Goal: Task Accomplishment & Management: Complete application form

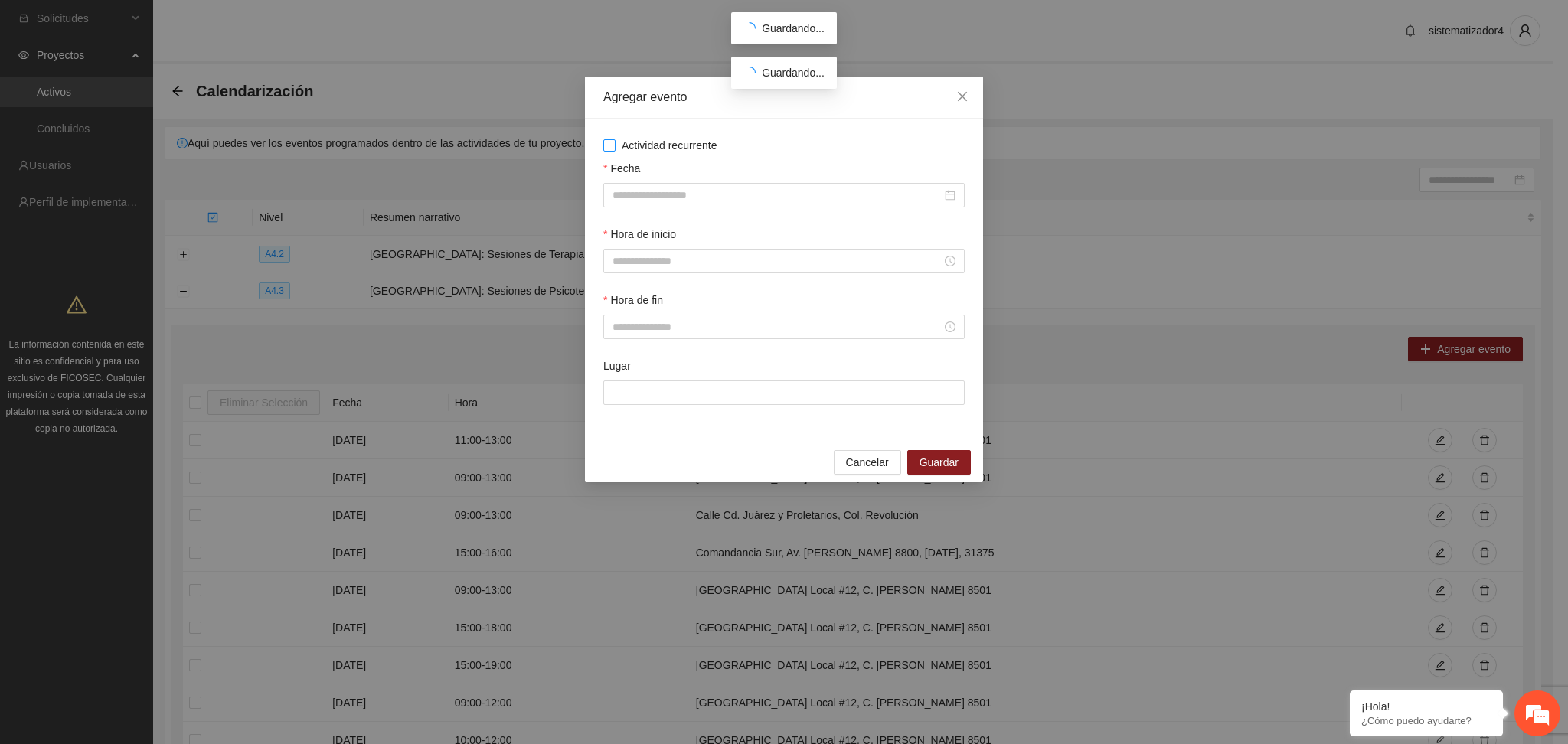
click at [692, 140] on span "Actividad recurrente" at bounding box center [669, 145] width 108 height 17
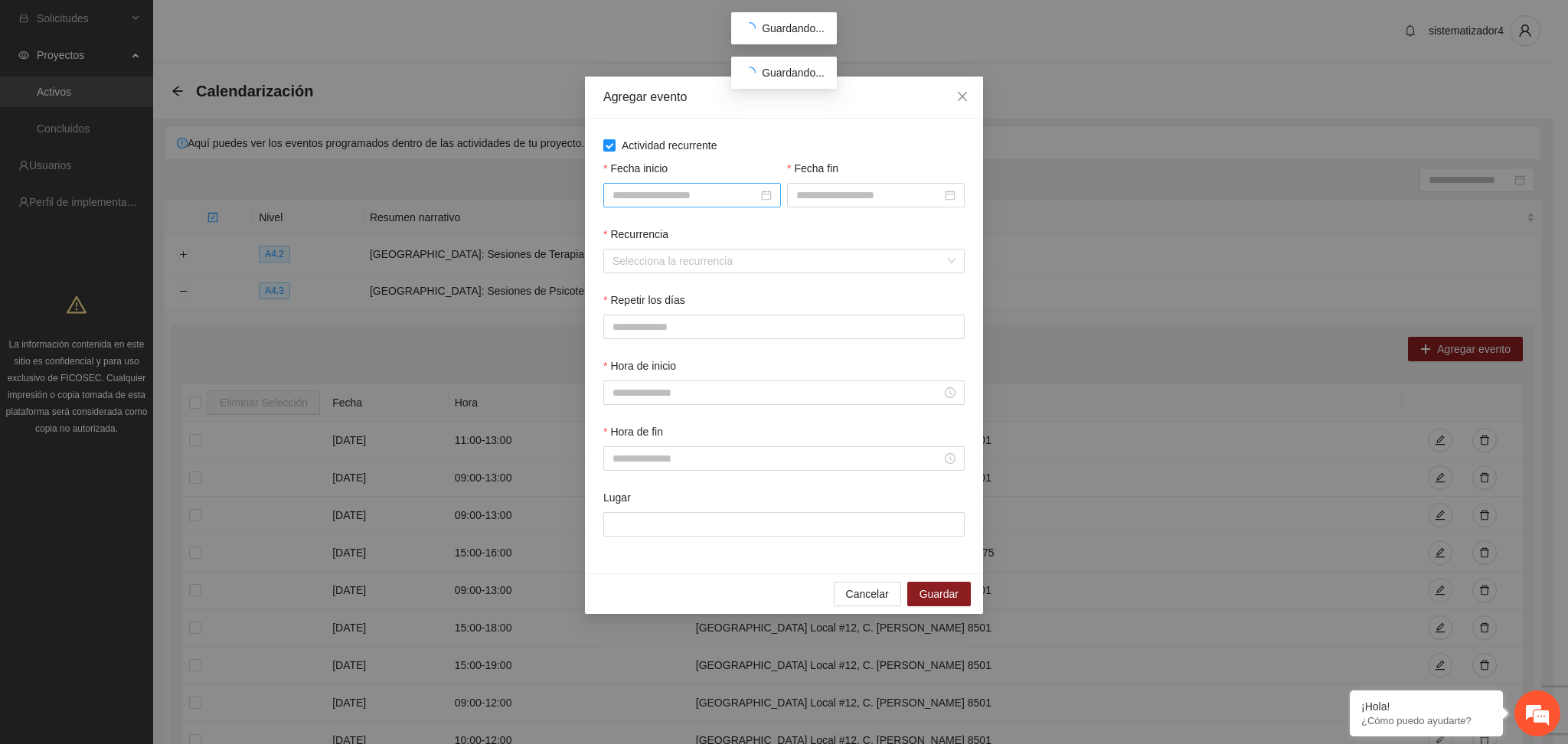
click at [686, 194] on input "Fecha inicio" at bounding box center [685, 195] width 145 height 17
type input "**********"
click at [677, 284] on div "2" at bounding box center [683, 285] width 18 height 18
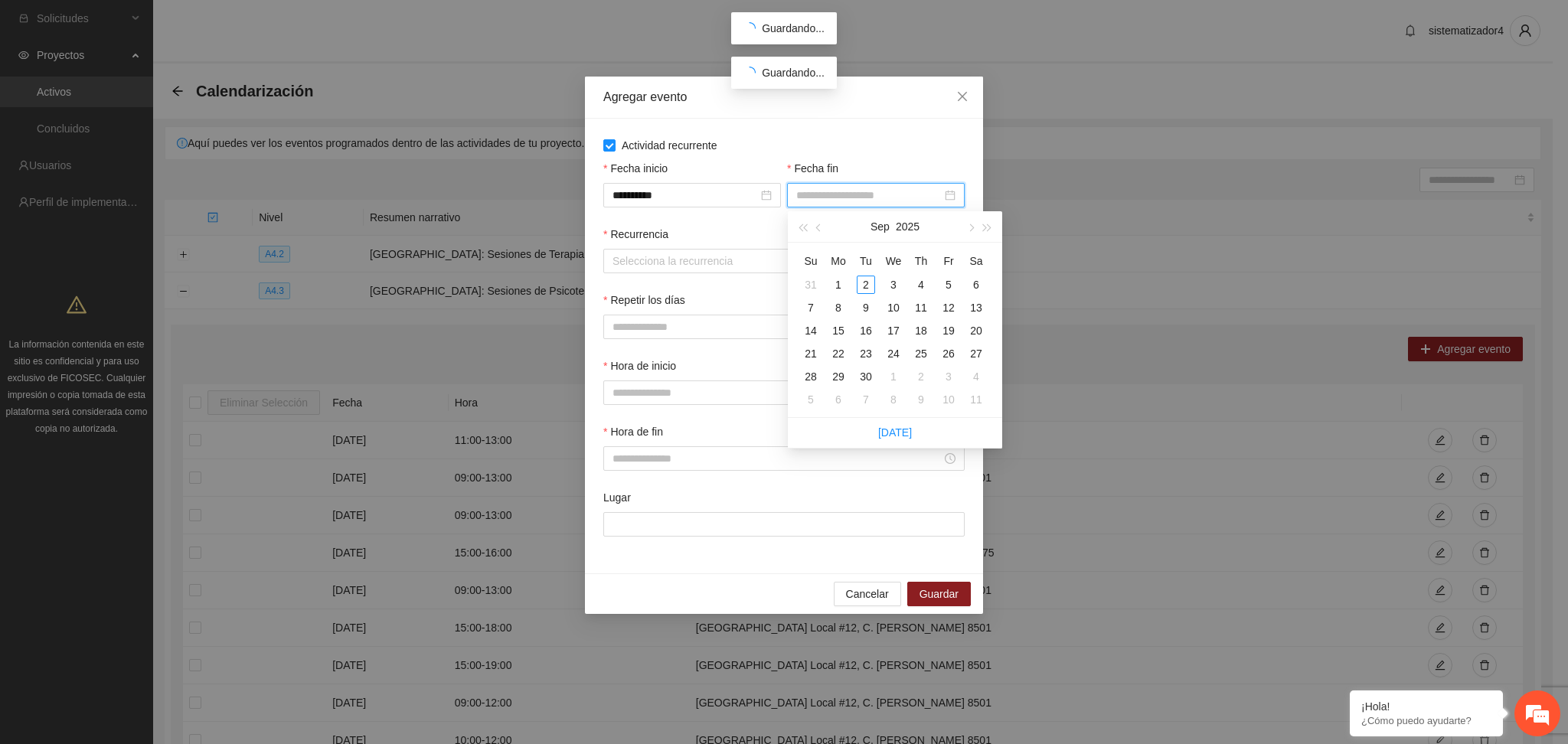
click at [822, 195] on input "Fecha fin" at bounding box center [869, 195] width 145 height 17
type input "**********"
click at [864, 375] on div "30" at bounding box center [866, 377] width 18 height 18
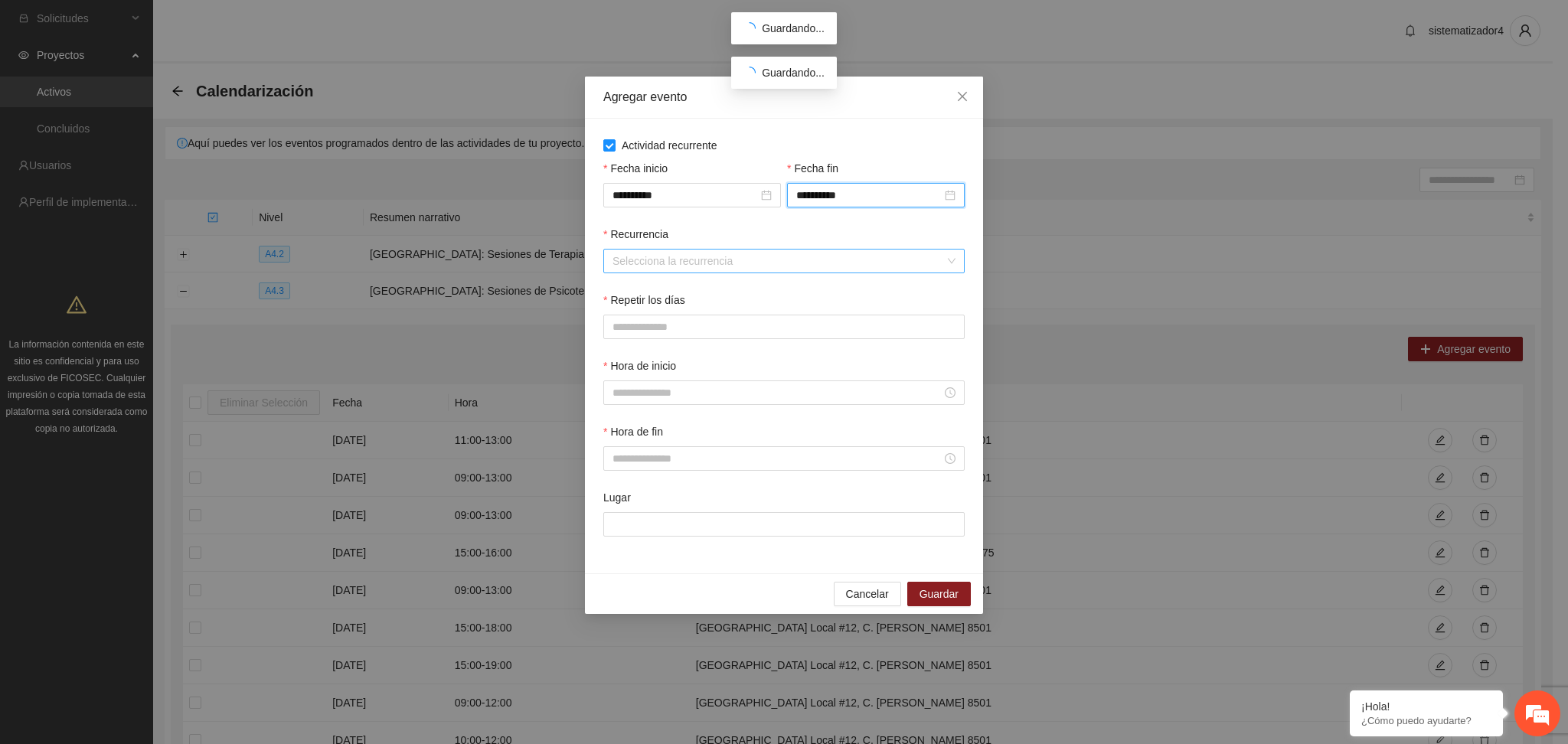
click at [626, 271] on input "Recurrencia" at bounding box center [779, 261] width 332 height 23
click at [656, 291] on div "Semanalmente" at bounding box center [784, 292] width 343 height 17
click at [664, 329] on button "M" at bounding box center [657, 326] width 33 height 24
click at [655, 395] on input "Hora de inicio" at bounding box center [777, 392] width 329 height 17
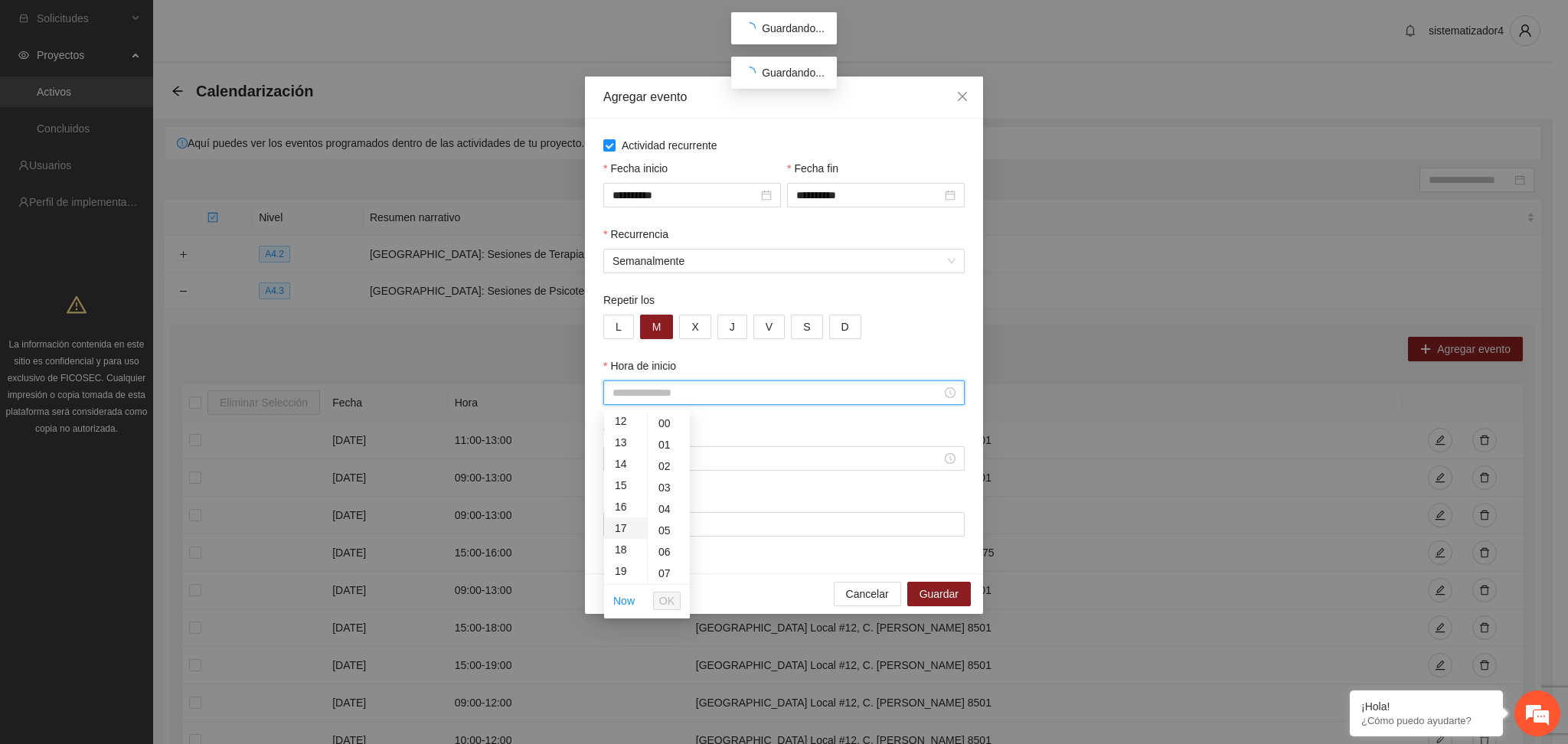
scroll to position [306, 0]
click at [622, 482] on div "17" at bounding box center [625, 482] width 43 height 22
type input "*****"
click at [665, 607] on span "OK" at bounding box center [667, 600] width 15 height 17
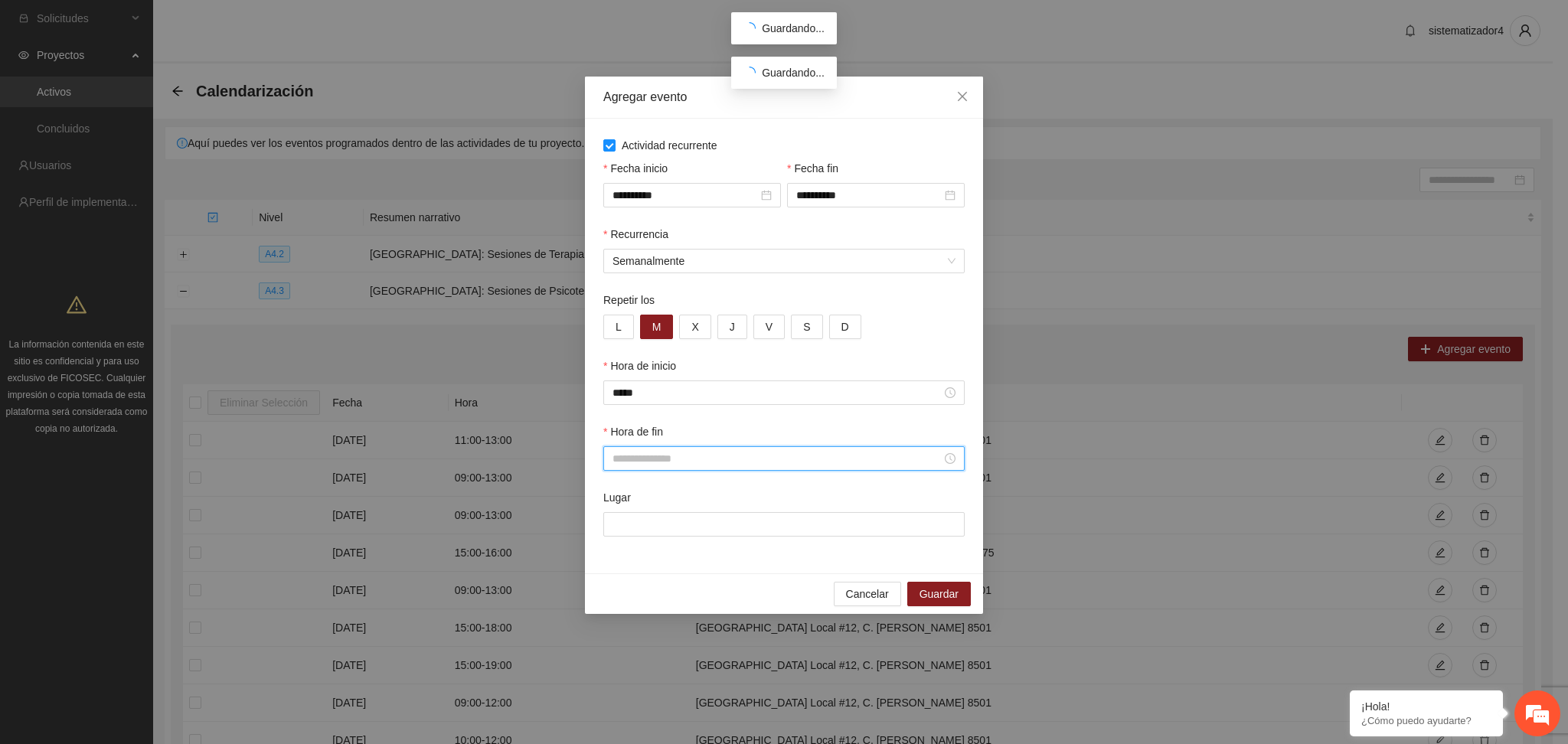
click at [675, 452] on input "Hora de fin" at bounding box center [777, 458] width 329 height 17
click at [622, 569] on div "18" at bounding box center [625, 569] width 43 height 22
type input "*****"
click at [672, 671] on span "OK" at bounding box center [667, 666] width 15 height 17
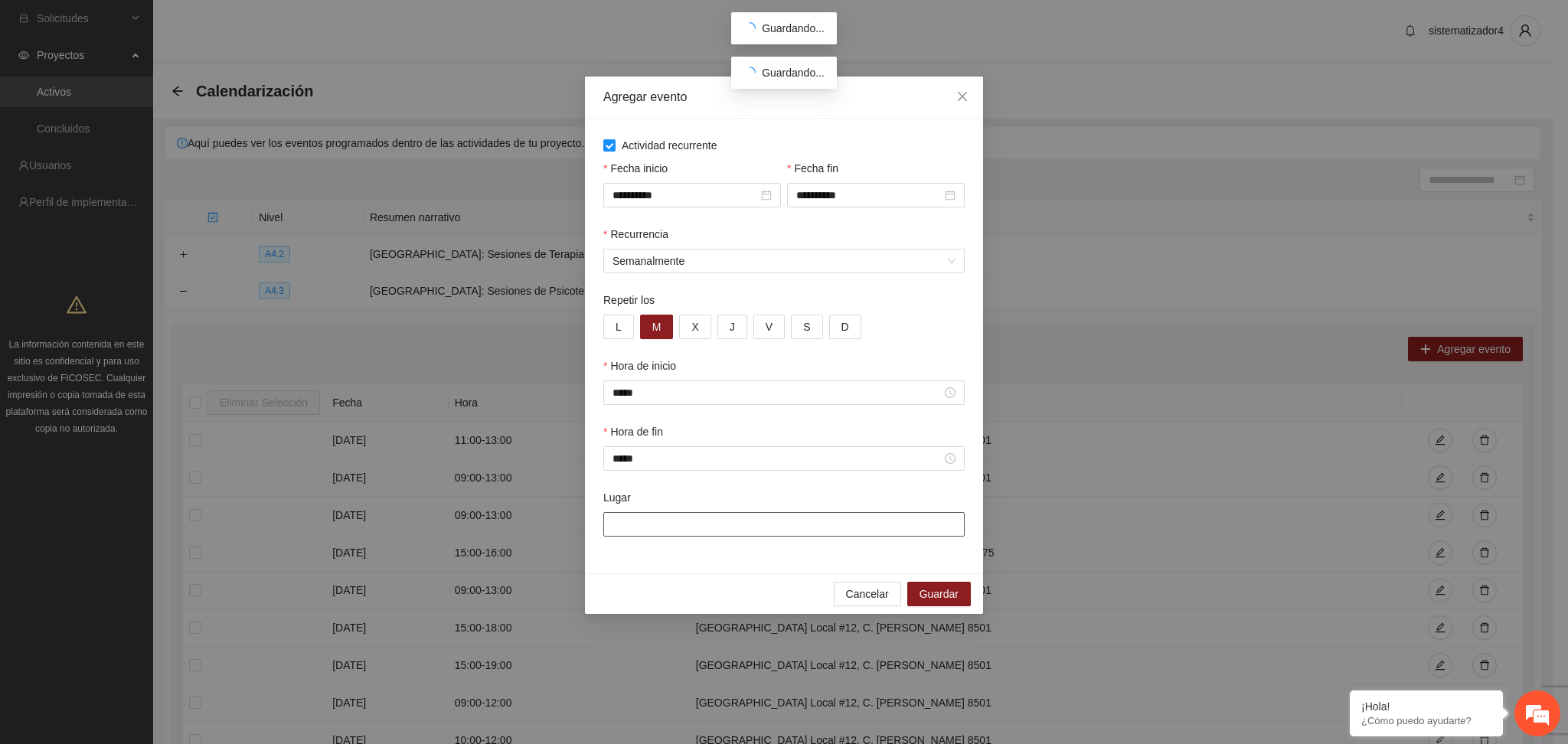
click at [701, 517] on input "Lugar" at bounding box center [784, 524] width 362 height 24
type input "**********"
click at [935, 590] on span "Guardar" at bounding box center [939, 594] width 39 height 17
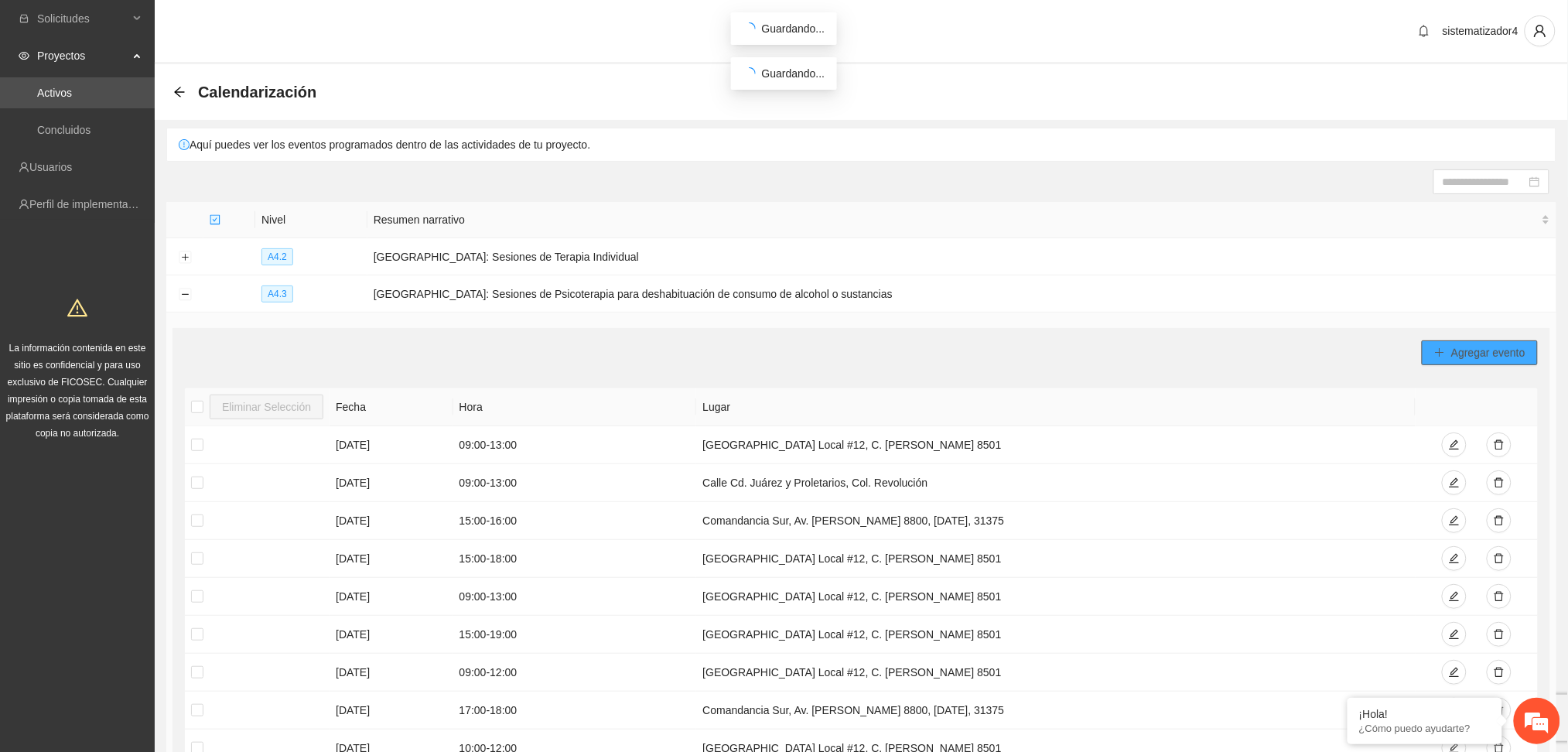
click at [1495, 356] on span "Agregar evento" at bounding box center [1489, 353] width 74 height 17
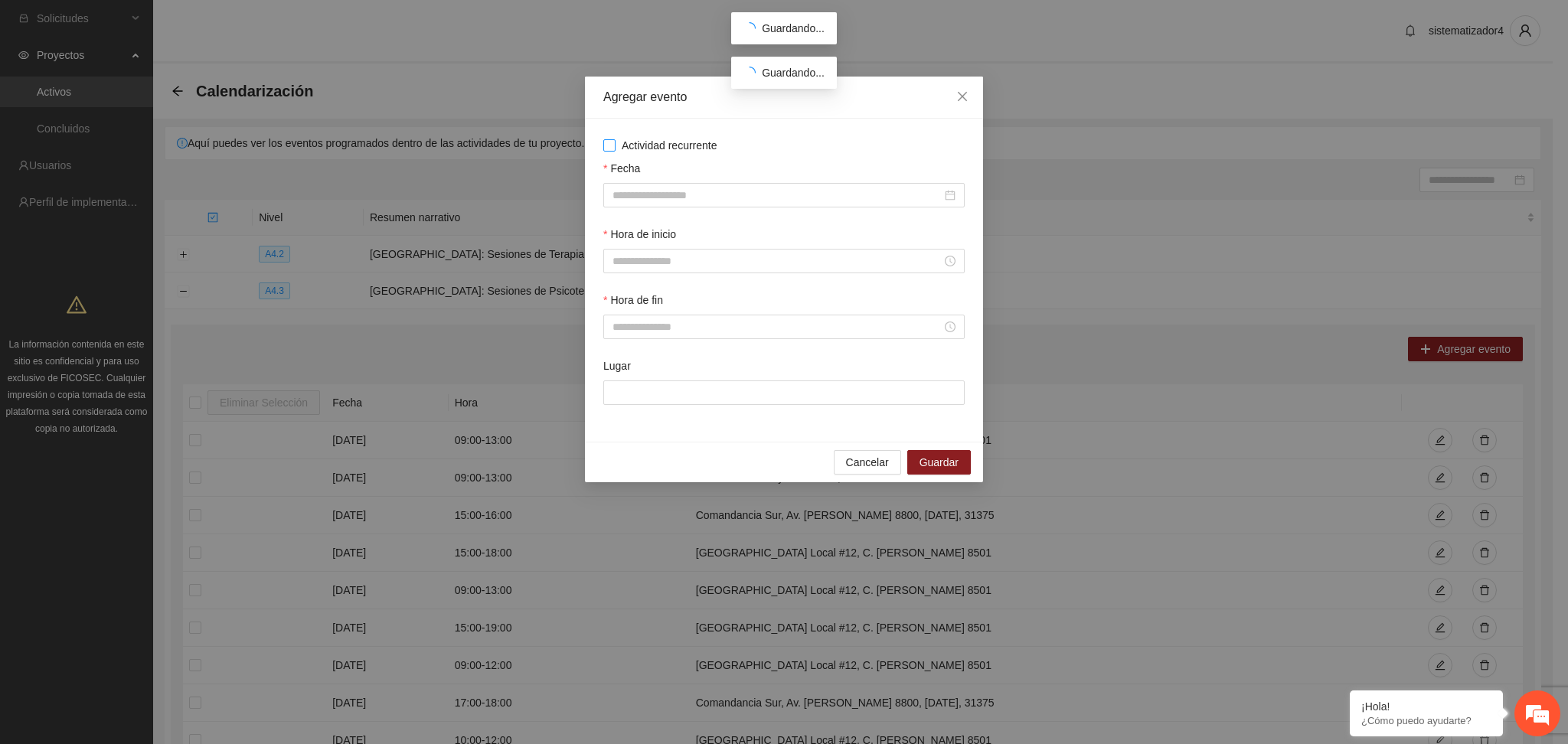
click at [657, 147] on span "Actividad recurrente" at bounding box center [669, 145] width 108 height 17
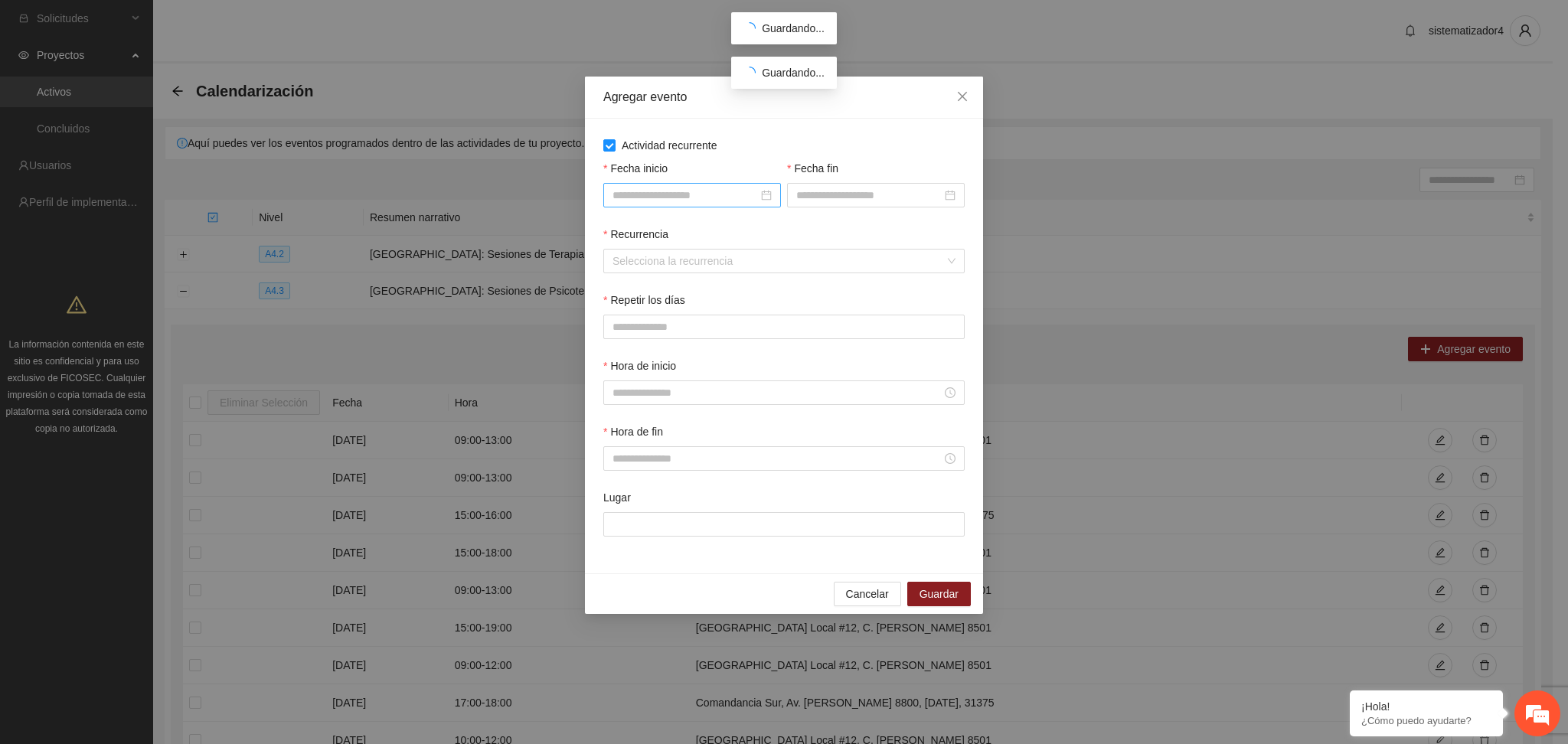
click at [654, 204] on div at bounding box center [692, 195] width 178 height 24
type input "**********"
click at [713, 288] on div "3" at bounding box center [710, 285] width 18 height 18
click at [812, 198] on input "Fecha fin" at bounding box center [869, 195] width 145 height 17
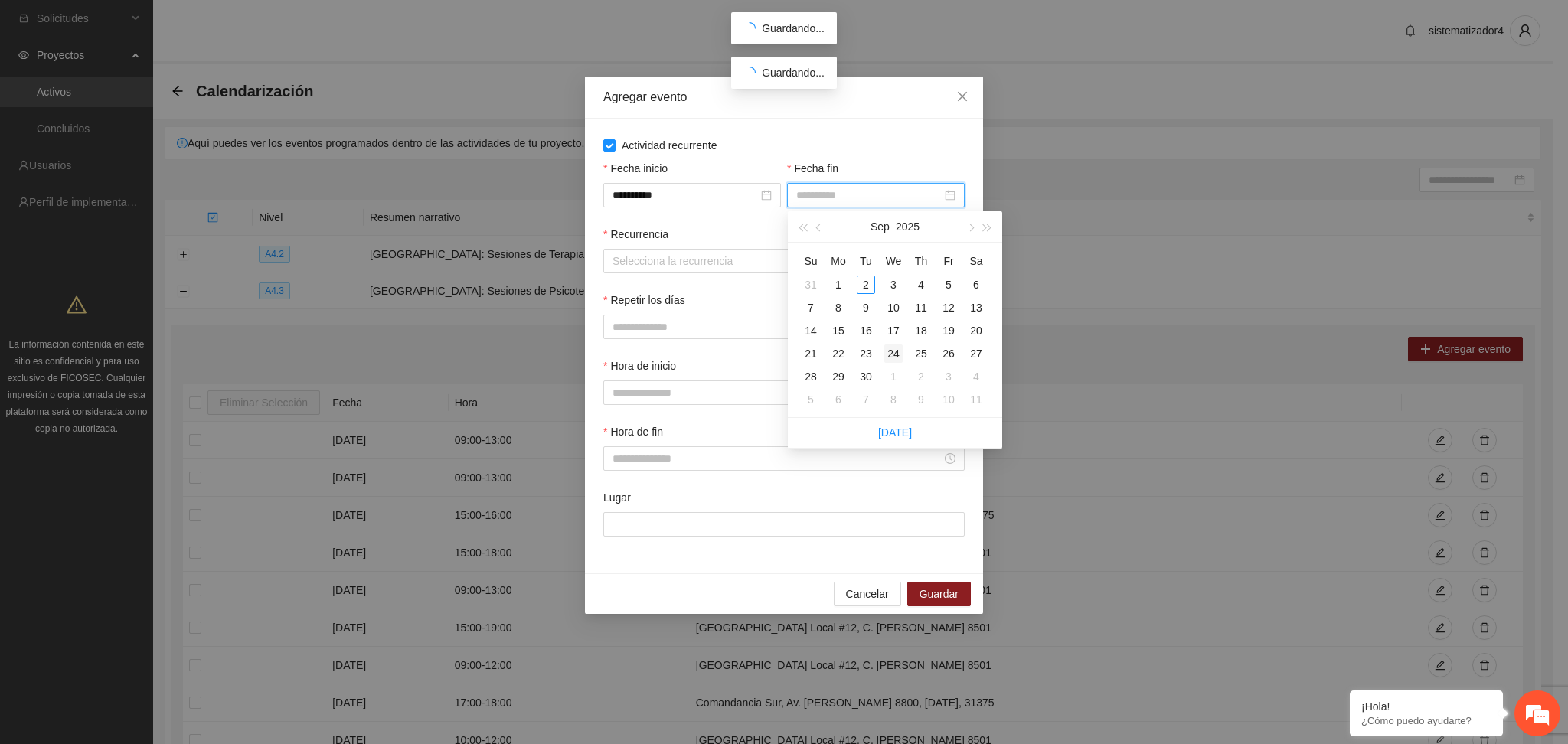
type input "**********"
click at [896, 353] on div "24" at bounding box center [894, 353] width 18 height 18
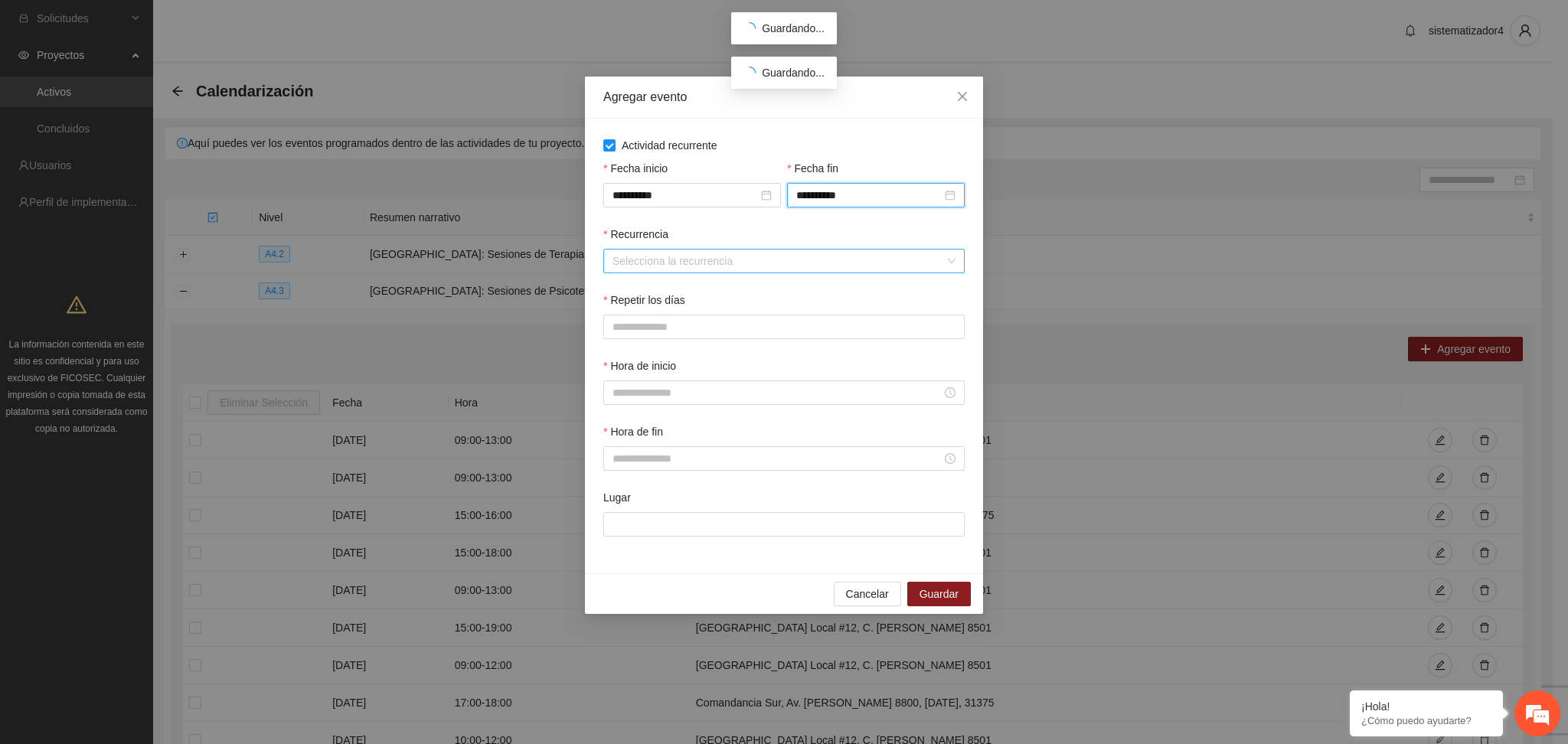
click at [708, 268] on input "Recurrencia" at bounding box center [779, 261] width 332 height 23
click at [635, 294] on div "Semanalmente" at bounding box center [784, 292] width 343 height 17
click at [698, 335] on button "X" at bounding box center [695, 326] width 32 height 24
click at [636, 395] on input "Hora de inicio" at bounding box center [777, 392] width 329 height 17
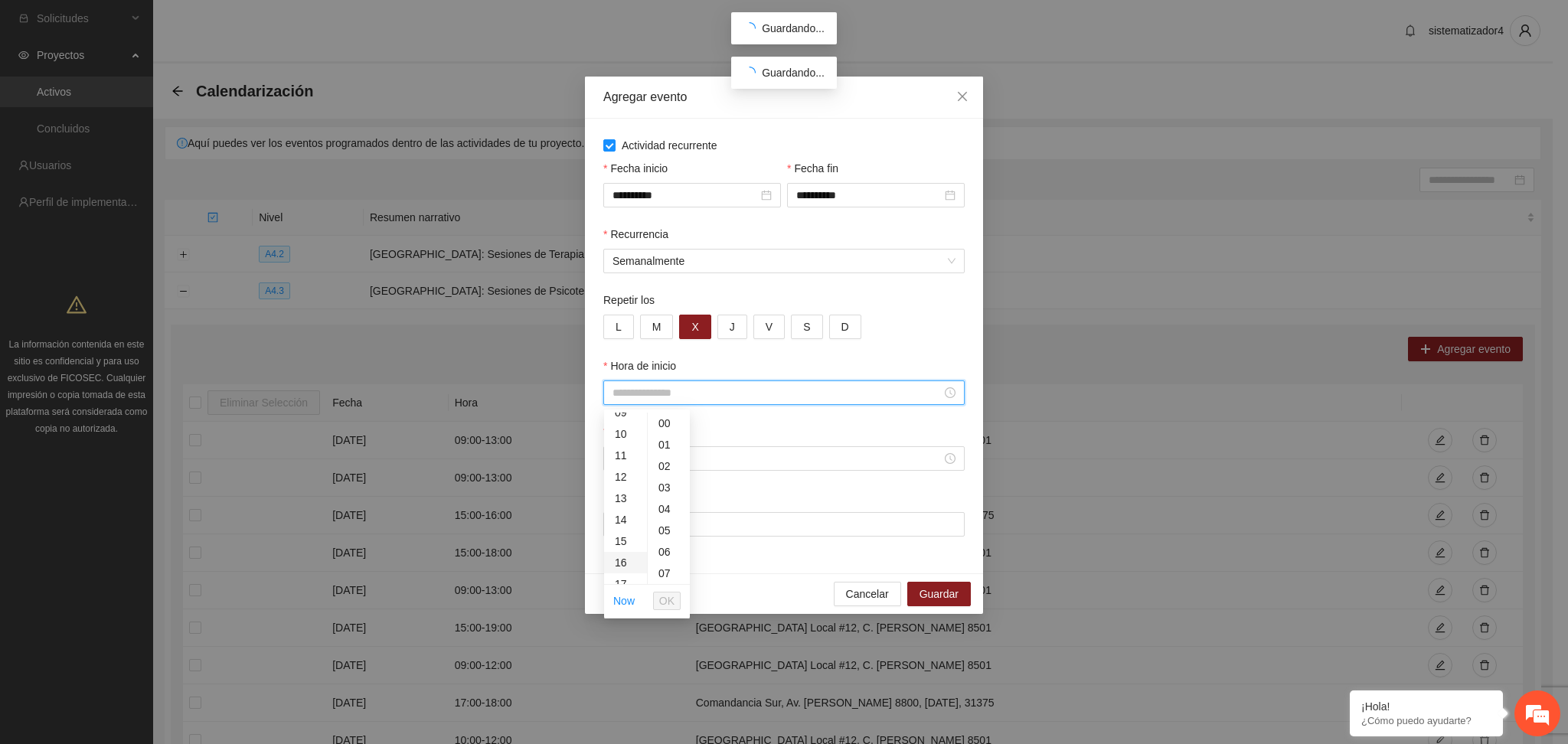
click at [616, 564] on div "16" at bounding box center [625, 563] width 43 height 22
type input "*****"
click at [670, 601] on span "OK" at bounding box center [667, 600] width 15 height 17
click at [632, 457] on input "Hora de fin" at bounding box center [777, 458] width 329 height 17
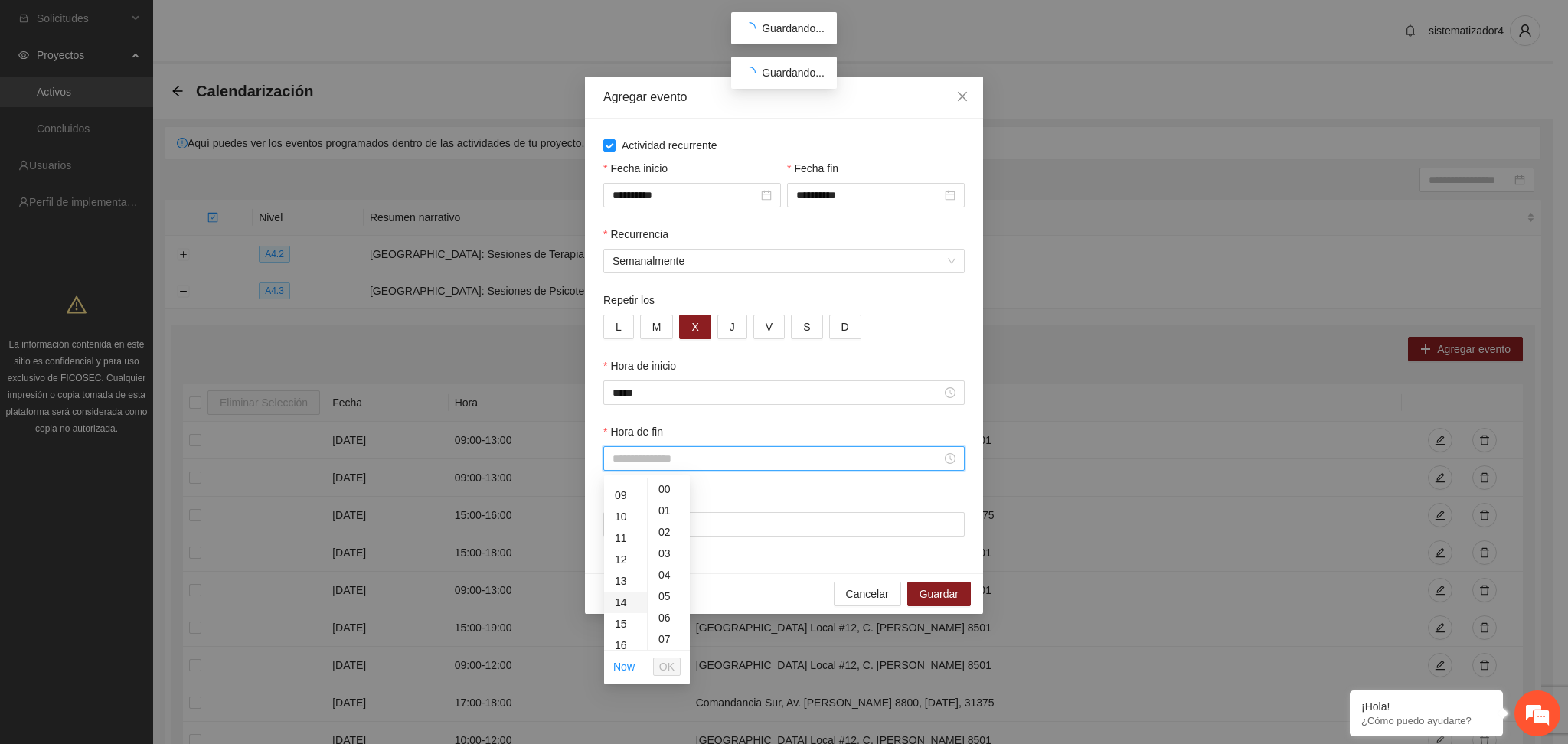
scroll to position [204, 0]
click at [620, 571] on div "18" at bounding box center [625, 569] width 43 height 22
type input "*****"
click at [666, 666] on span "OK" at bounding box center [667, 666] width 15 height 17
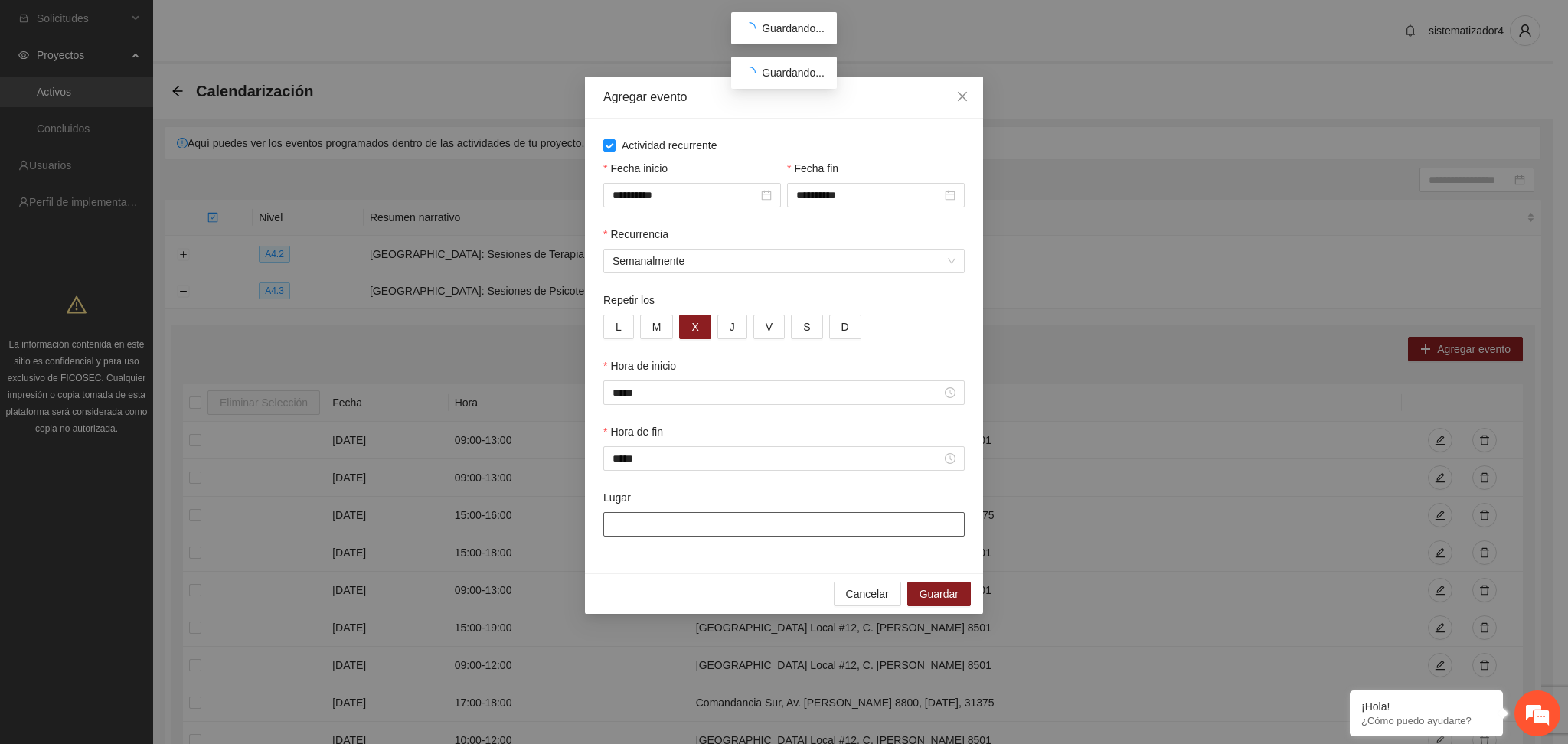
click at [677, 519] on input "Lugar" at bounding box center [784, 524] width 362 height 24
type input "**********"
click at [939, 598] on span "Guardar" at bounding box center [939, 594] width 39 height 17
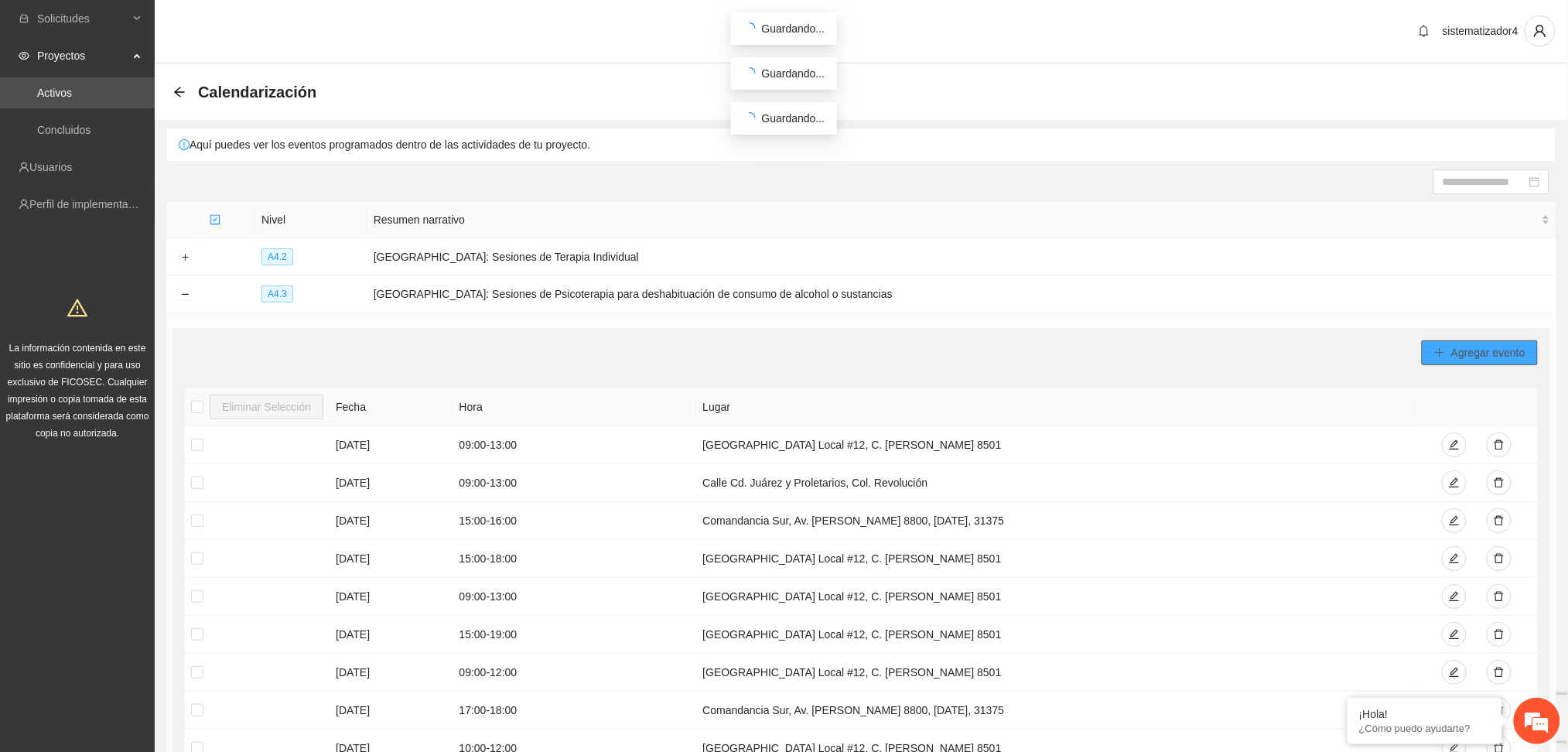
click at [1446, 357] on button "Agregar evento" at bounding box center [1479, 352] width 116 height 24
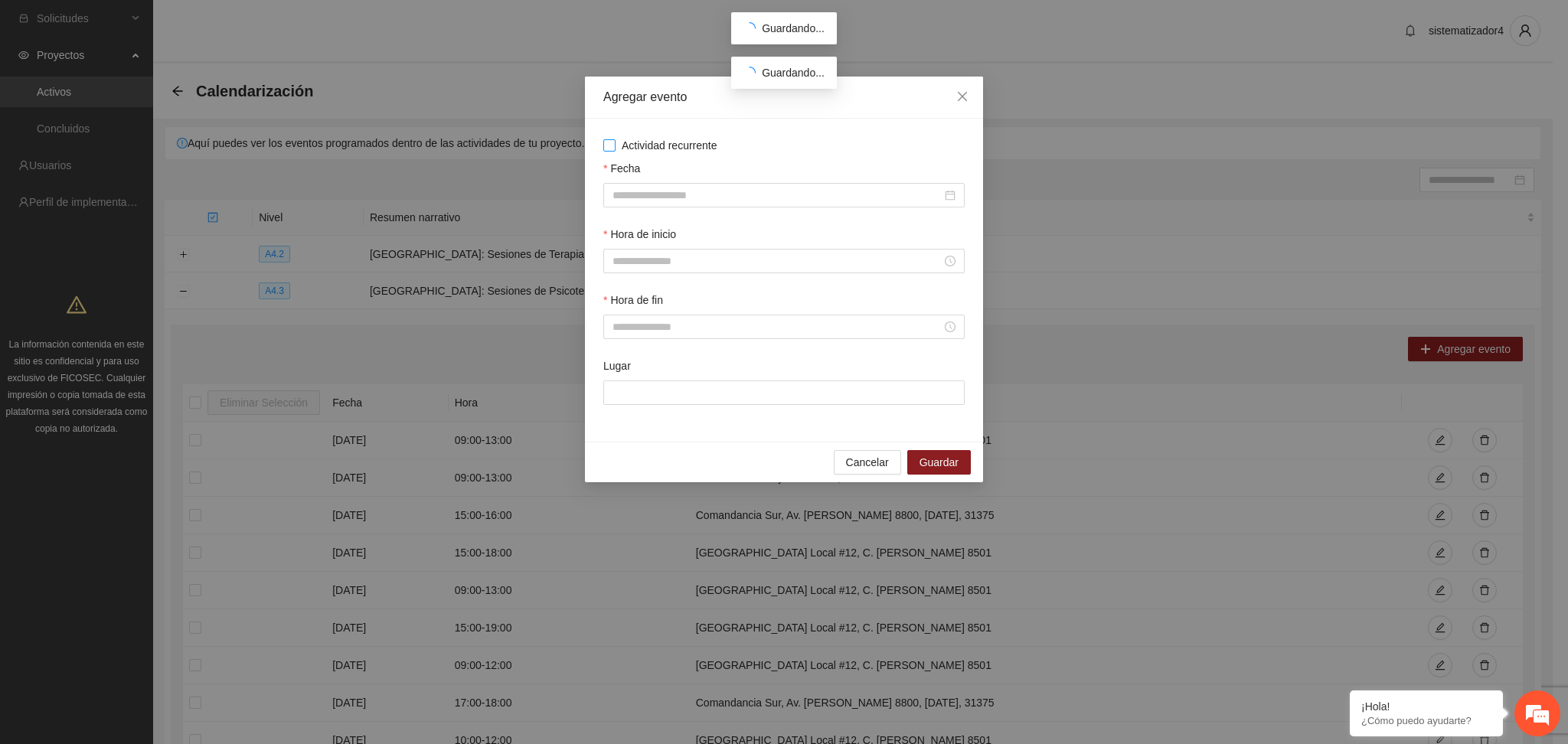
click at [675, 145] on span "Actividad recurrente" at bounding box center [669, 145] width 108 height 17
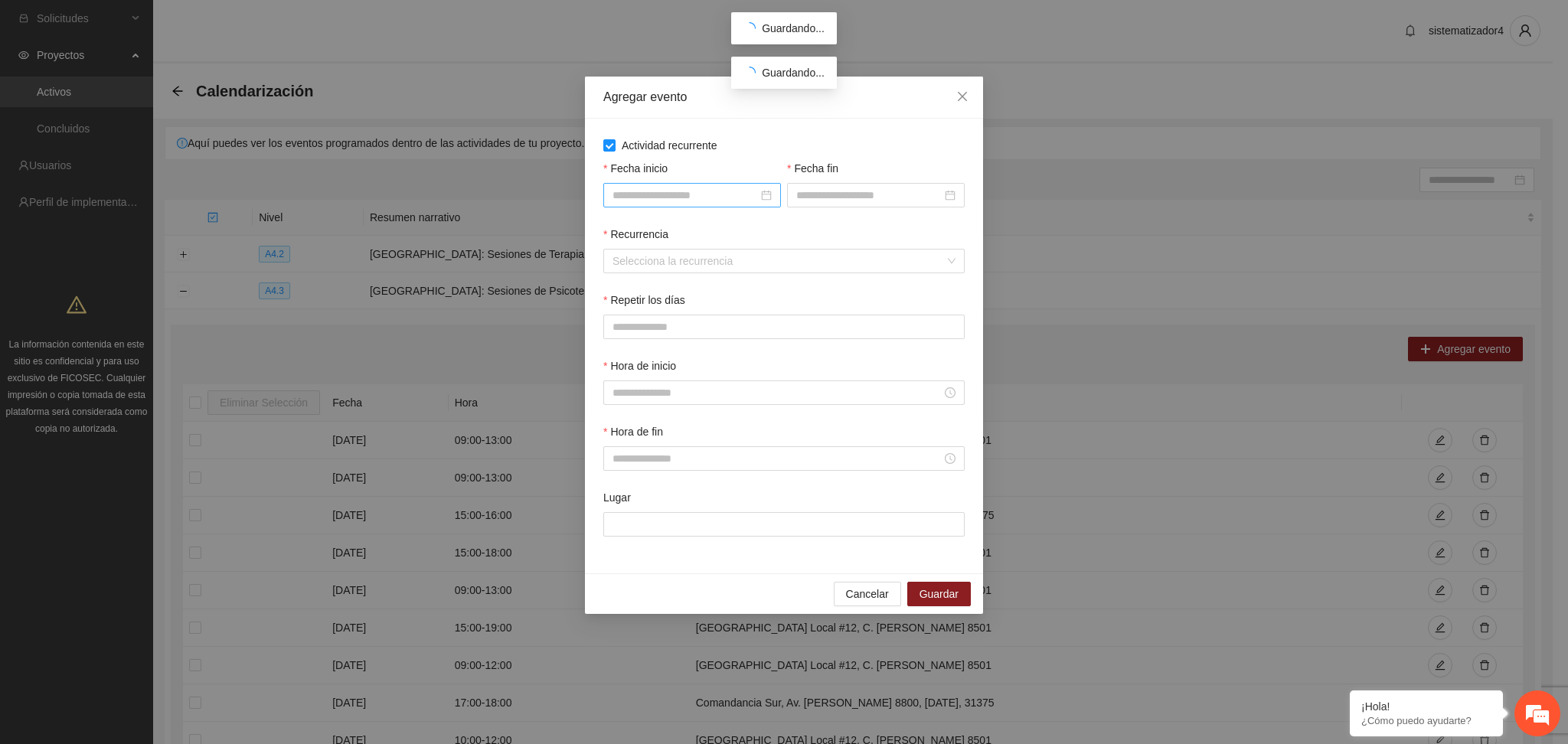
click at [664, 199] on input "Fecha inicio" at bounding box center [685, 195] width 145 height 17
type input "**********"
click at [741, 283] on div "4" at bounding box center [738, 285] width 18 height 18
click at [809, 198] on input "Fecha fin" at bounding box center [869, 195] width 145 height 17
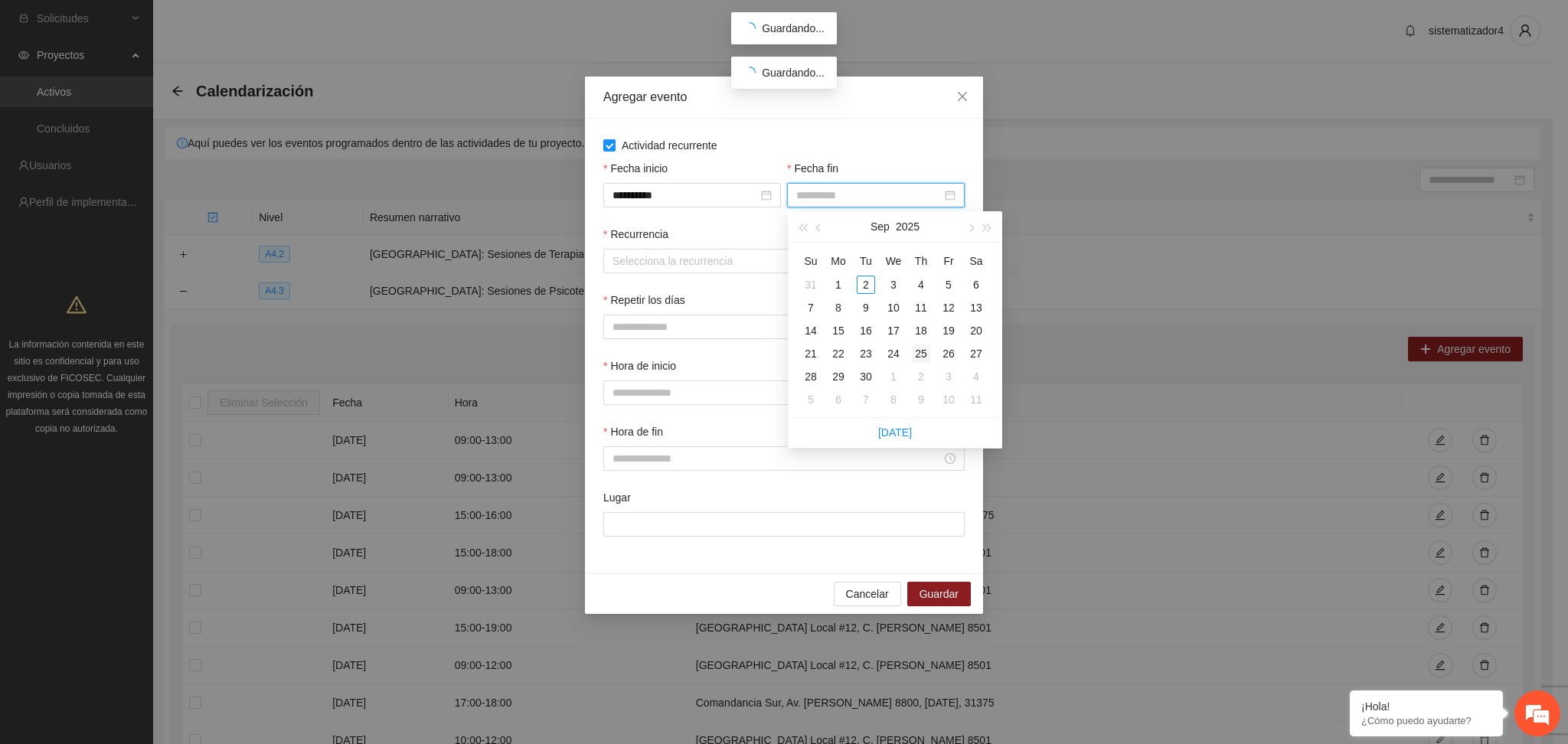
type input "**********"
click at [922, 357] on div "25" at bounding box center [921, 353] width 18 height 18
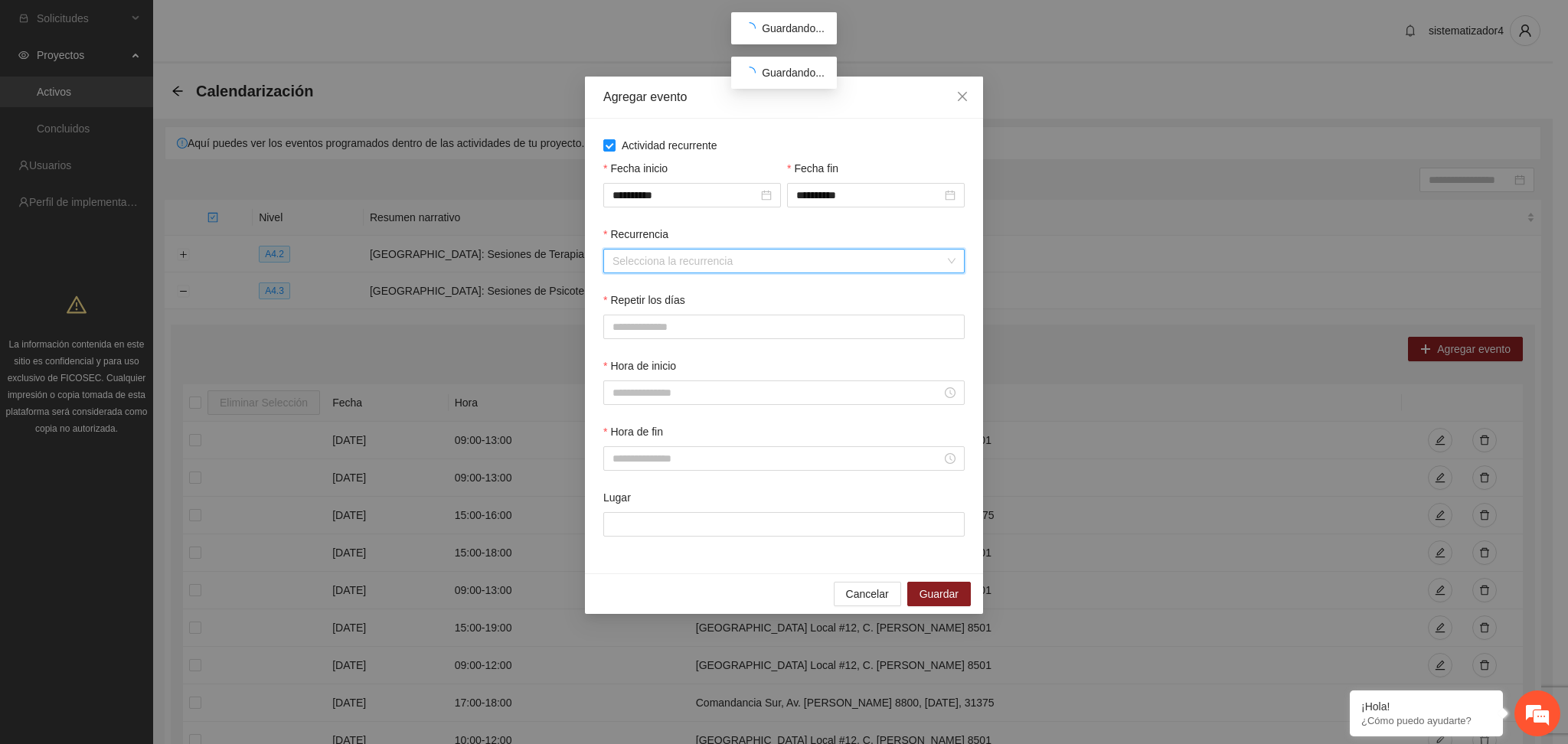
click at [691, 268] on input "Recurrencia" at bounding box center [779, 261] width 332 height 23
click at [668, 291] on div "Semanalmente" at bounding box center [784, 292] width 343 height 17
click at [736, 332] on button "J" at bounding box center [733, 326] width 30 height 24
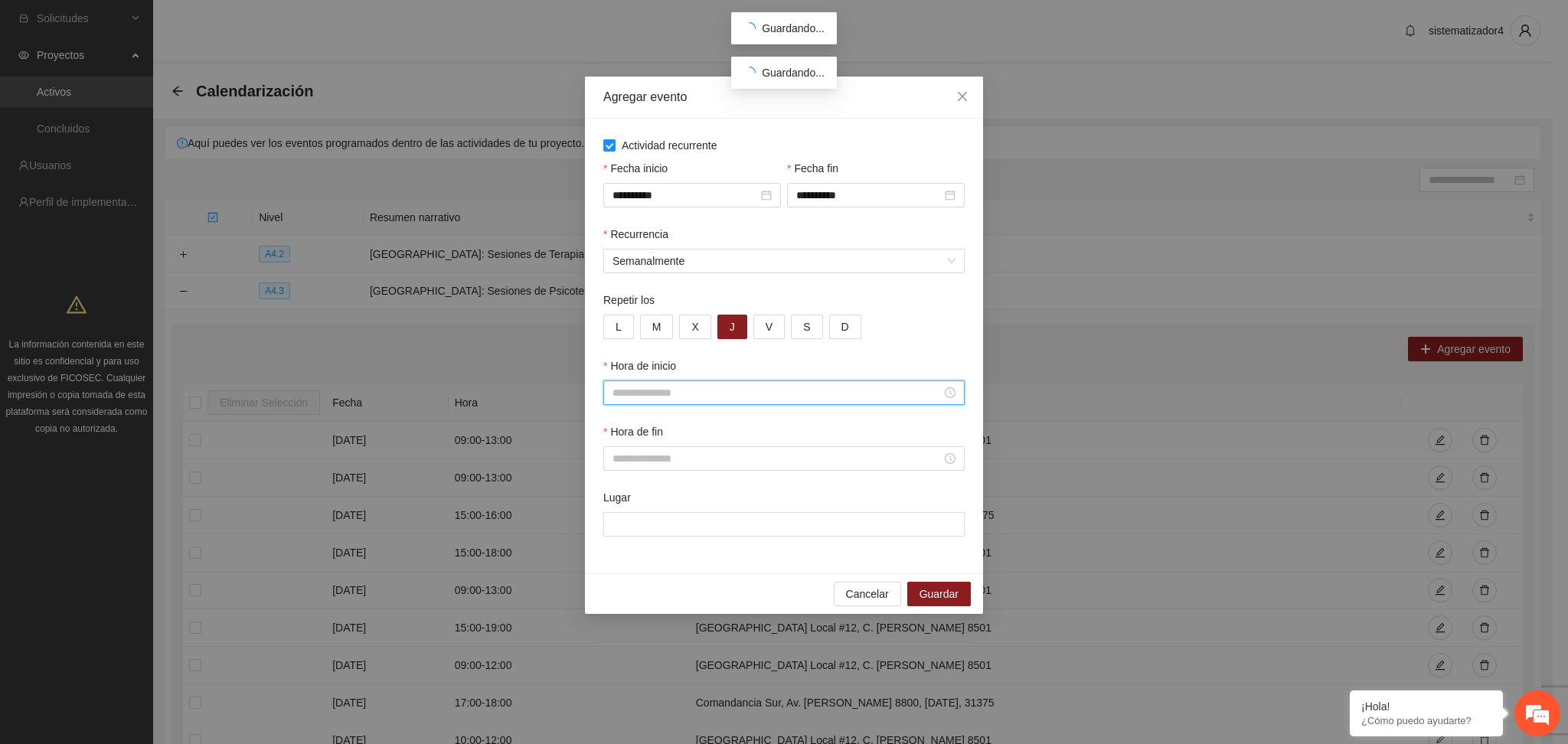
click at [660, 387] on input "Hora de inicio" at bounding box center [777, 392] width 329 height 17
click at [623, 560] on div "16" at bounding box center [625, 563] width 43 height 22
type input "*****"
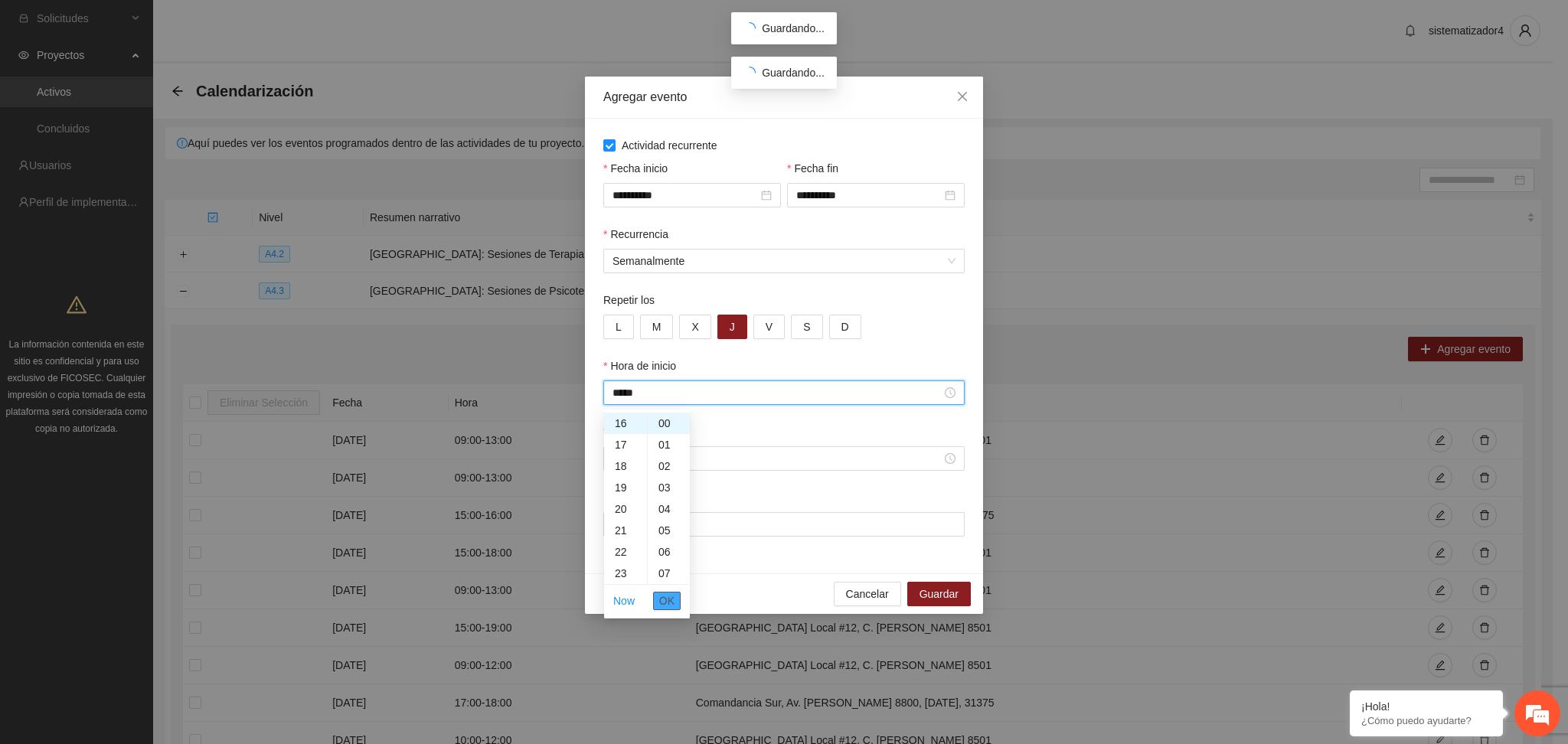
click at [670, 599] on span "OK" at bounding box center [667, 600] width 15 height 17
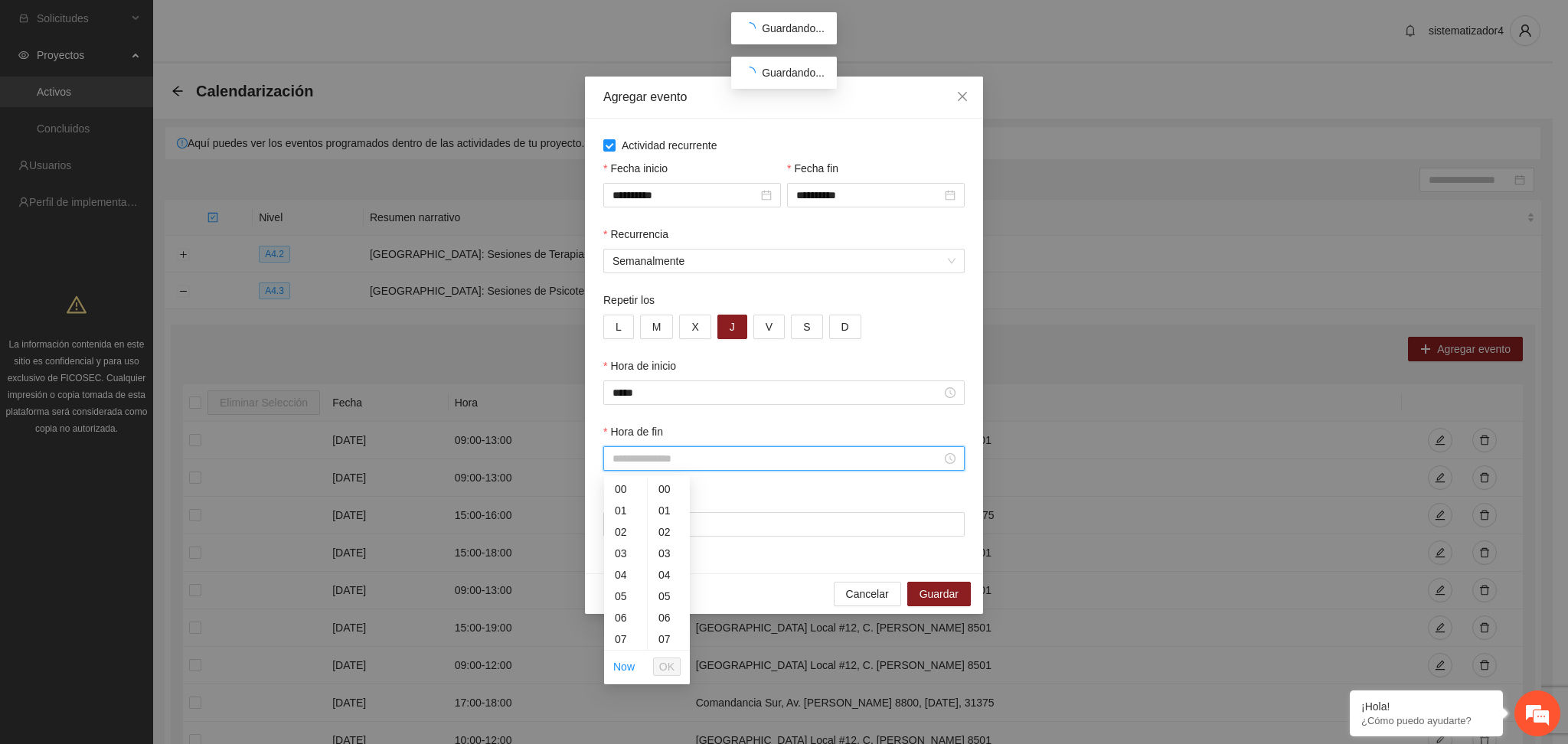
click at [672, 463] on input "Hora de fin" at bounding box center [777, 458] width 329 height 17
click at [620, 564] on div "18" at bounding box center [625, 569] width 43 height 22
type input "*****"
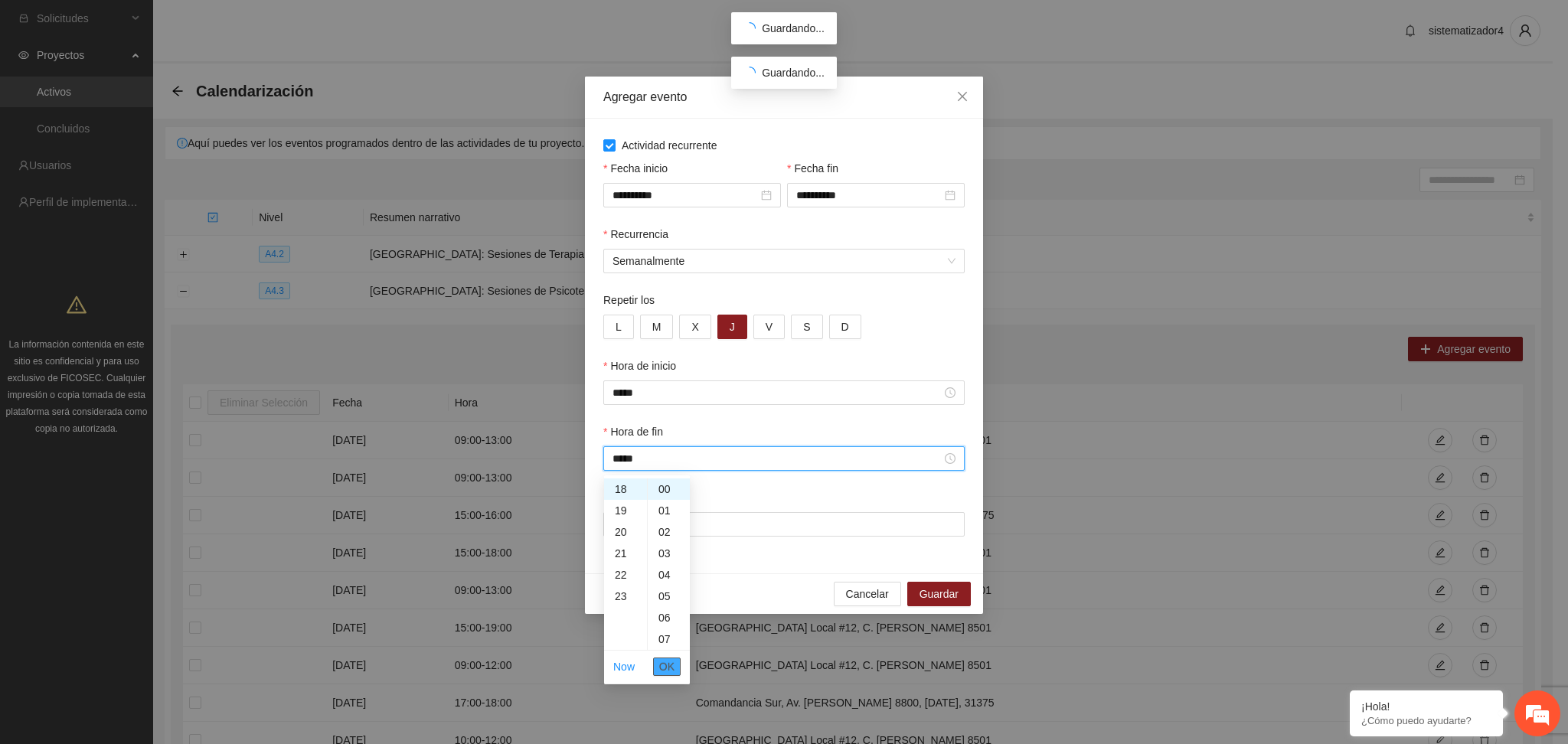
click at [672, 666] on span "OK" at bounding box center [667, 666] width 15 height 17
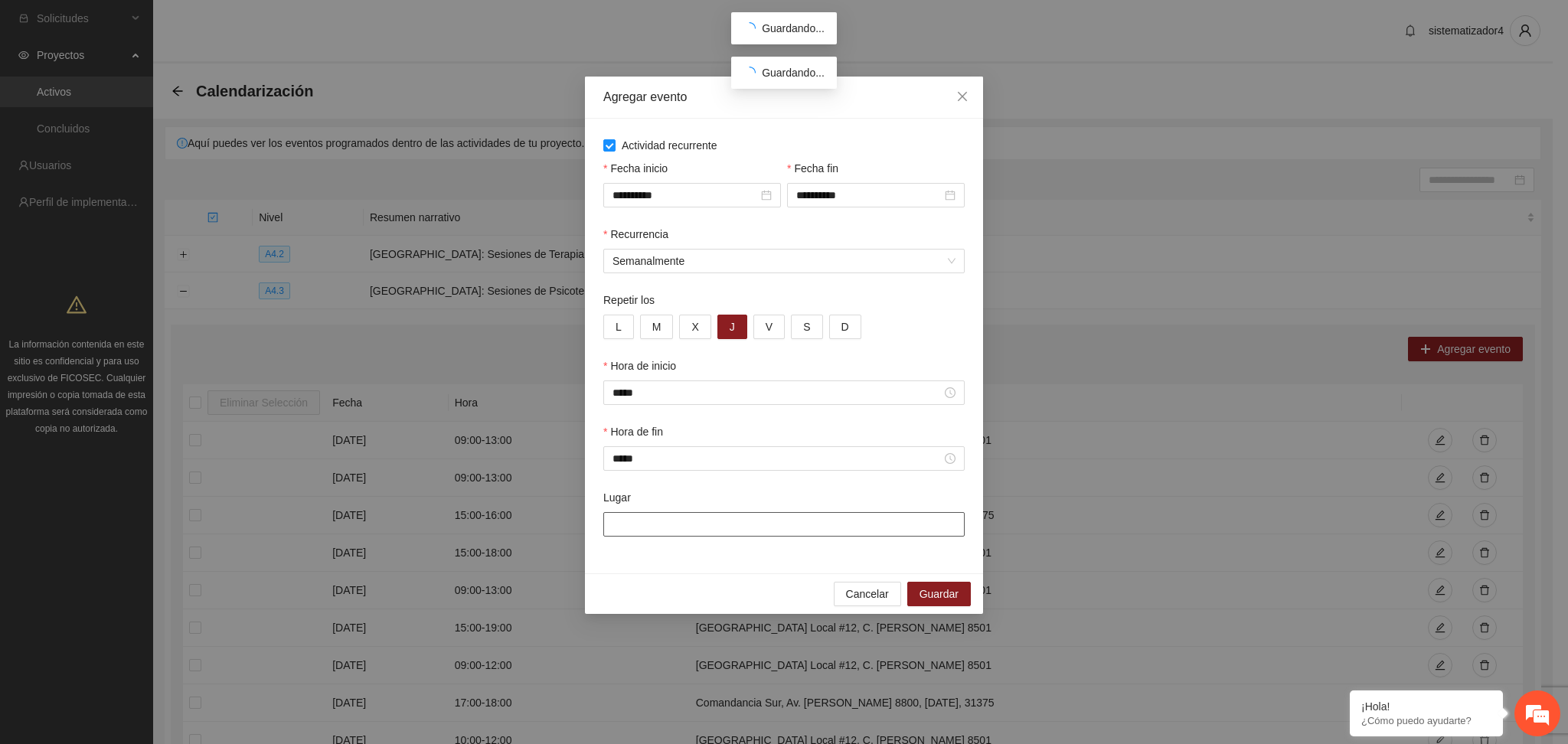
click at [719, 525] on input "Lugar" at bounding box center [784, 524] width 362 height 24
type input "**********"
click at [924, 601] on span "Guardar" at bounding box center [939, 594] width 39 height 17
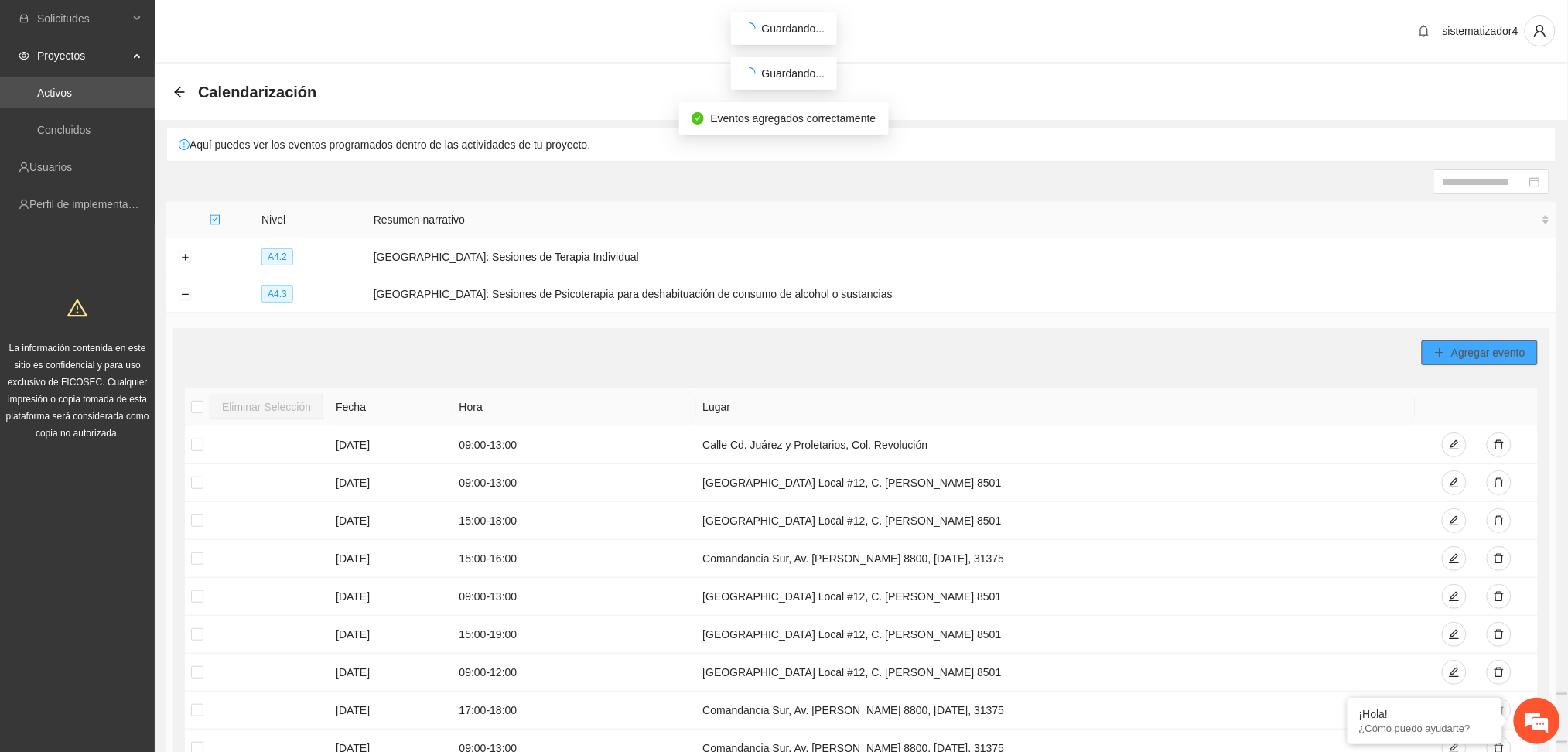
click at [1458, 348] on span "Agregar evento" at bounding box center [1489, 353] width 74 height 17
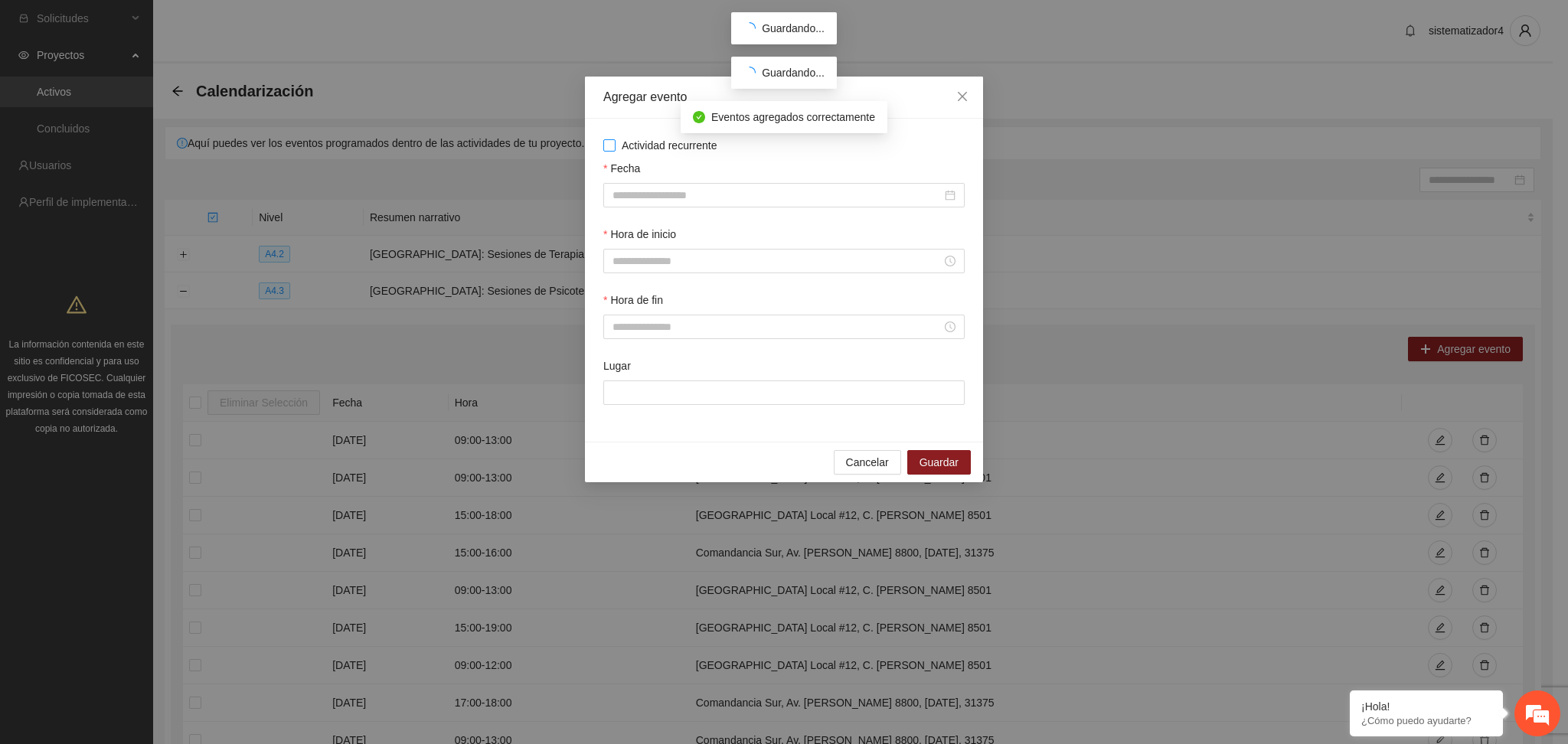
click at [655, 150] on span "Actividad recurrente" at bounding box center [669, 145] width 108 height 17
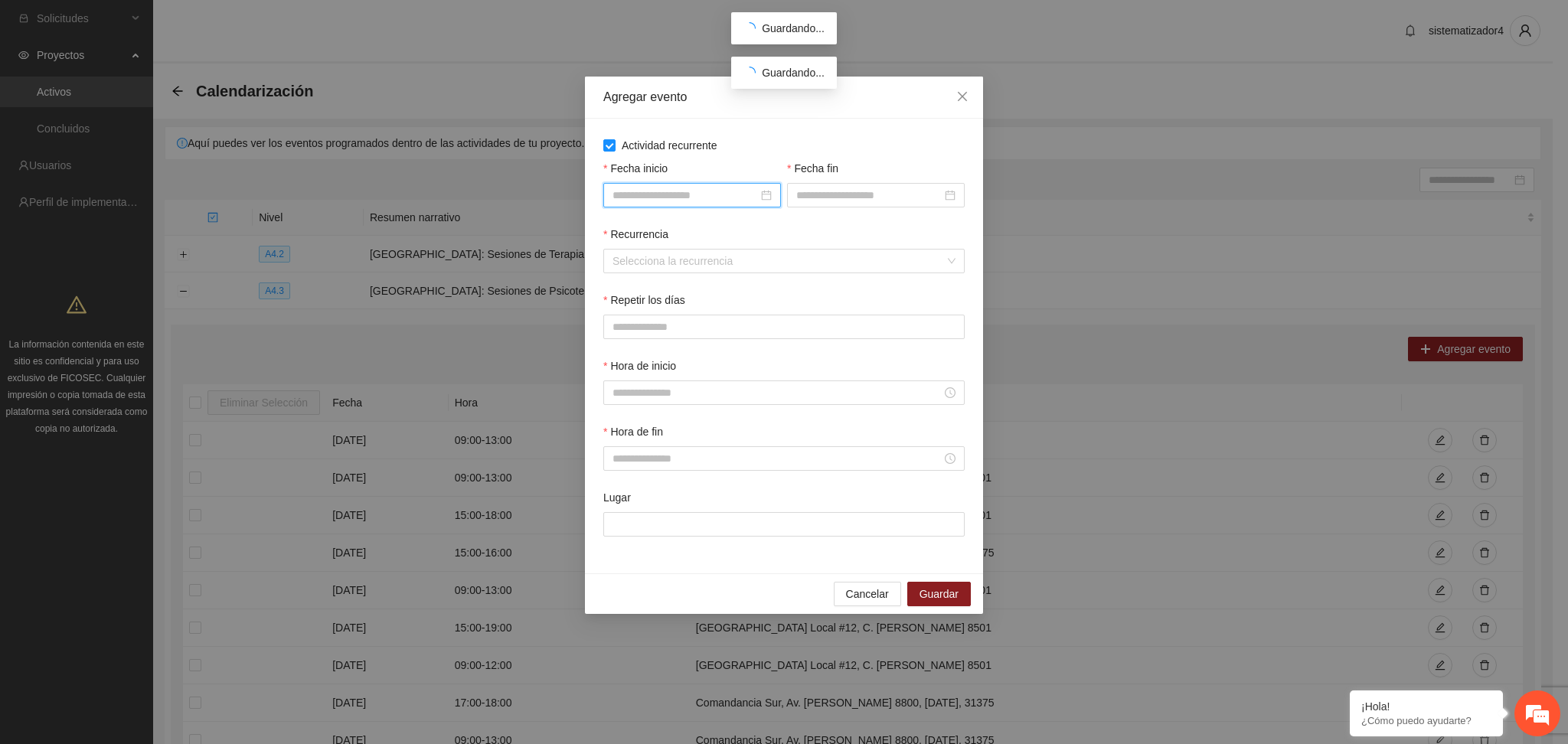
click at [656, 191] on input "Fecha inicio" at bounding box center [685, 195] width 145 height 17
type input "**********"
click at [763, 289] on div "5" at bounding box center [765, 285] width 18 height 18
click at [850, 200] on input "Fecha fin" at bounding box center [869, 195] width 145 height 17
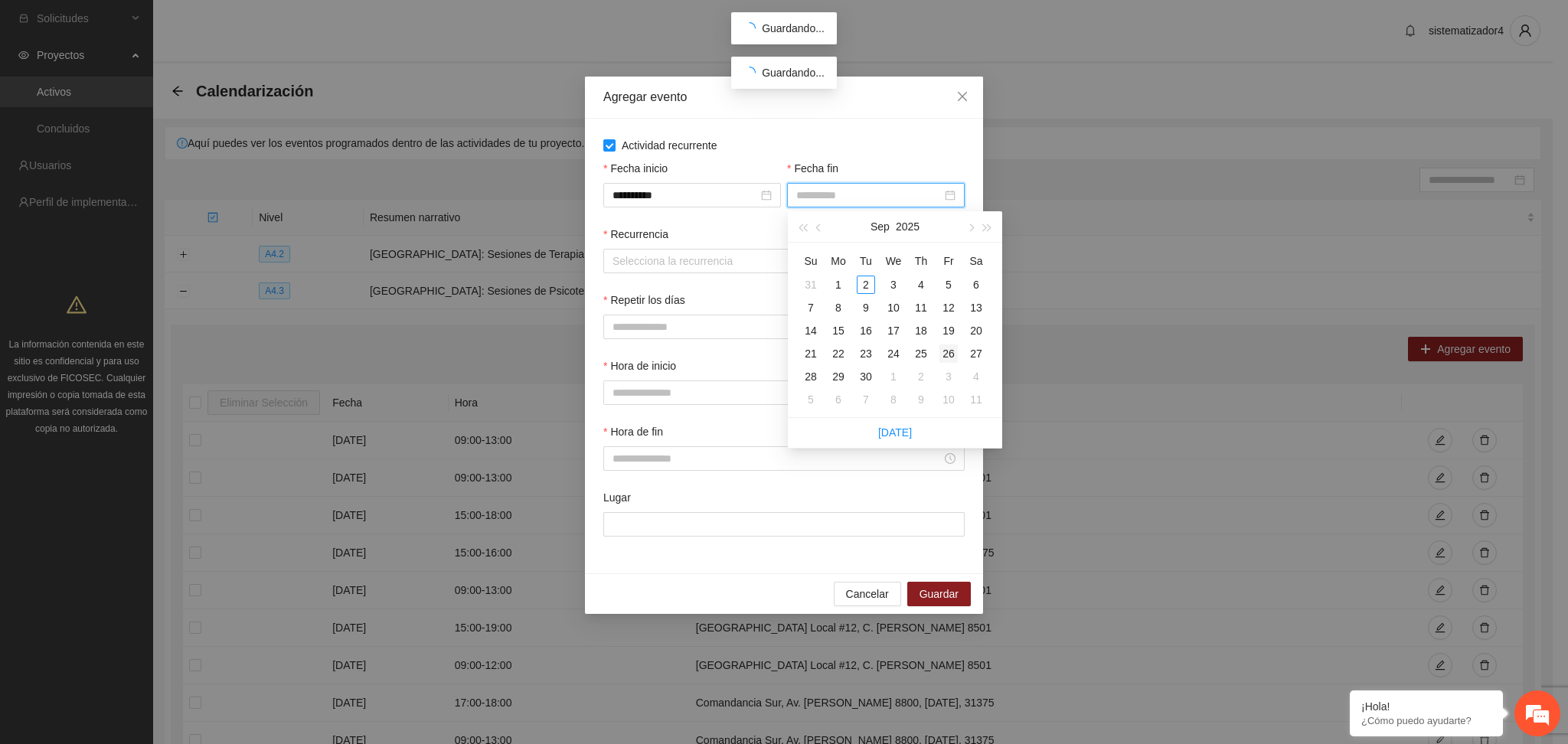
type input "**********"
click at [952, 353] on div "26" at bounding box center [949, 353] width 18 height 18
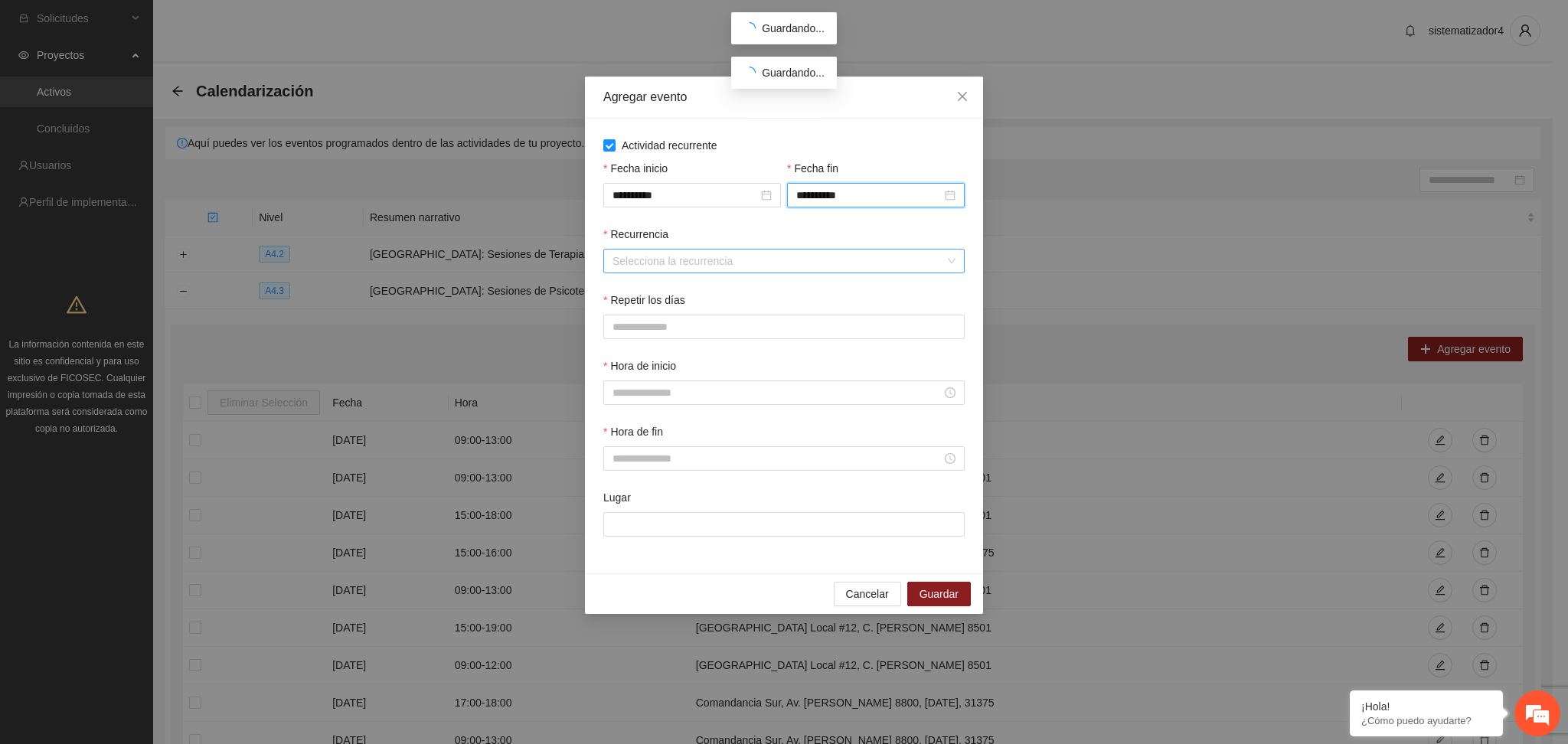
click at [614, 263] on input "Recurrencia" at bounding box center [779, 261] width 332 height 23
click at [634, 297] on div "Semanalmente" at bounding box center [784, 292] width 343 height 17
click at [777, 331] on button "V" at bounding box center [769, 326] width 32 height 24
click at [675, 389] on input "Hora de inicio" at bounding box center [777, 392] width 329 height 17
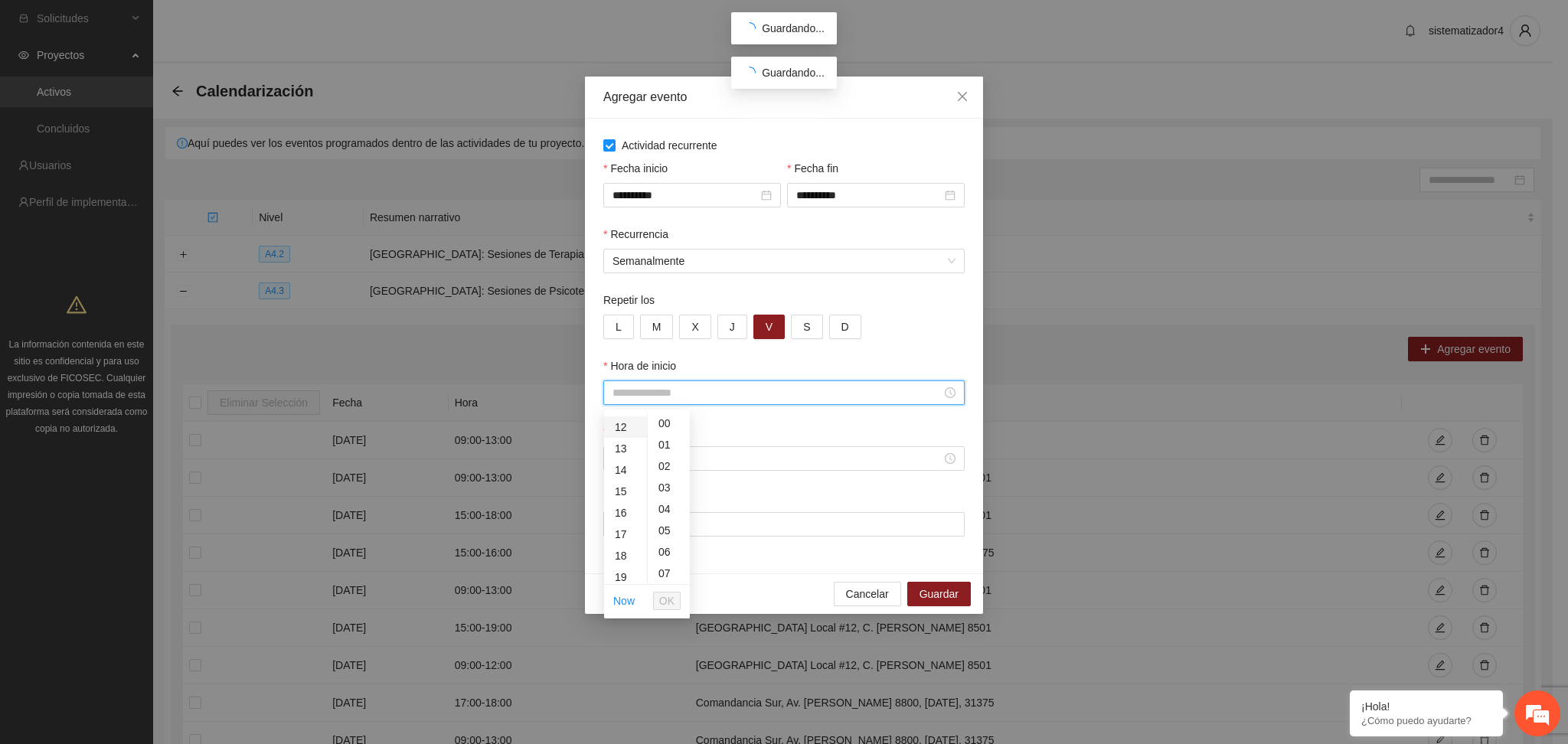
scroll to position [306, 0]
click at [622, 479] on div "17" at bounding box center [625, 482] width 43 height 22
type input "*****"
click at [669, 602] on span "OK" at bounding box center [667, 600] width 15 height 17
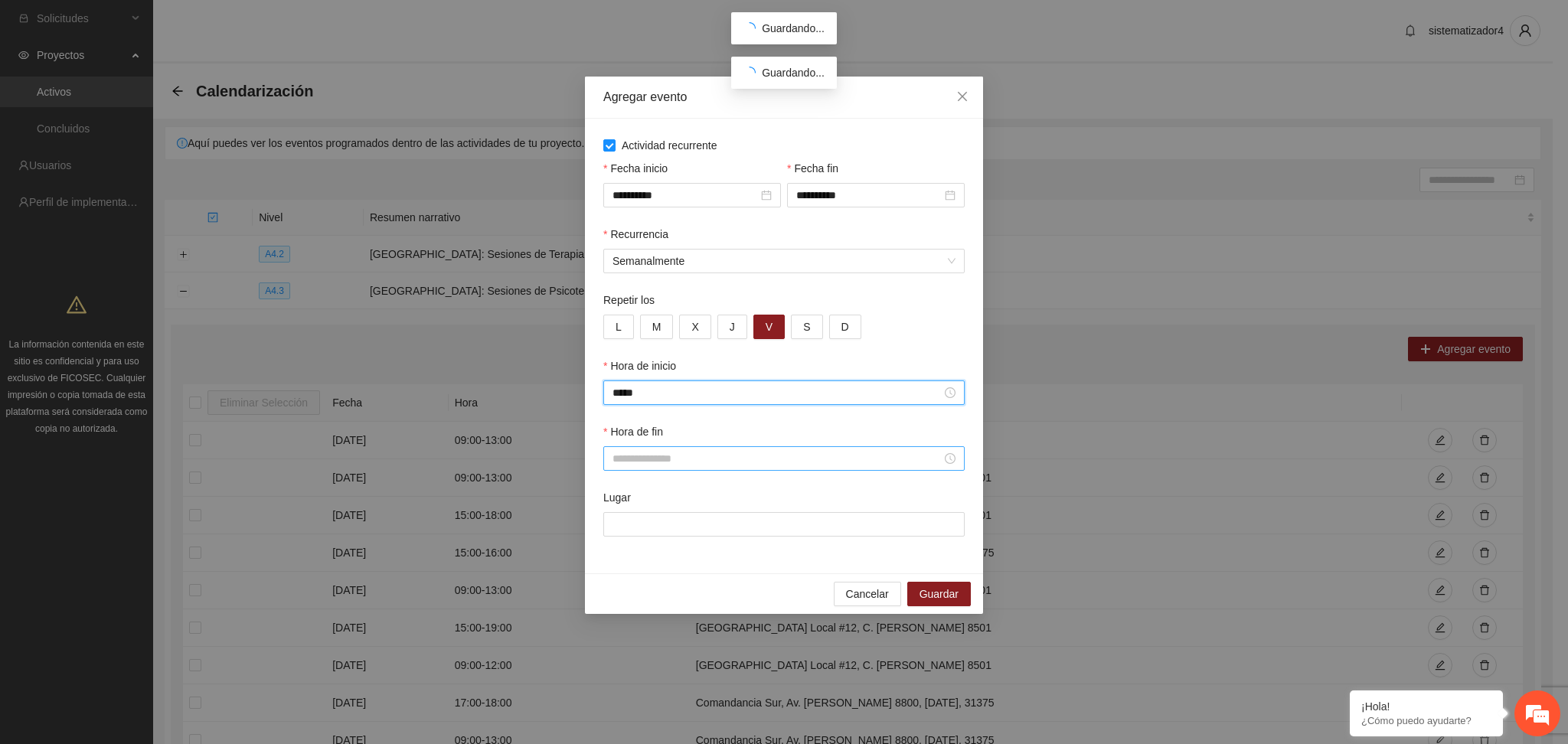
click at [640, 454] on input "Hora de fin" at bounding box center [777, 458] width 329 height 17
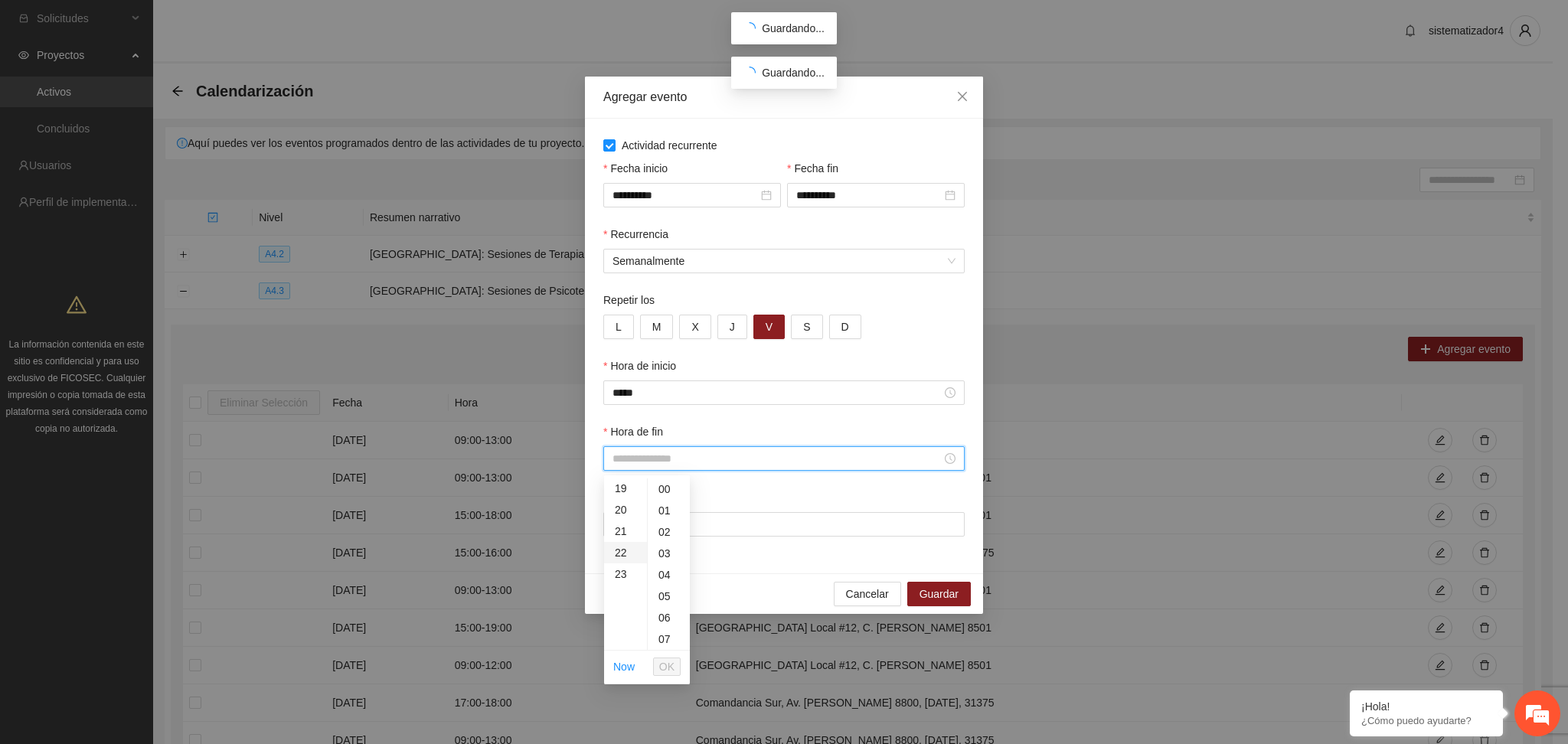
scroll to position [306, 0]
click at [622, 566] on div "18" at bounding box center [625, 569] width 43 height 22
type input "*****"
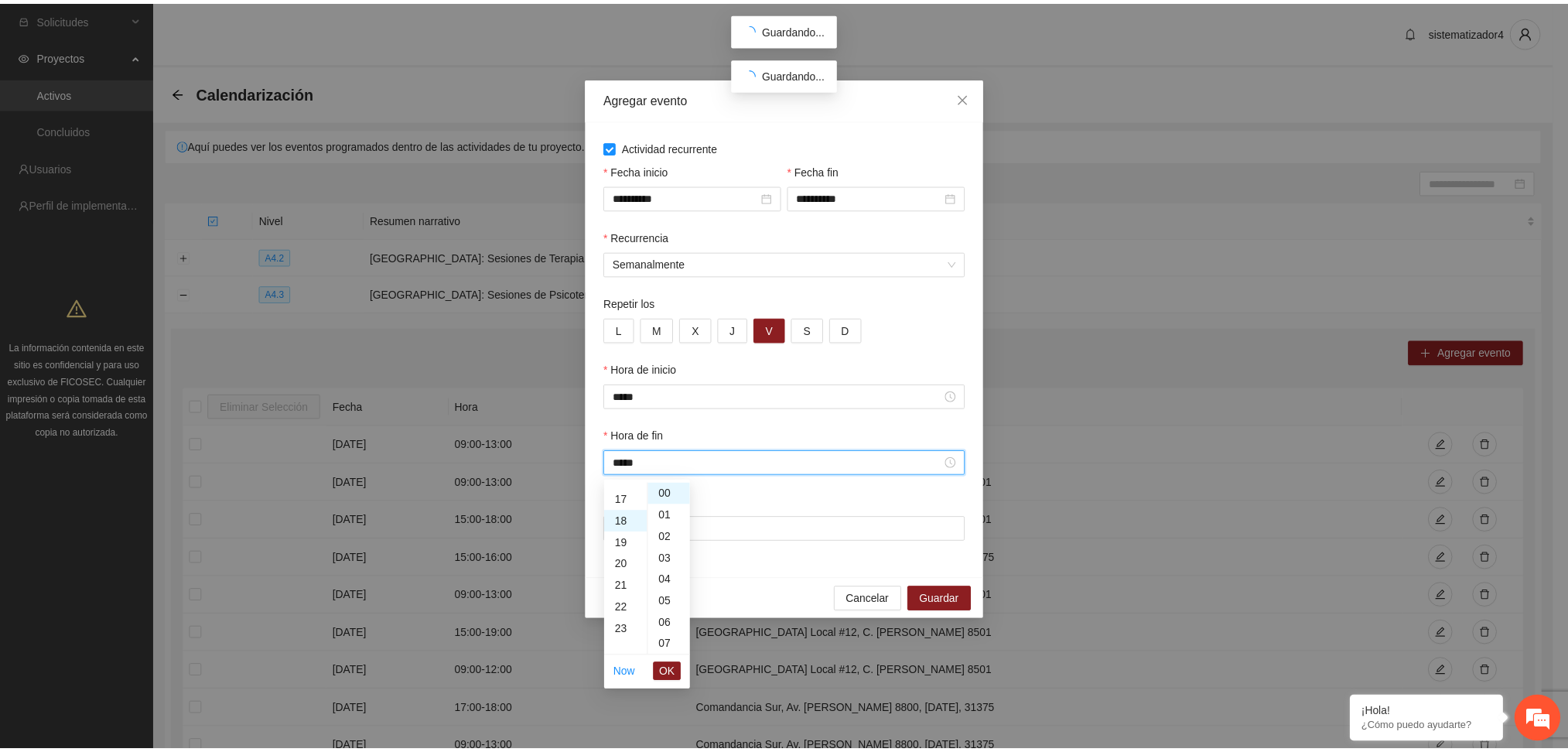
scroll to position [390, 0]
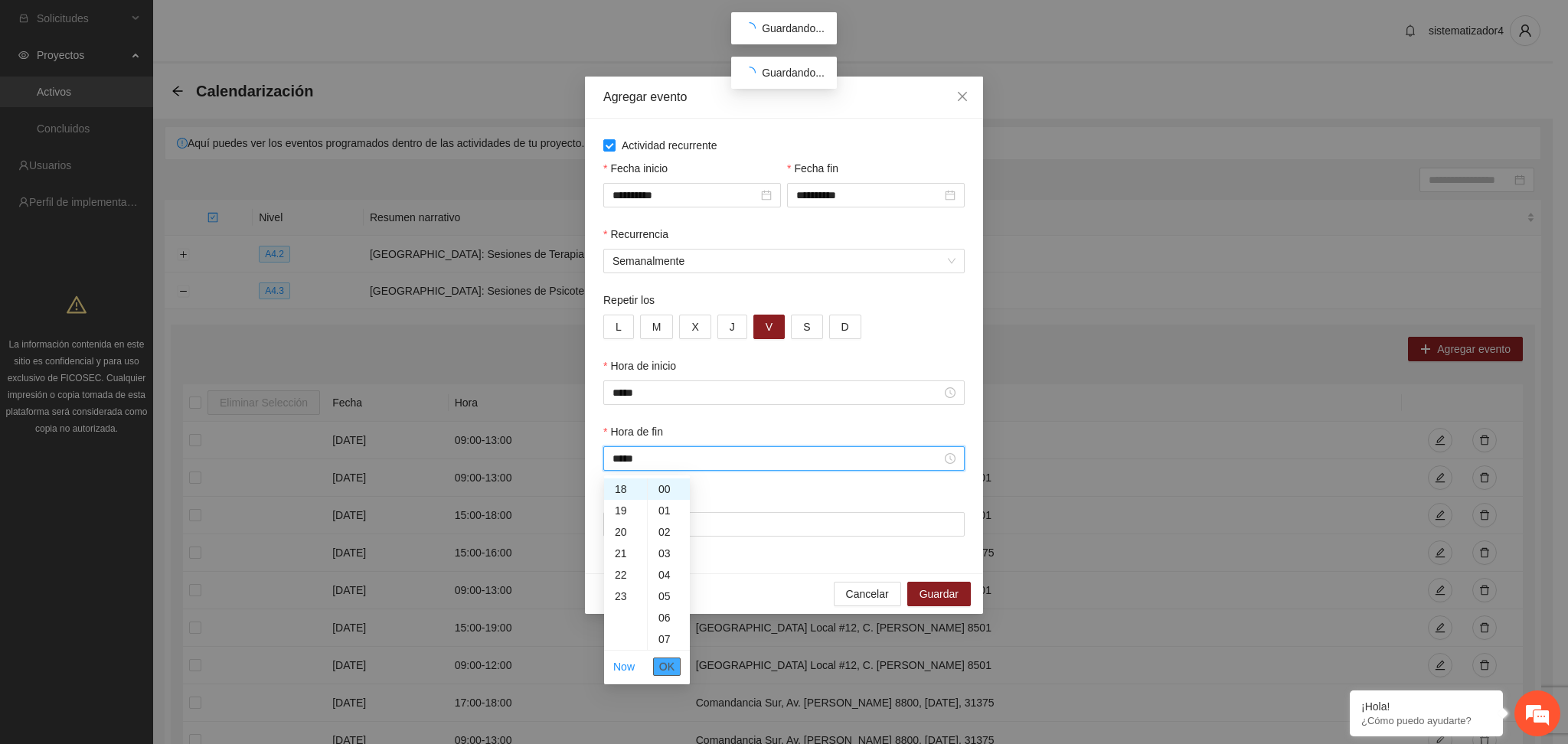
click at [663, 668] on span "OK" at bounding box center [667, 666] width 15 height 17
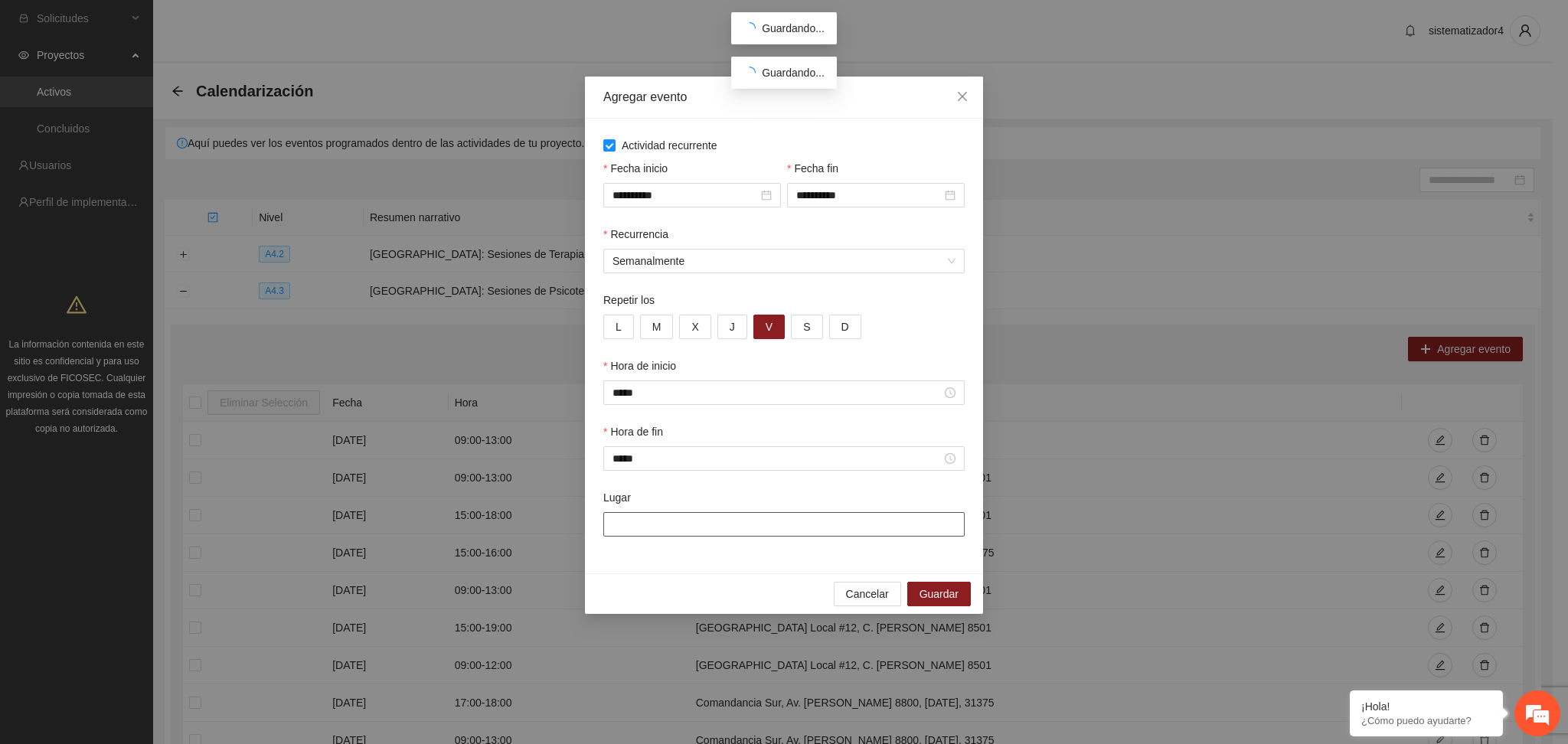
click at [662, 518] on input "Lugar" at bounding box center [784, 524] width 362 height 24
click at [767, 519] on input "Lugar" at bounding box center [784, 524] width 362 height 24
type input "**********"
click at [954, 599] on span "Guardar" at bounding box center [939, 594] width 39 height 17
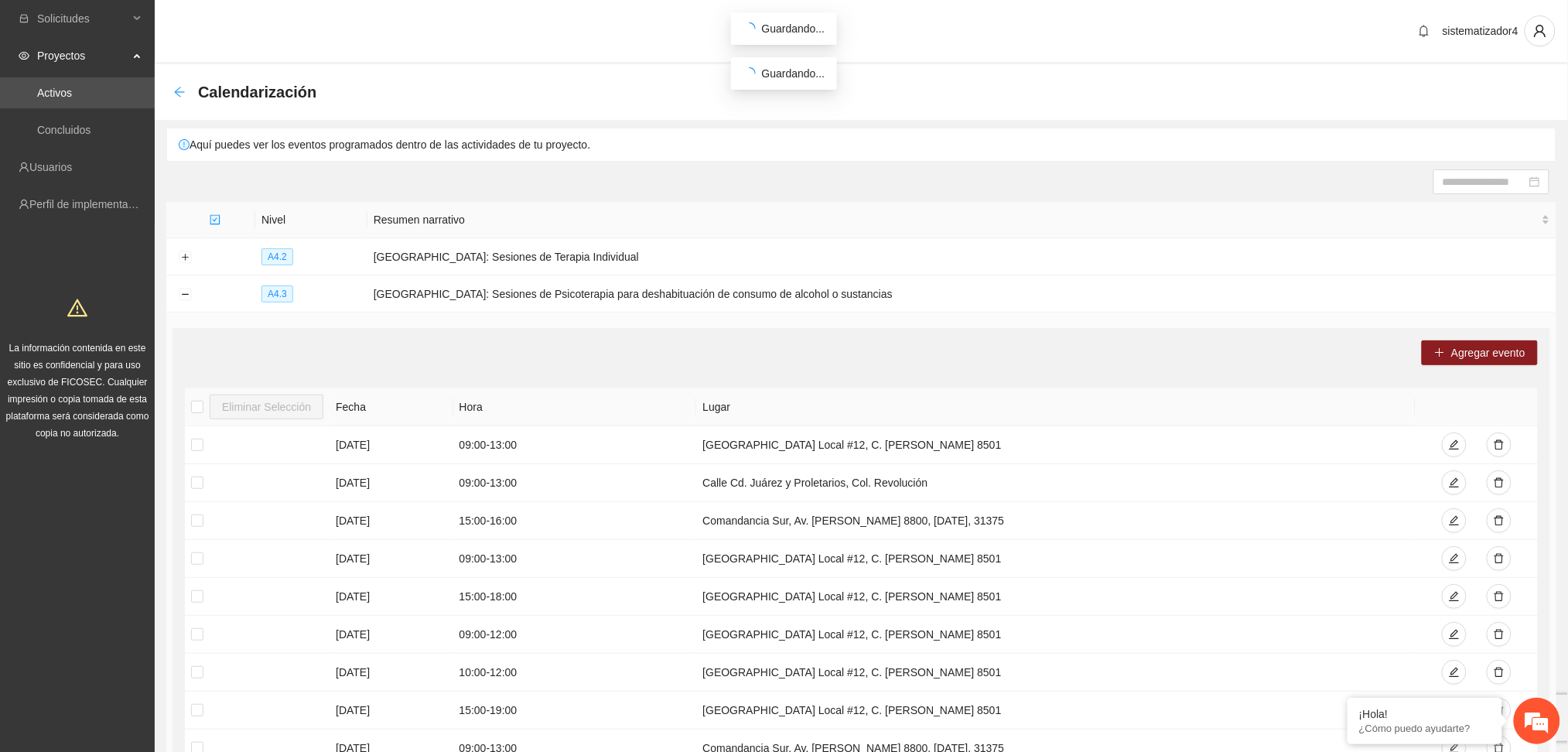
click at [179, 97] on icon "arrow-left" at bounding box center [179, 92] width 13 height 13
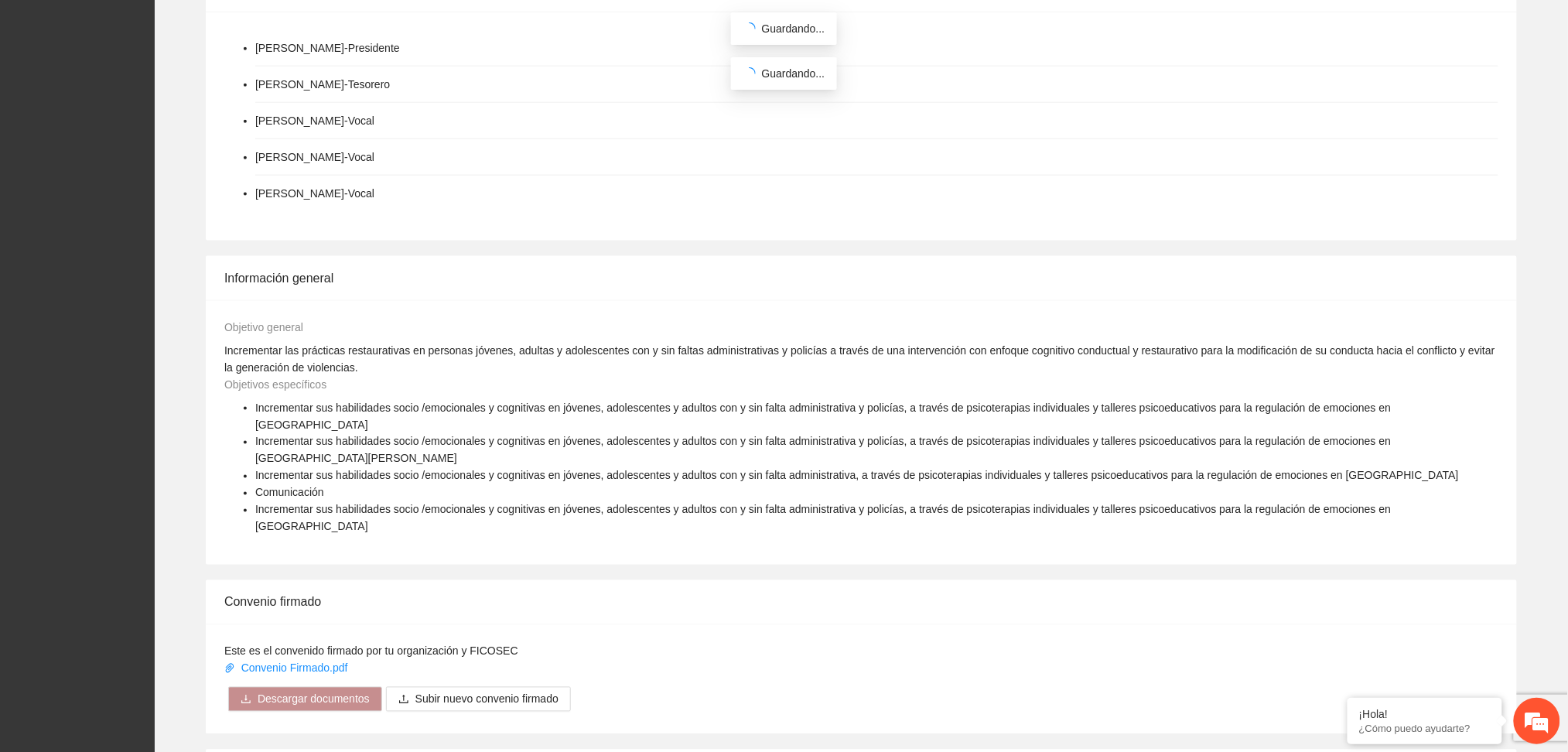
scroll to position [928, 0]
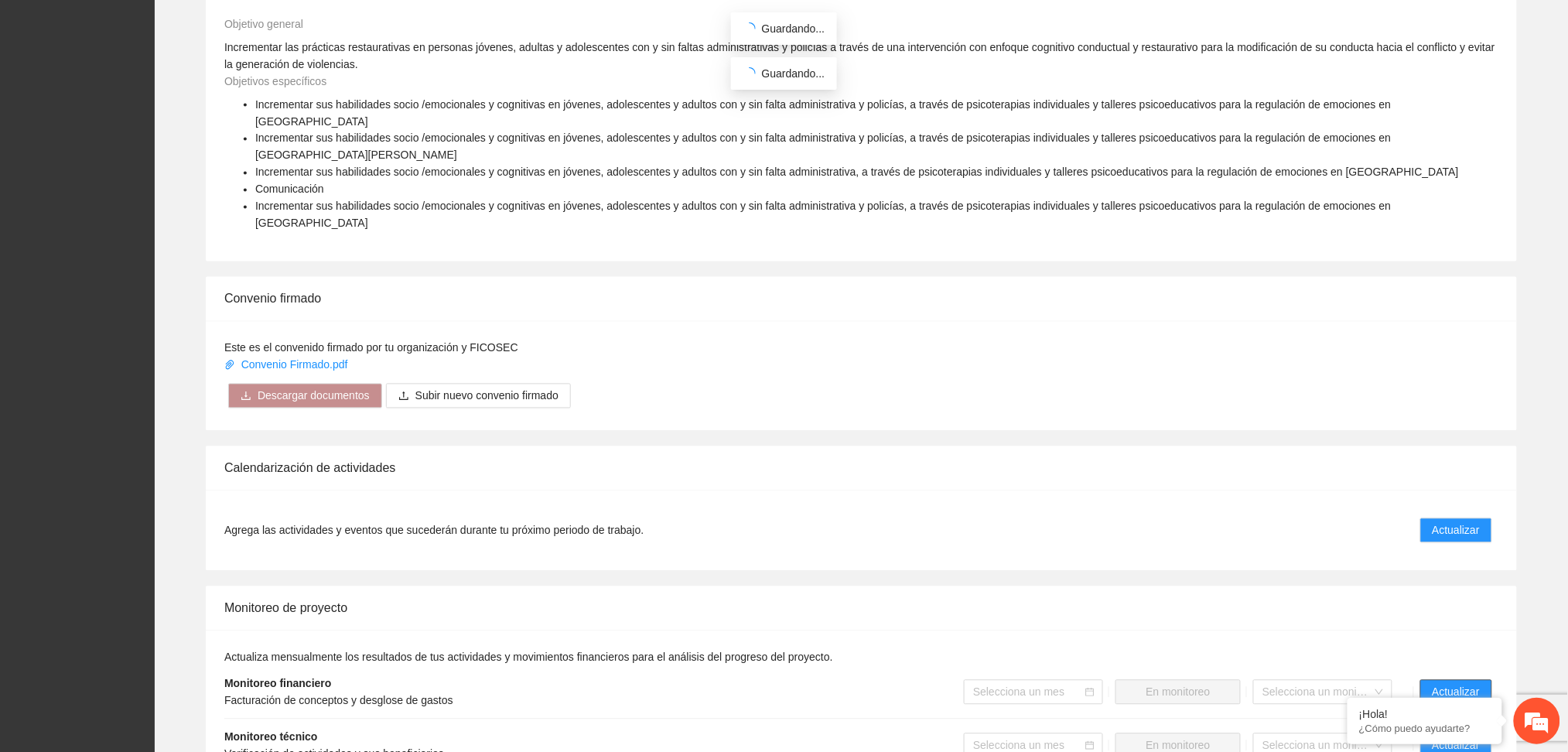
click at [1444, 684] on span "Actualizar" at bounding box center [1457, 692] width 47 height 17
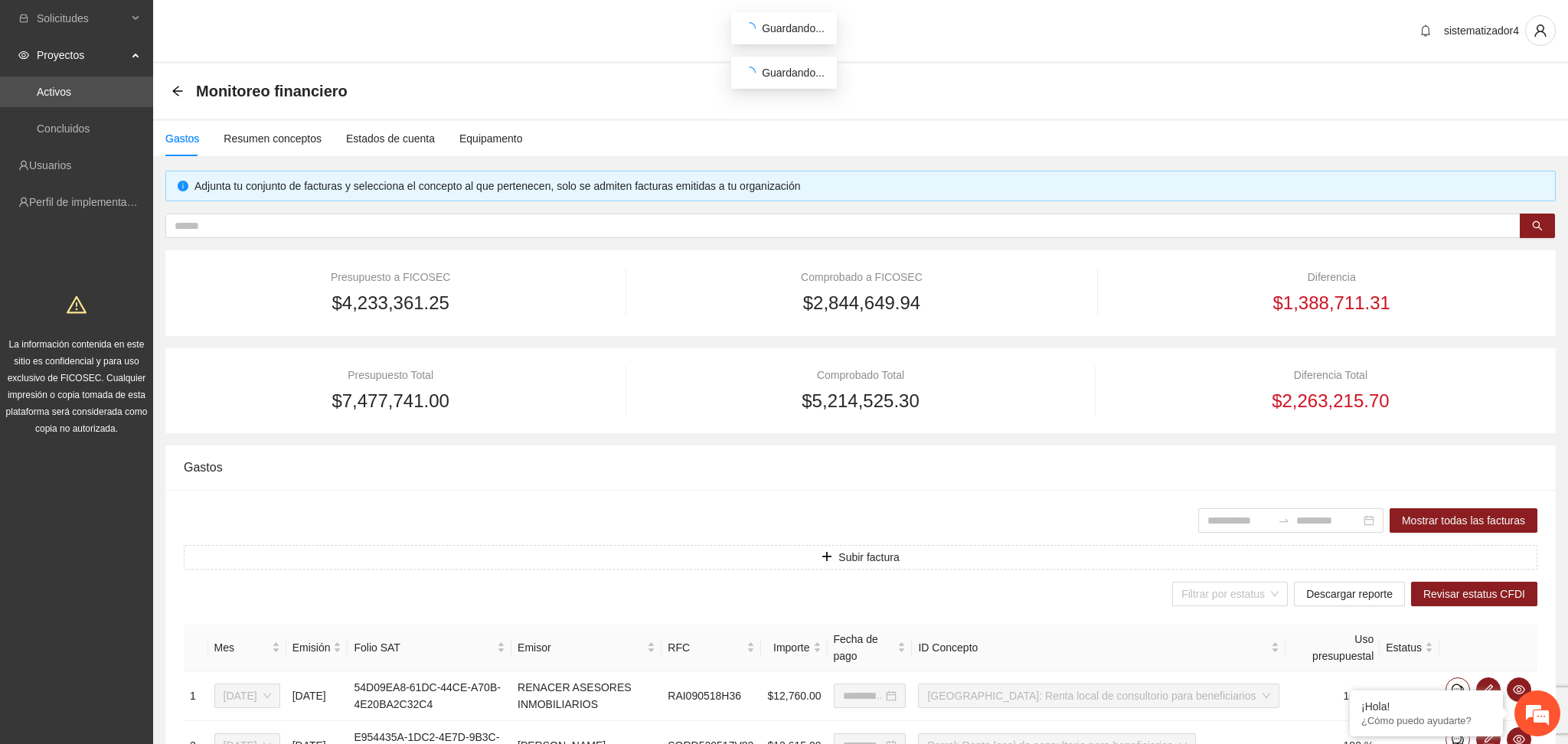
type input "**********"
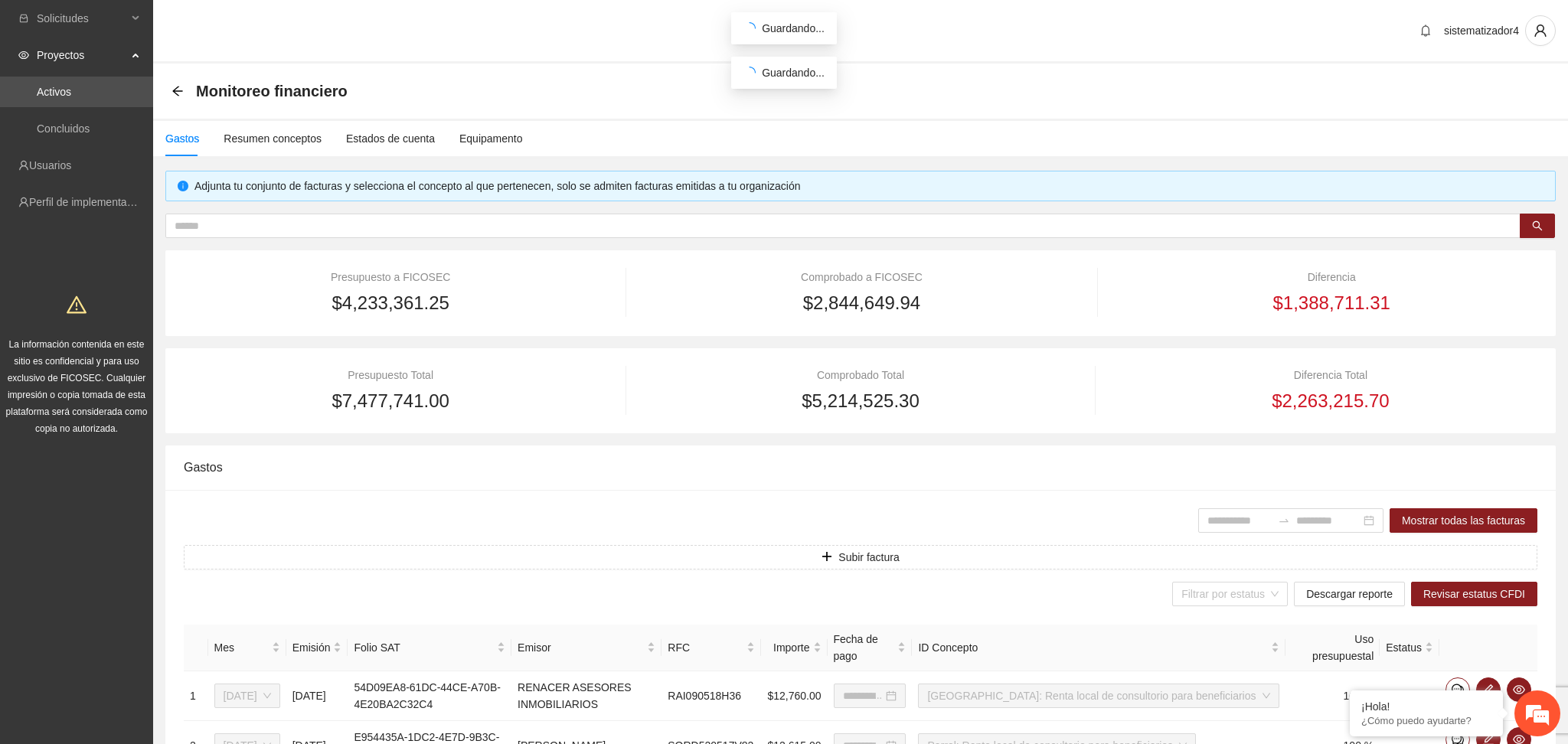
type input "**********"
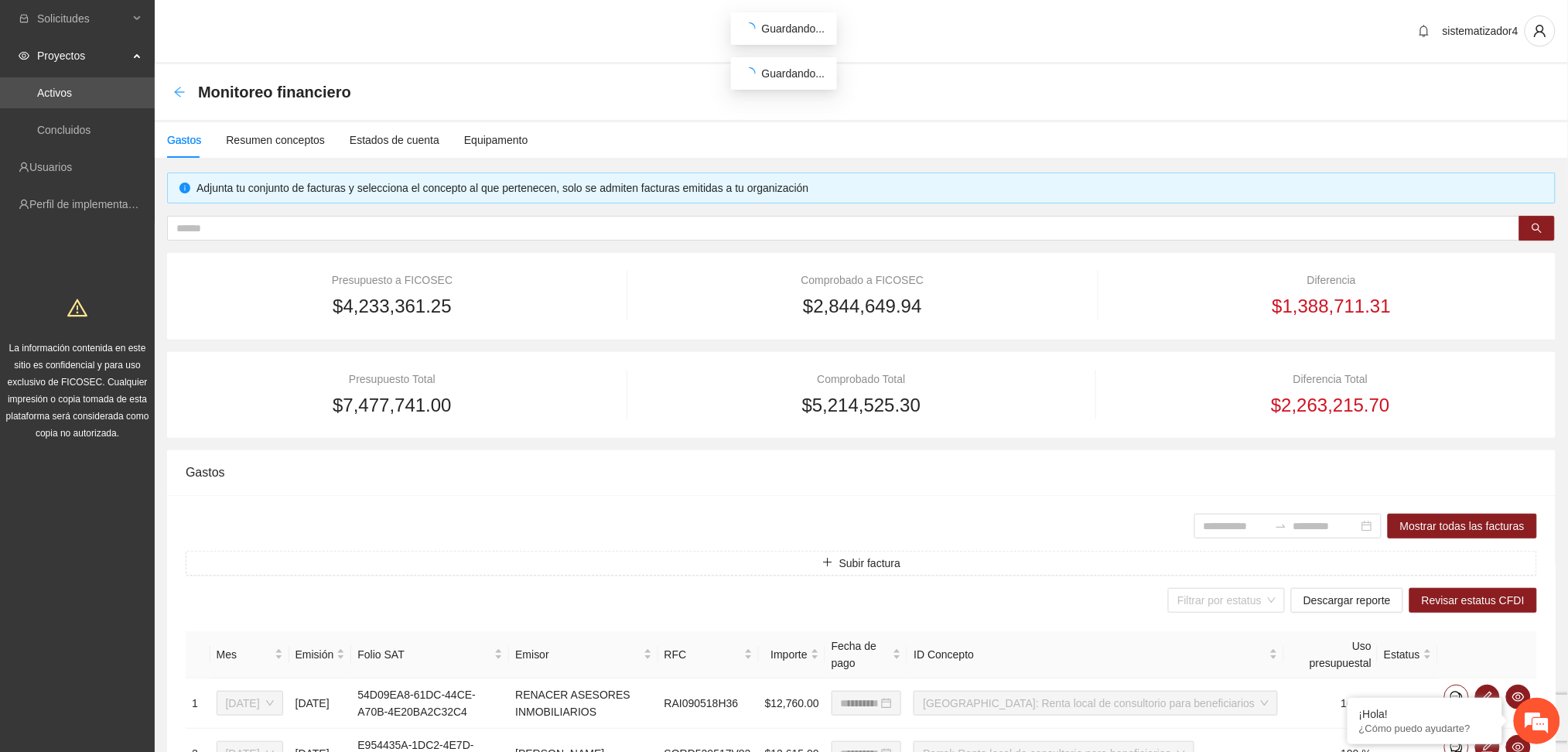
click at [184, 90] on icon "arrow-left" at bounding box center [179, 92] width 13 height 13
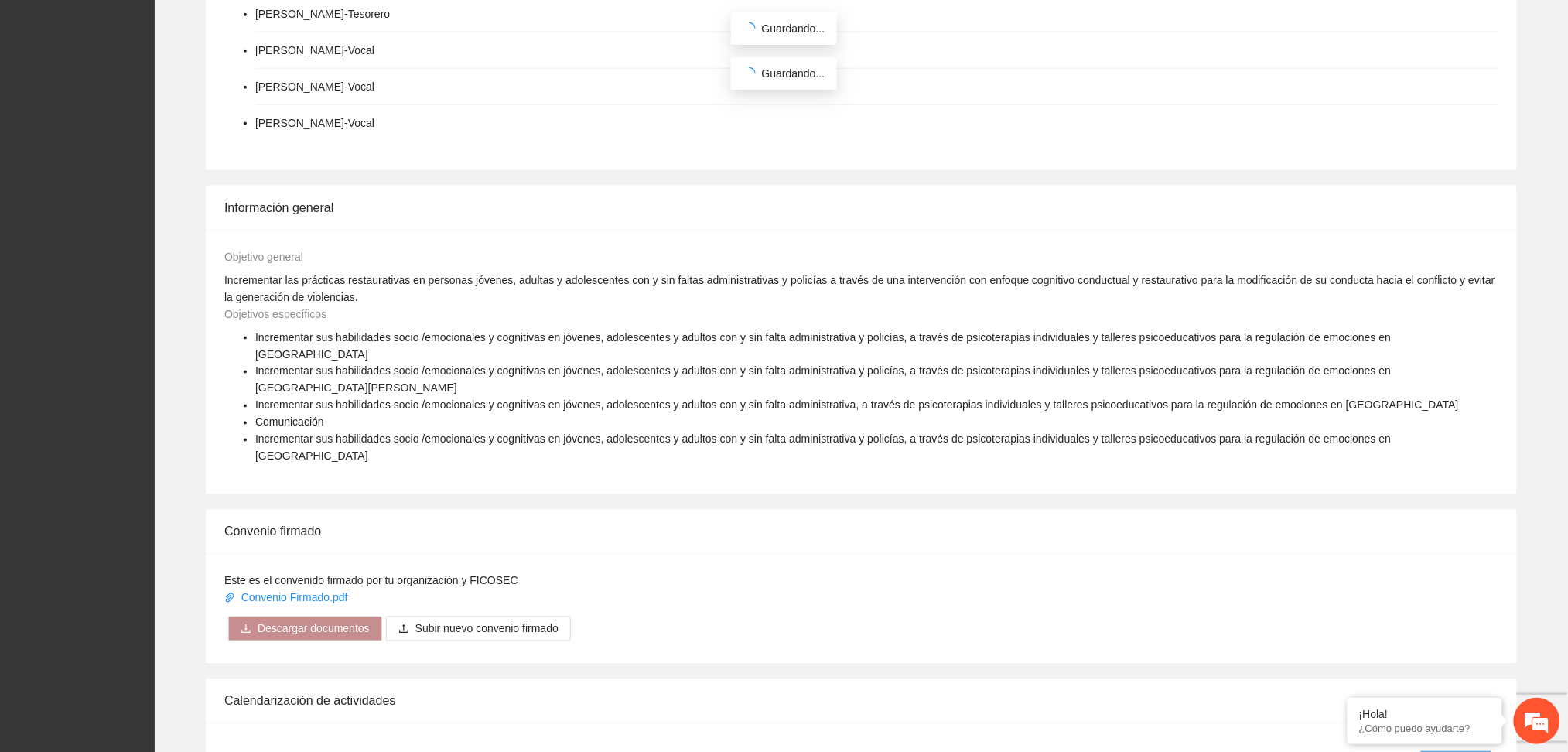
scroll to position [1031, 0]
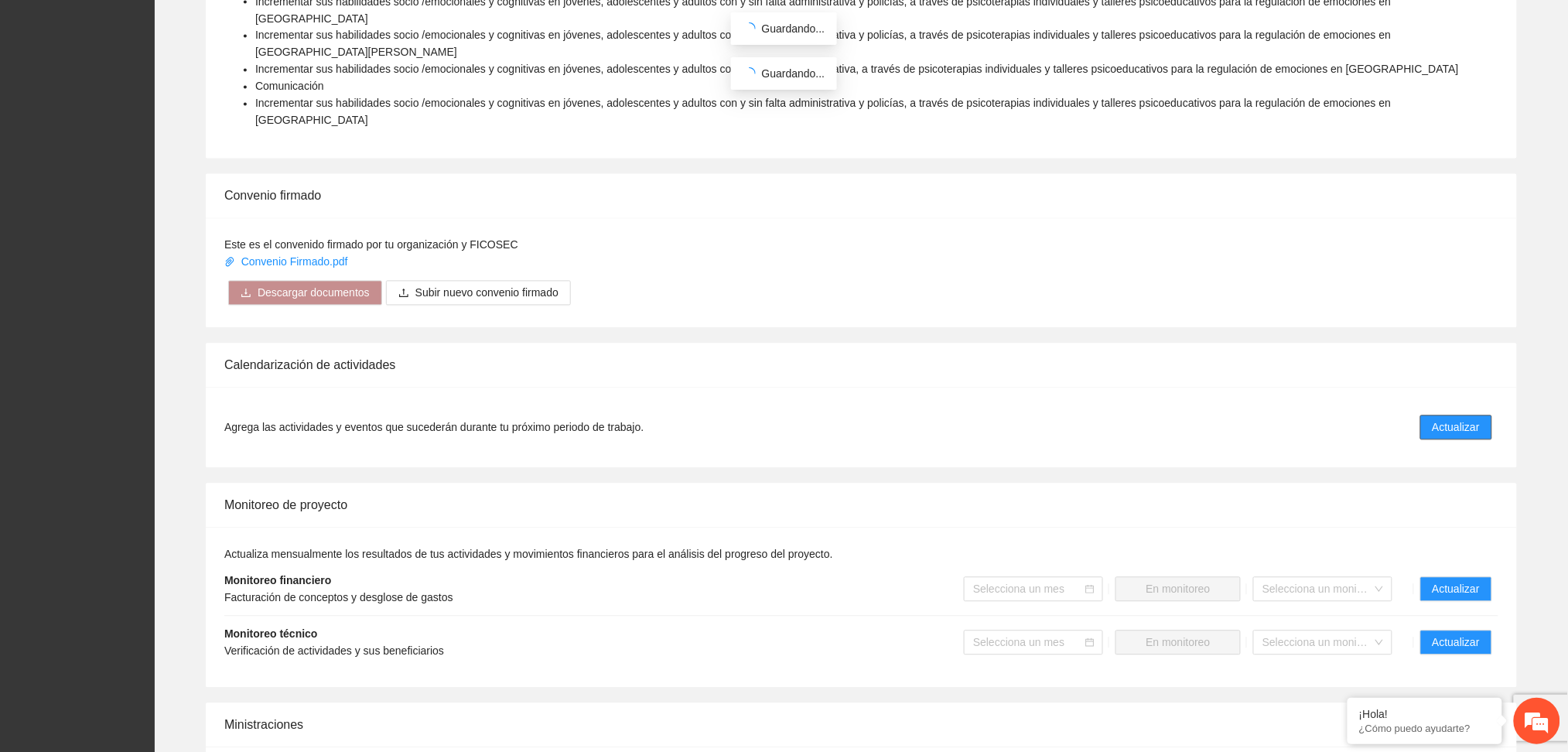
click at [1452, 419] on span "Actualizar" at bounding box center [1457, 428] width 47 height 17
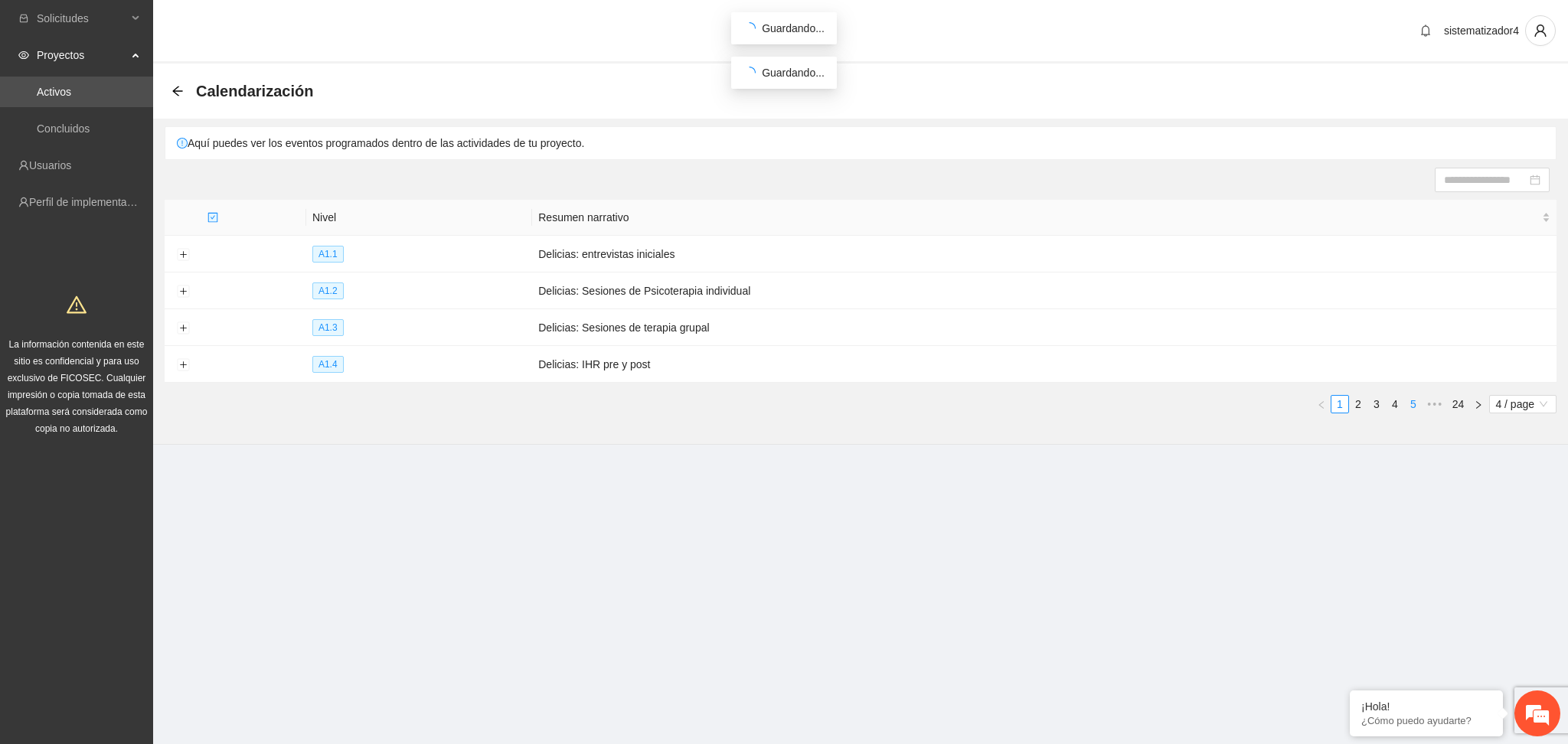
click at [1411, 409] on link "5" at bounding box center [1413, 404] width 17 height 17
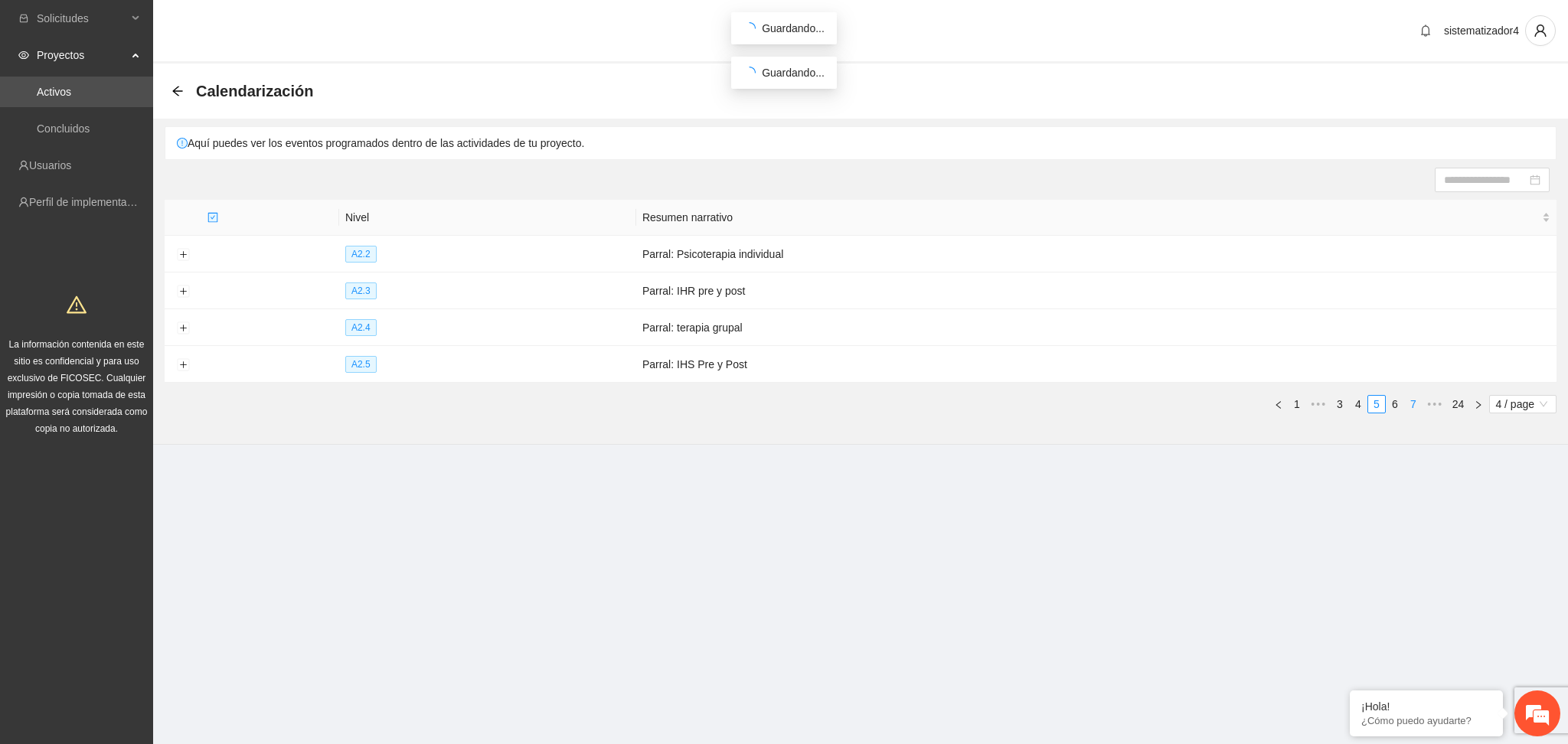
click at [1411, 409] on link "7" at bounding box center [1413, 404] width 17 height 17
click at [1411, 409] on link "9" at bounding box center [1413, 404] width 17 height 17
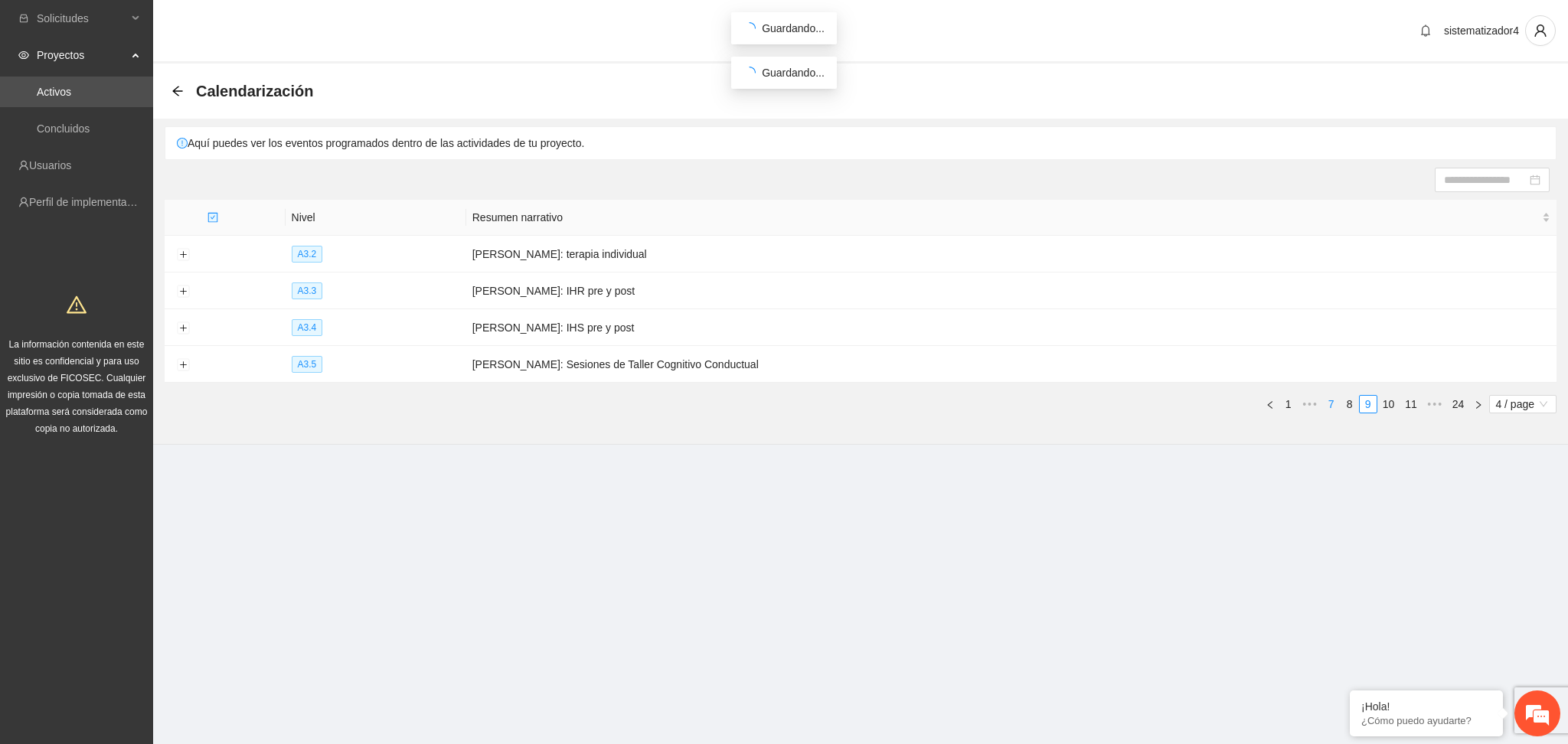
click at [1411, 409] on link "11" at bounding box center [1412, 404] width 22 height 17
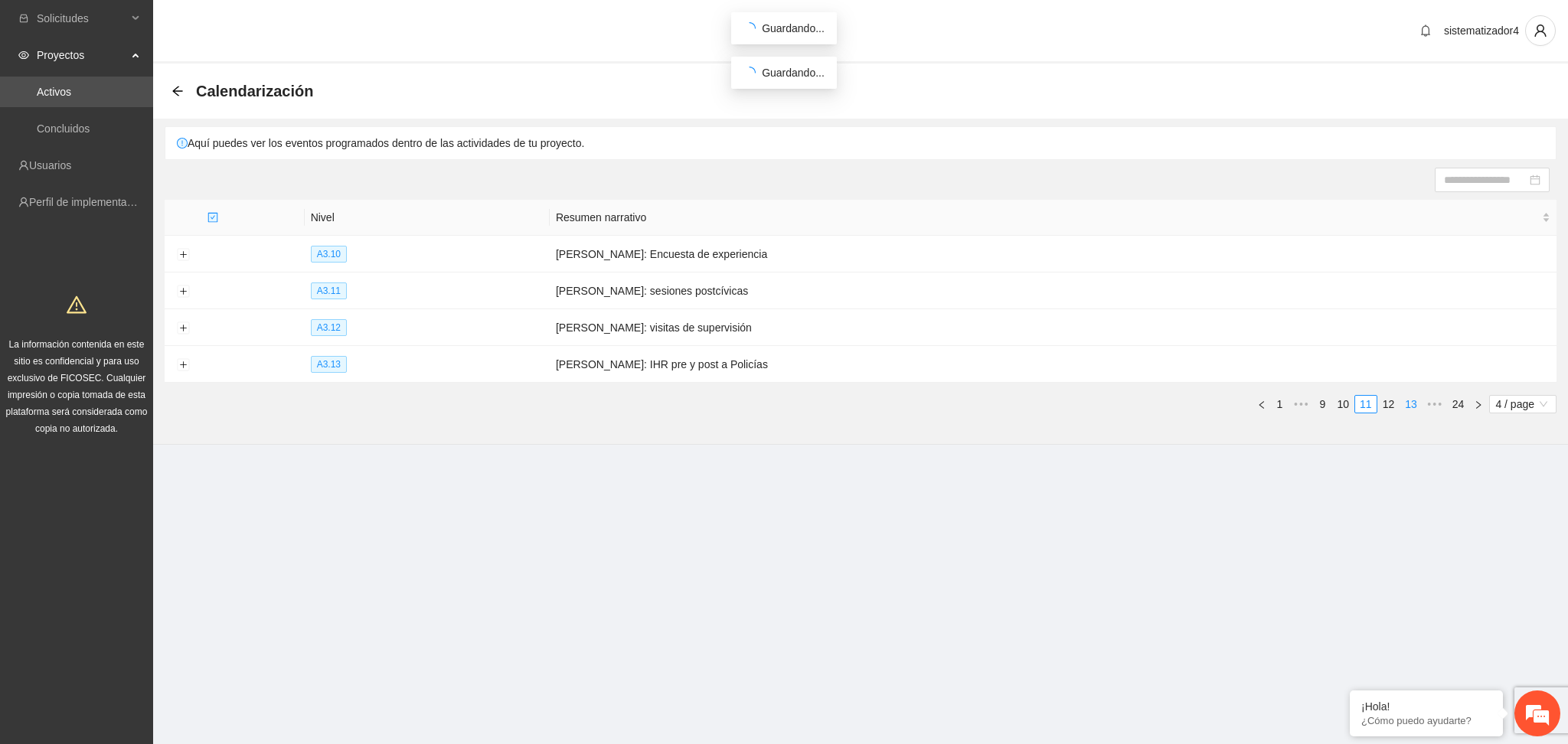
click at [1411, 409] on link "13" at bounding box center [1412, 404] width 22 height 17
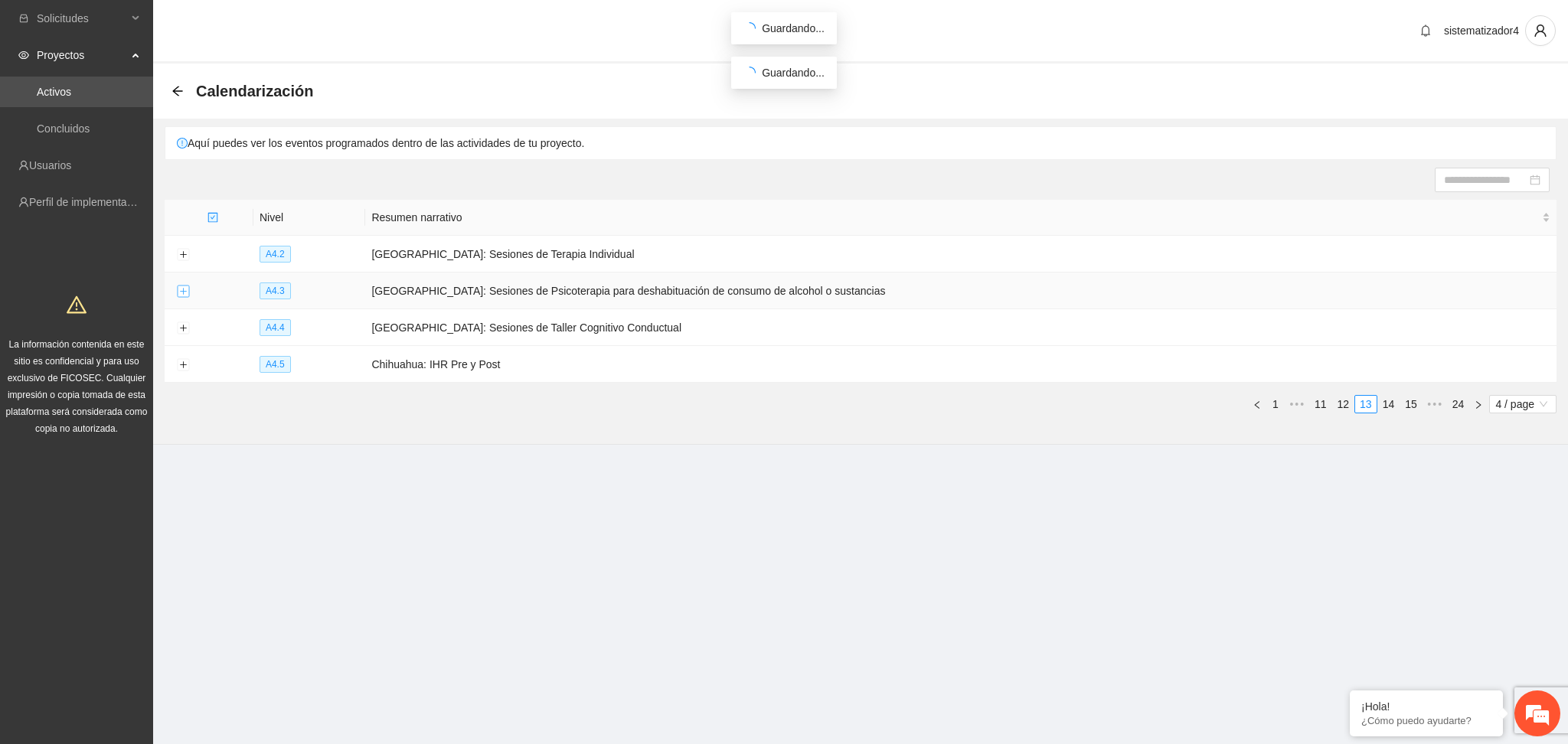
click at [180, 291] on button "Expand row" at bounding box center [183, 291] width 13 height 13
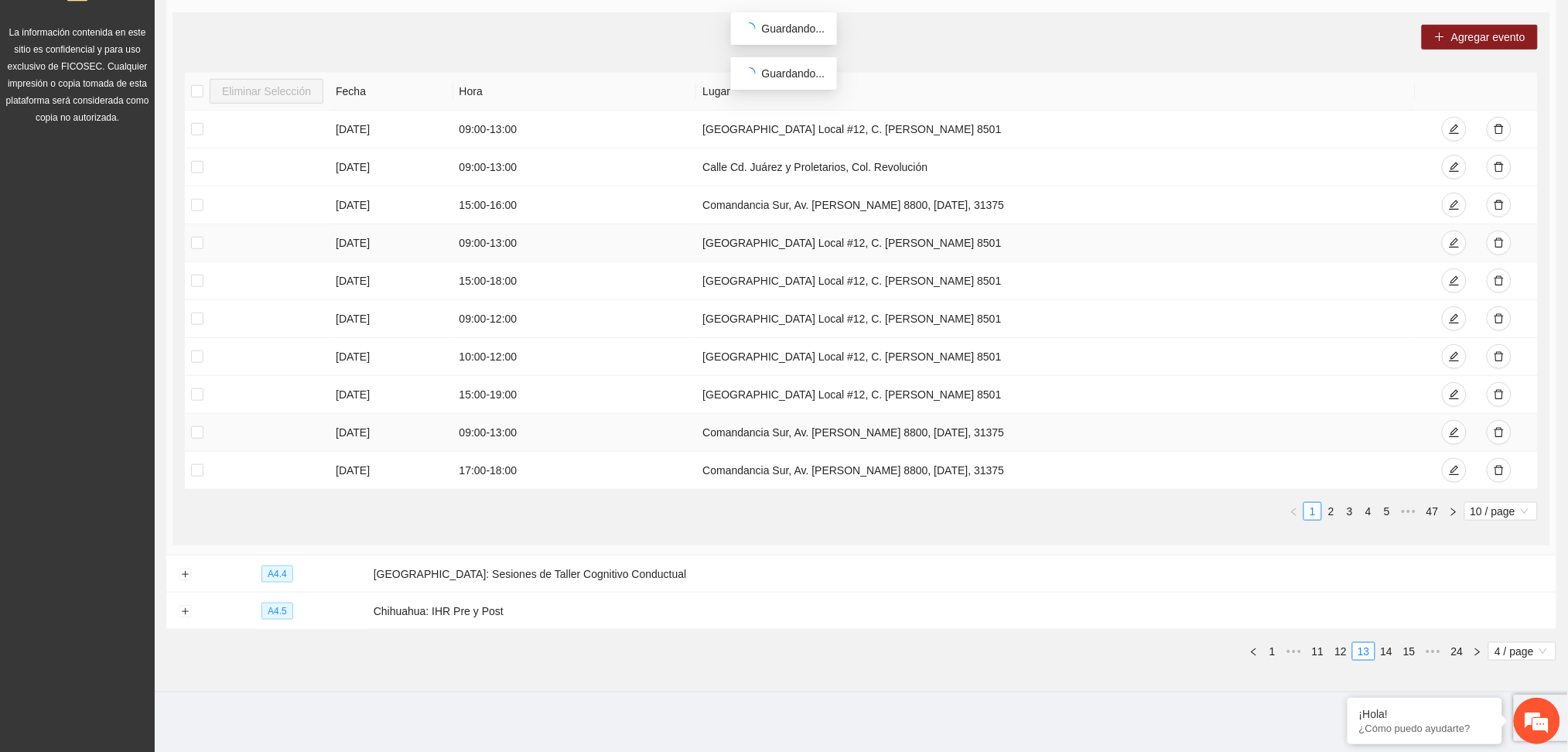
scroll to position [318, 0]
click at [1327, 513] on link "2" at bounding box center [1331, 509] width 17 height 17
click at [1351, 508] on link "3" at bounding box center [1349, 509] width 17 height 17
click at [1369, 508] on link "4" at bounding box center [1368, 509] width 17 height 17
click at [1366, 511] on link "5" at bounding box center [1368, 509] width 17 height 17
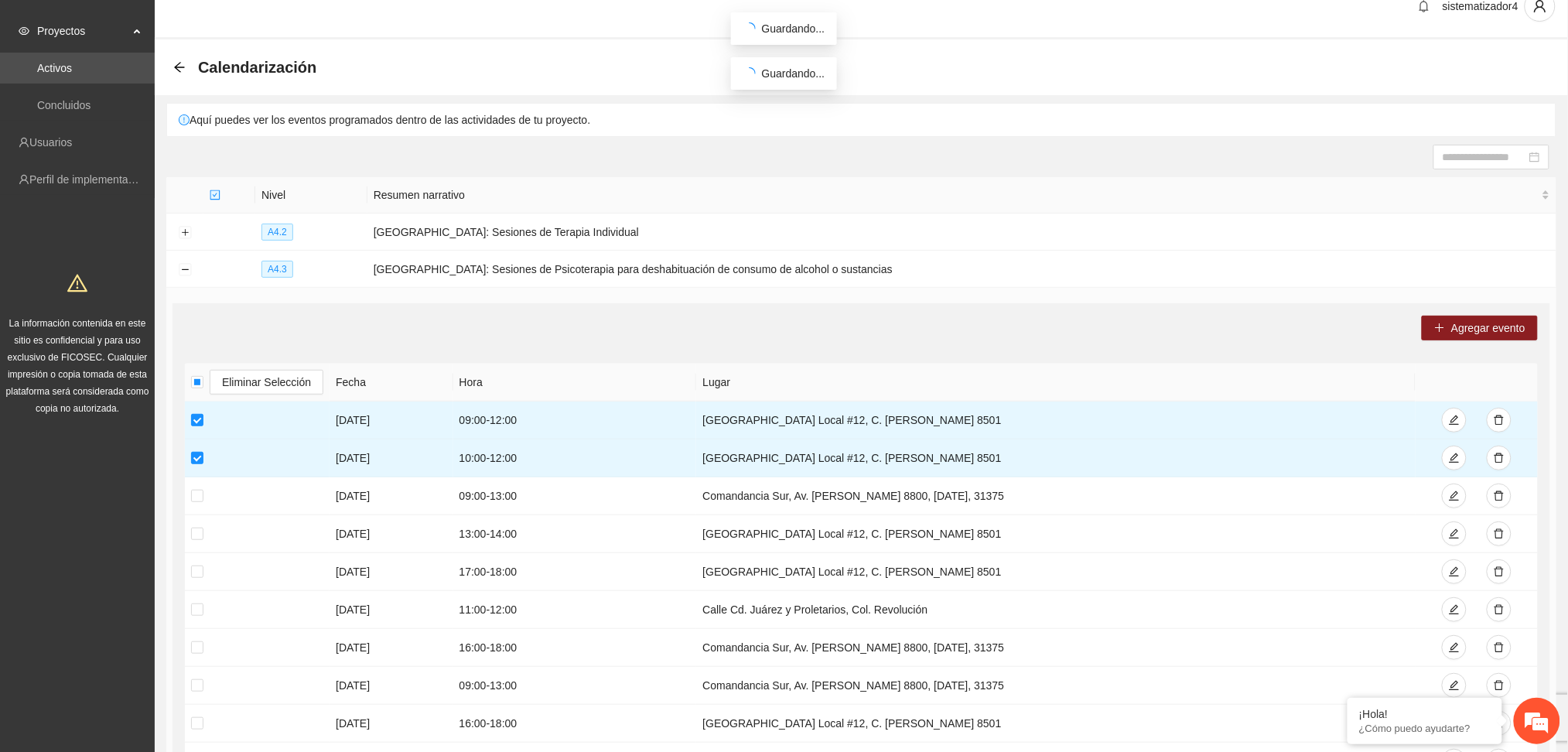
scroll to position [8, 0]
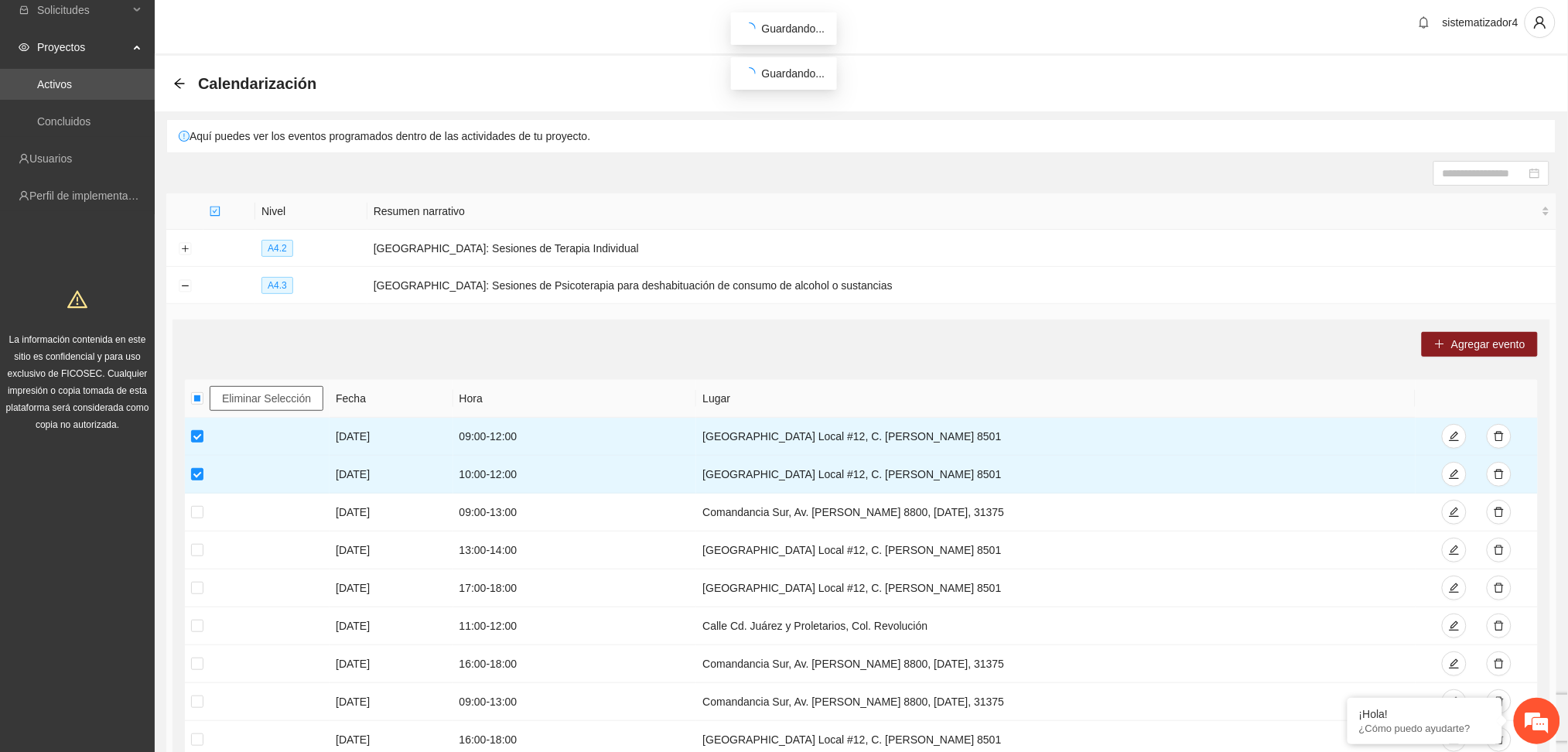
click at [244, 402] on span "Eliminar Selección" at bounding box center [266, 398] width 89 height 17
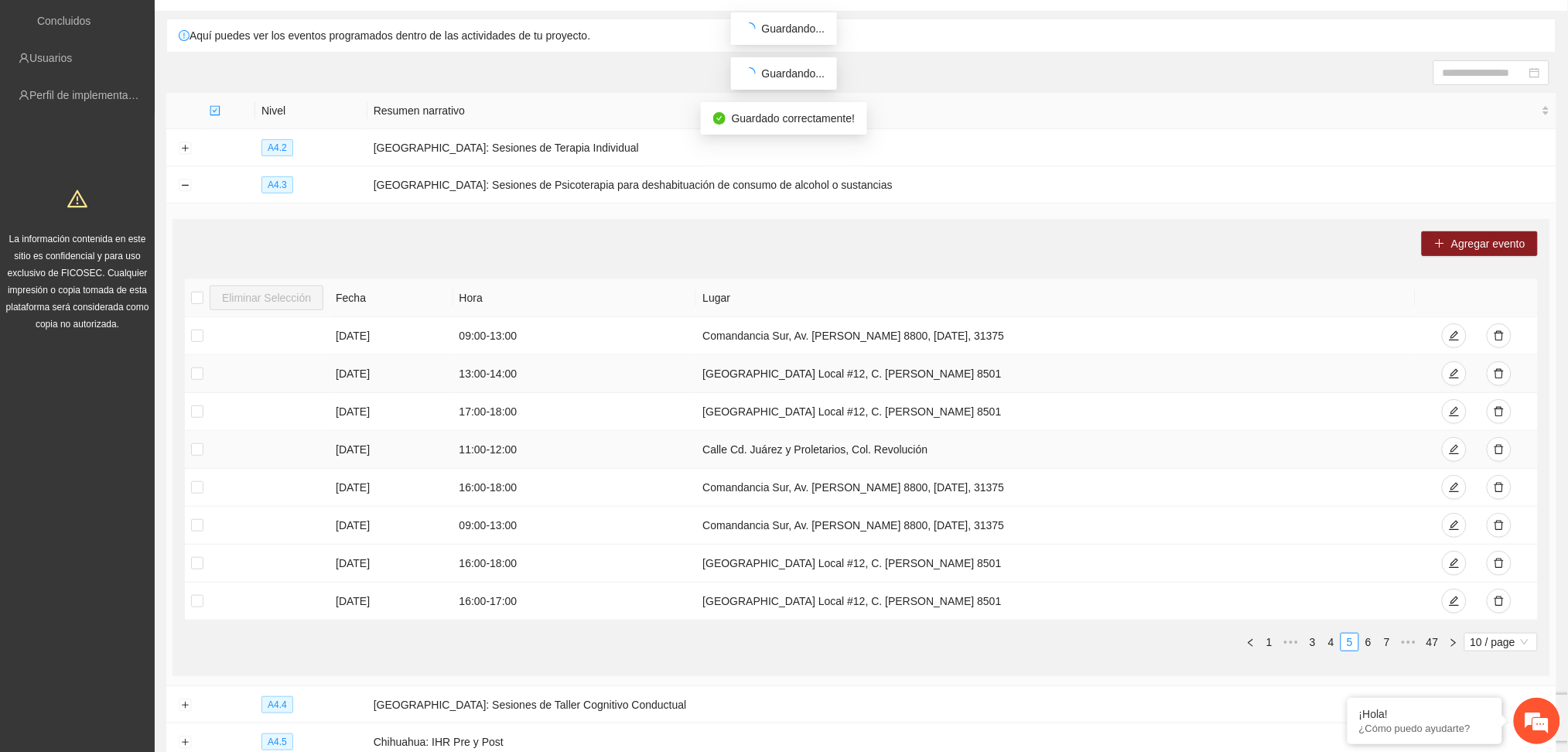
scroll to position [215, 0]
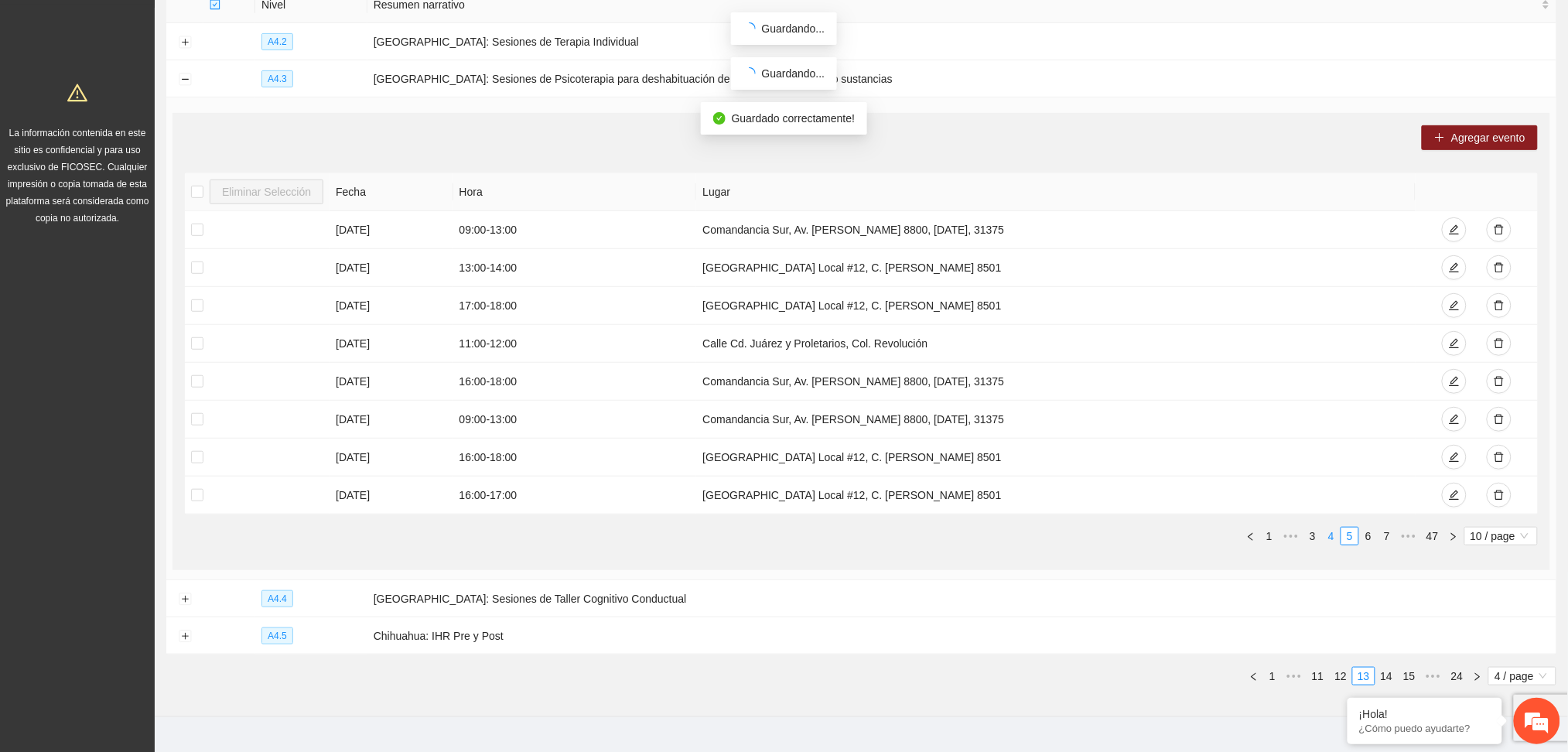
click at [1329, 537] on link "4" at bounding box center [1331, 536] width 17 height 17
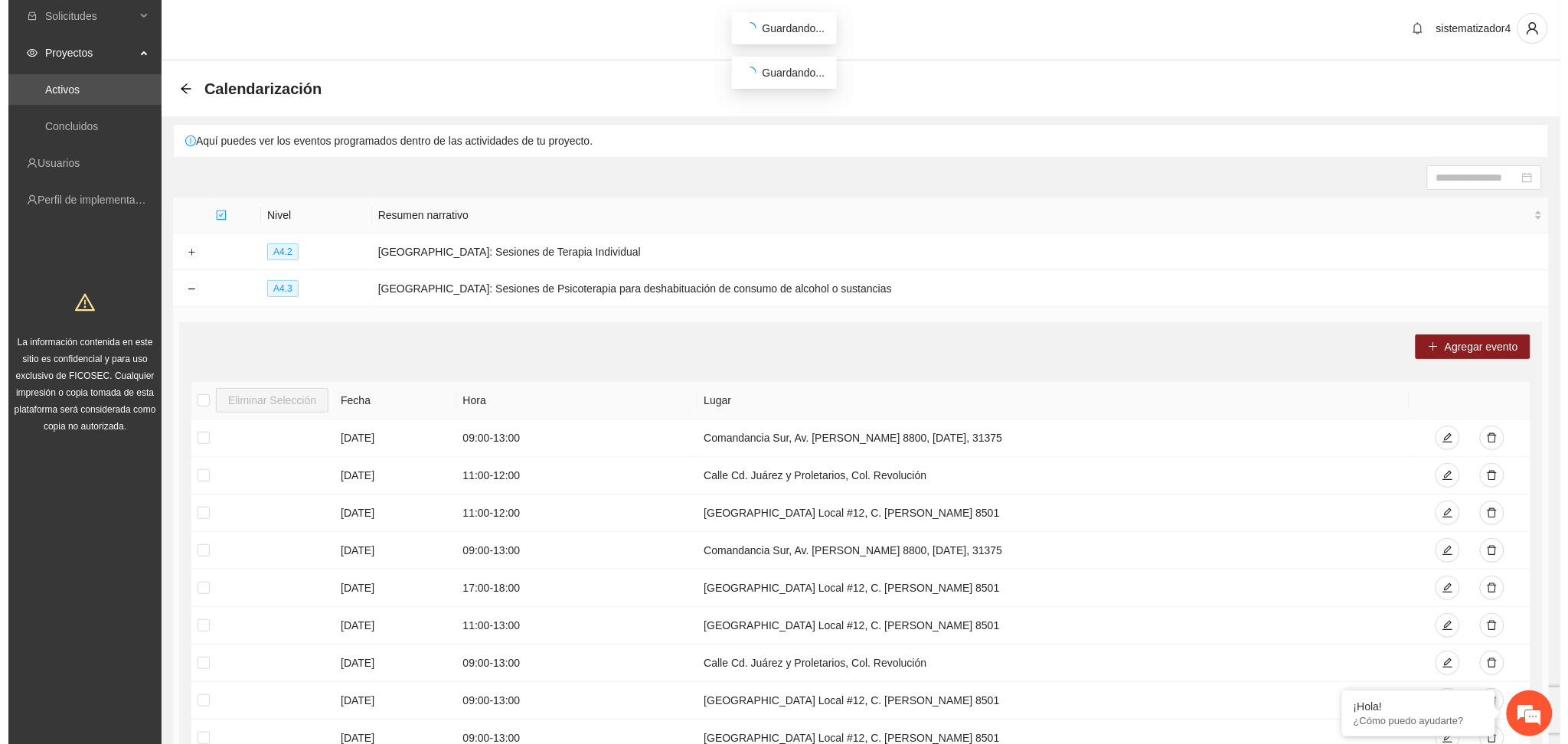
scroll to position [0, 0]
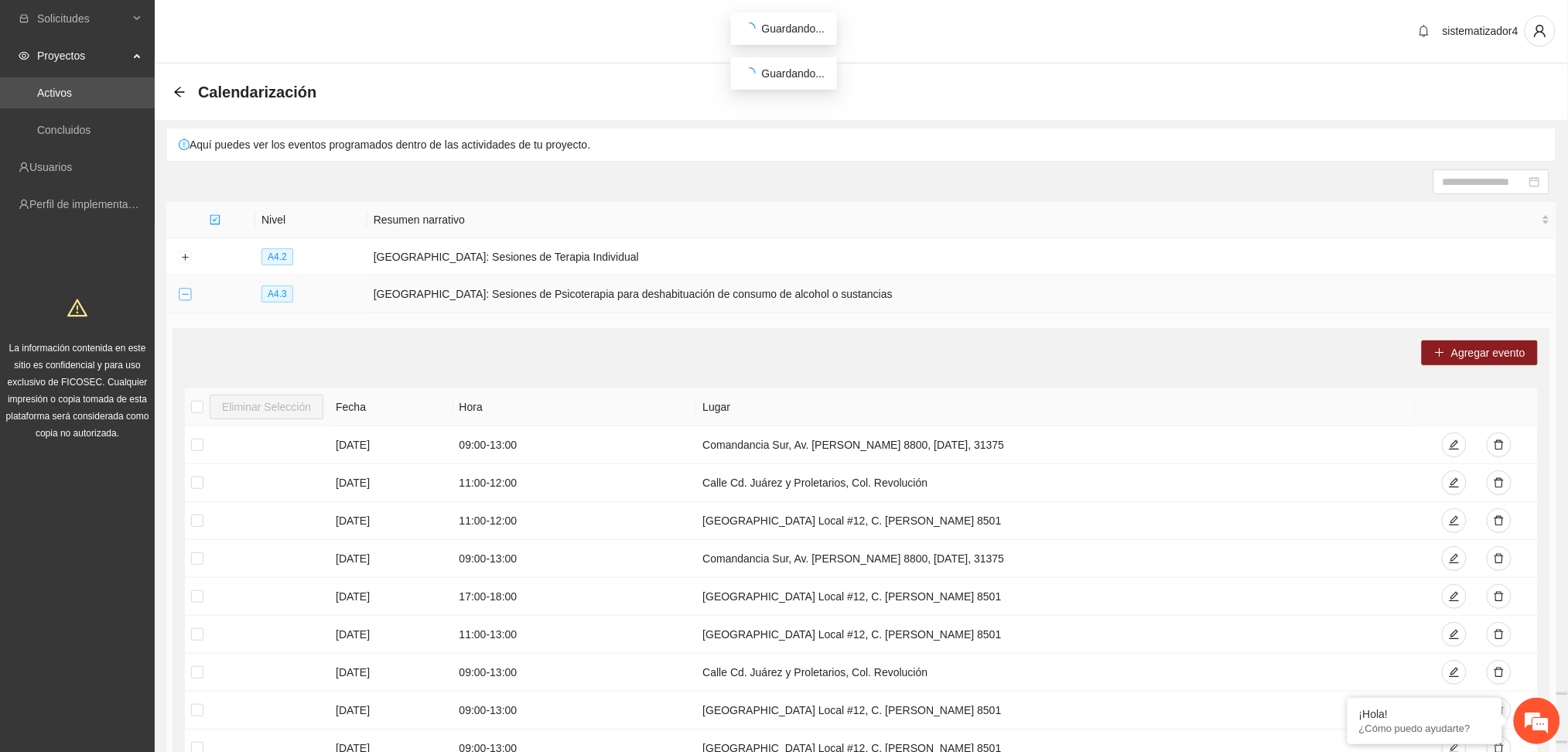
click at [183, 298] on button "Collapse row" at bounding box center [185, 295] width 13 height 13
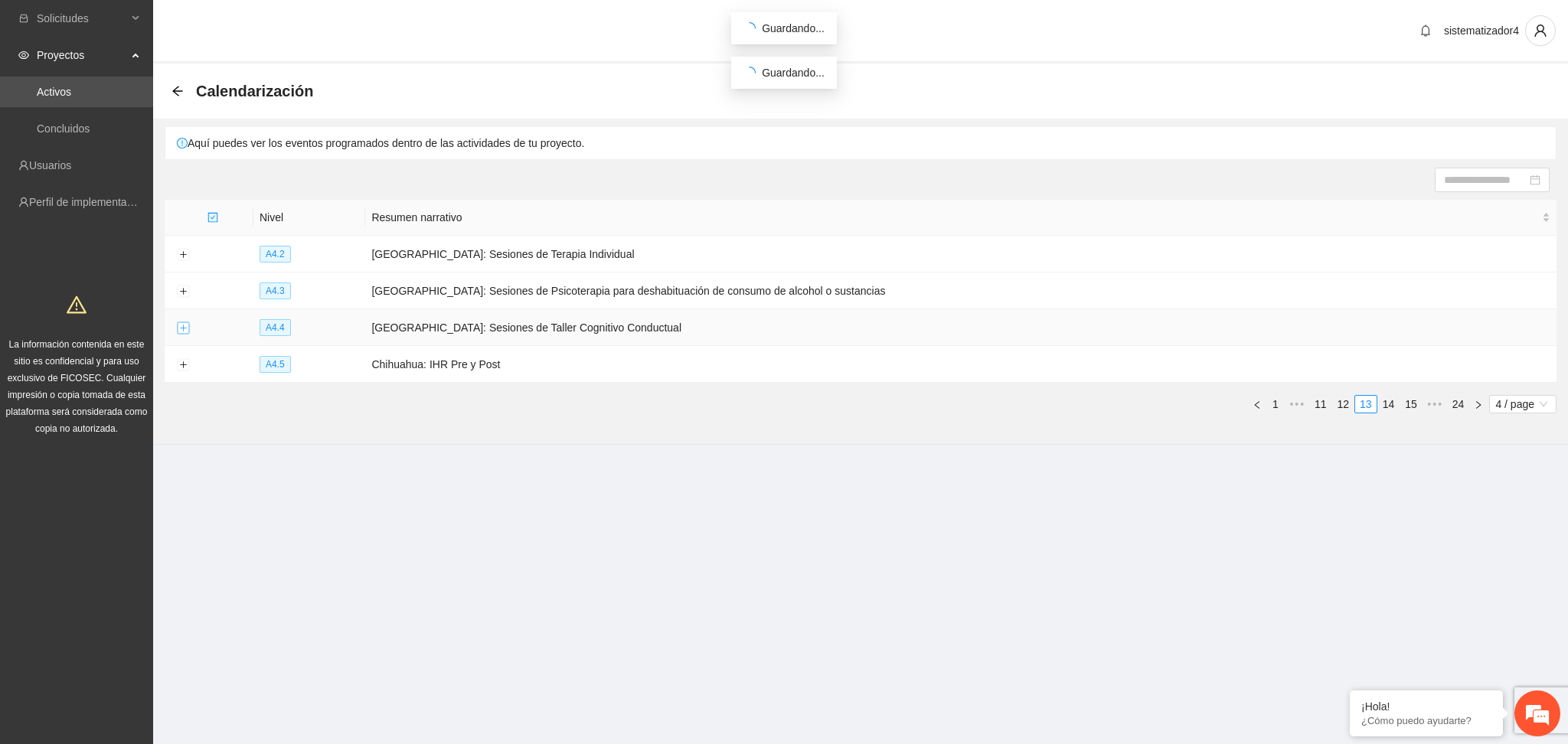
click at [180, 327] on button "Expand row" at bounding box center [183, 328] width 13 height 13
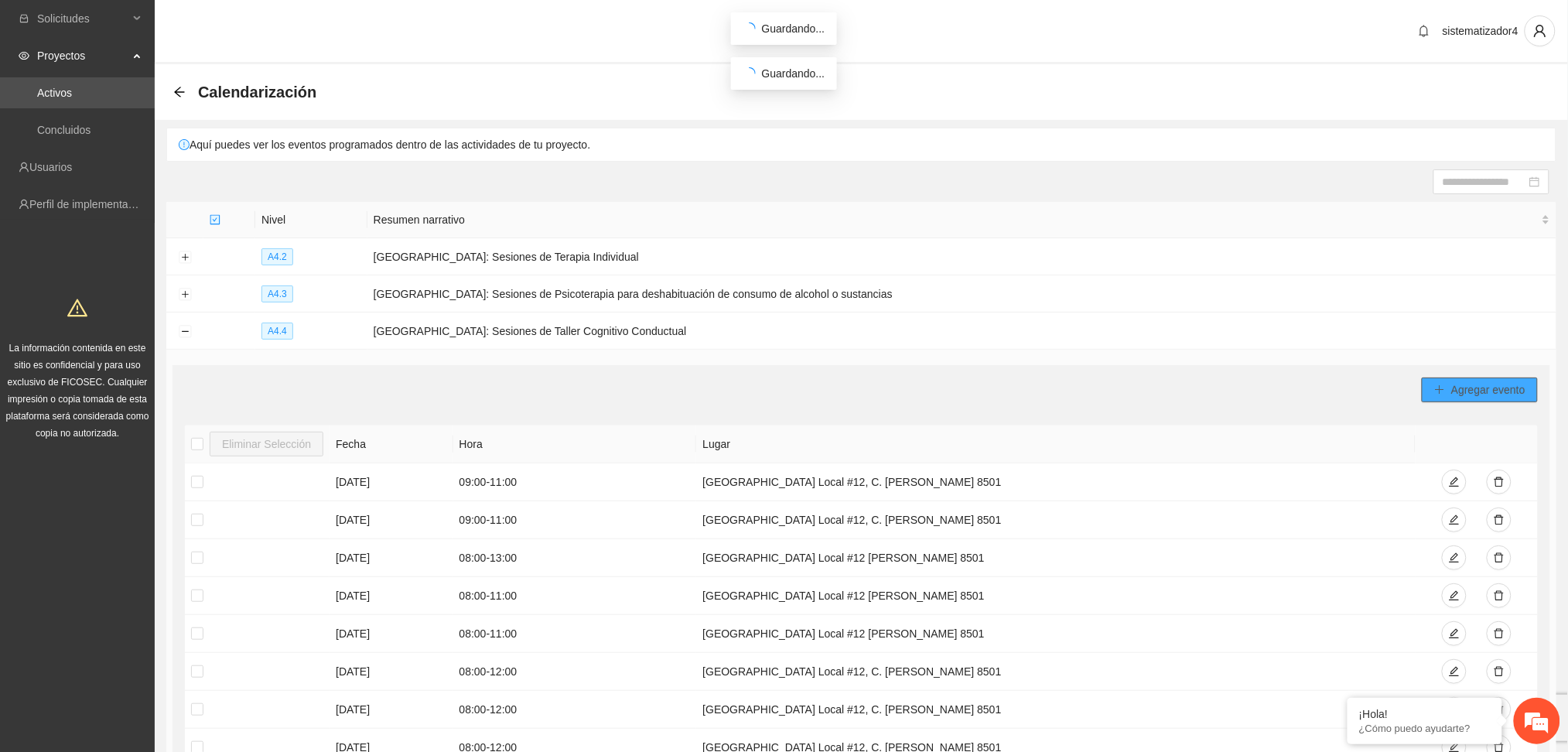
click at [1466, 396] on span "Agregar evento" at bounding box center [1489, 390] width 74 height 17
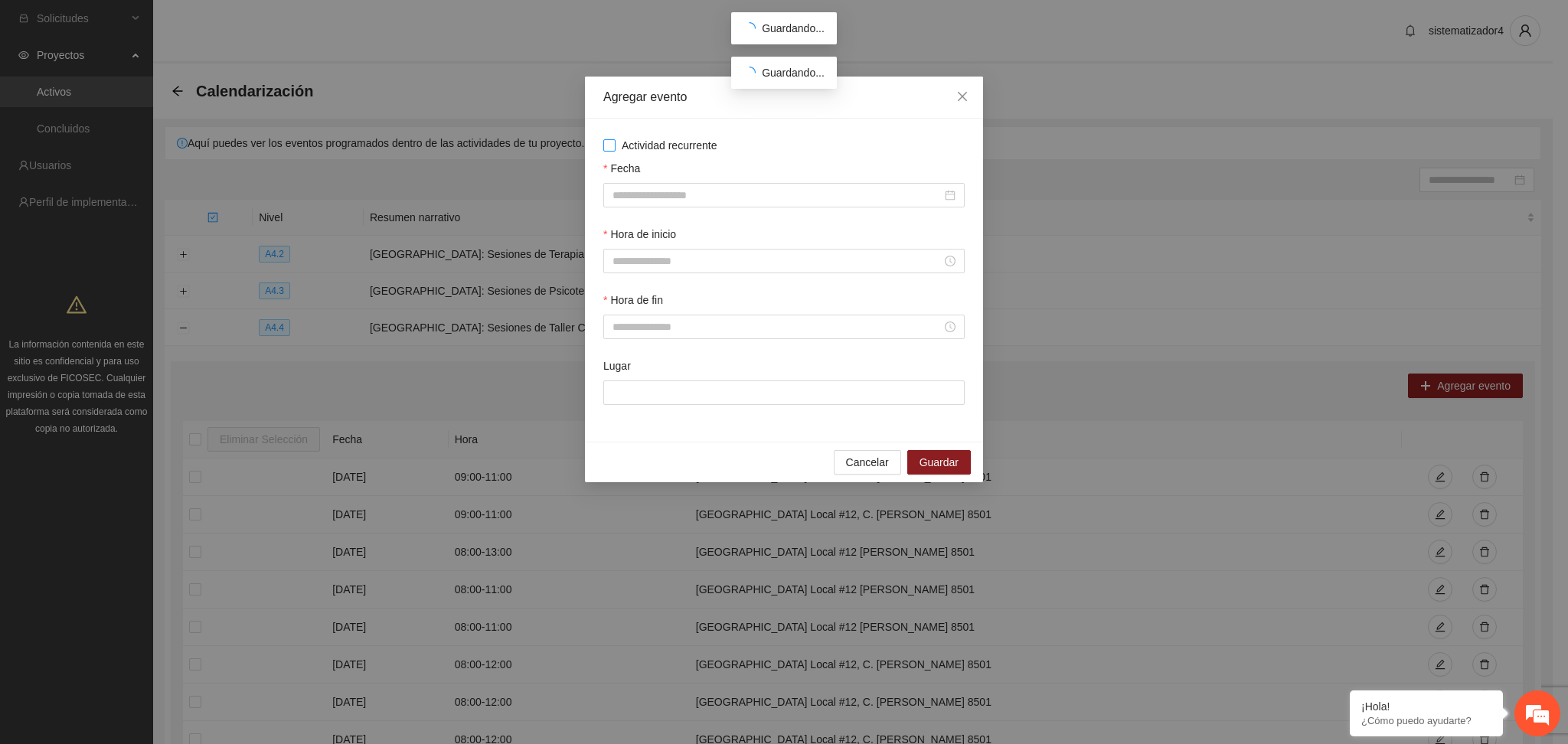
click at [619, 149] on span "Actividad recurrente" at bounding box center [669, 145] width 108 height 17
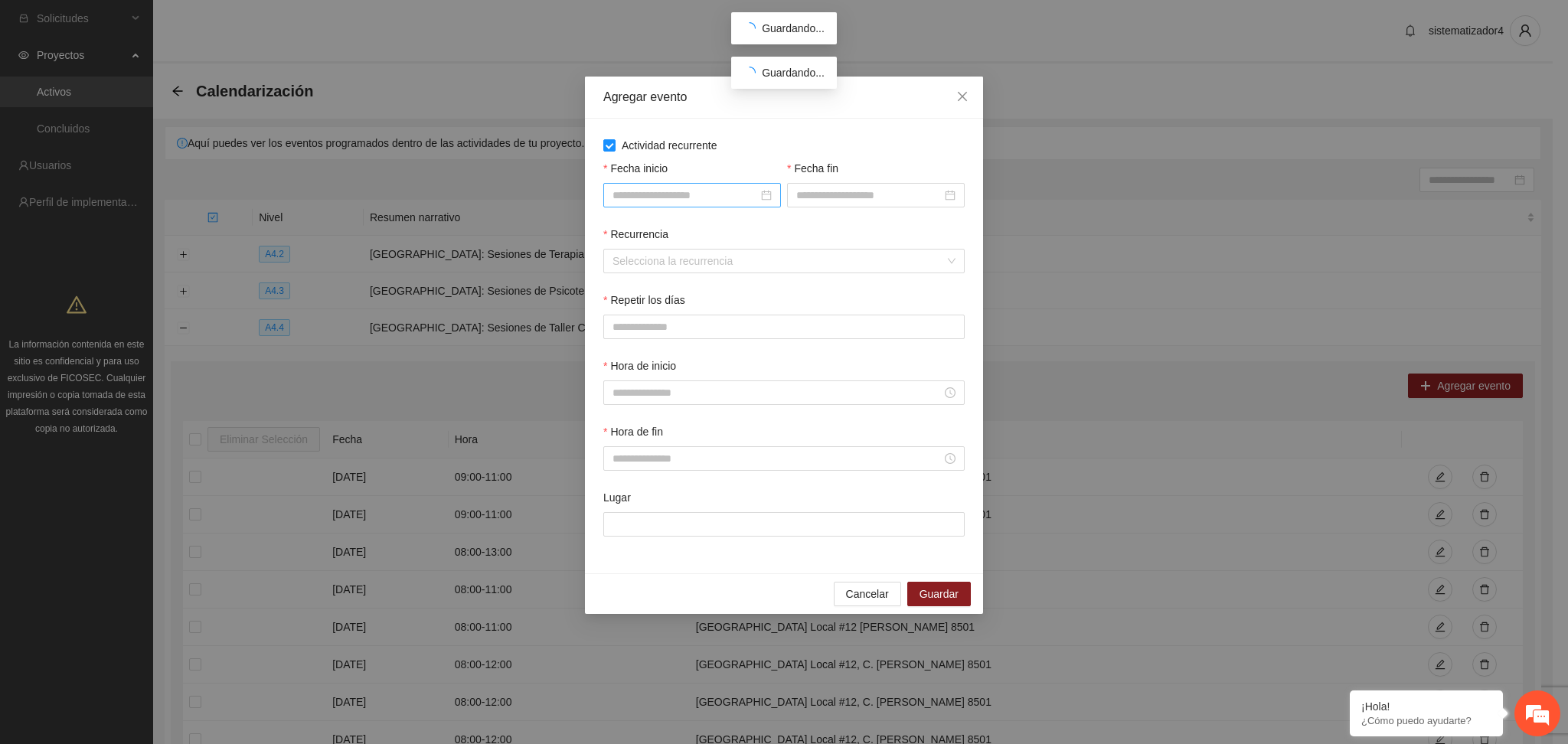
click at [643, 191] on input "Fecha inicio" at bounding box center [685, 195] width 145 height 17
type input "**********"
click at [790, 276] on div "6" at bounding box center [793, 285] width 18 height 18
click at [842, 196] on input "Fecha fin" at bounding box center [869, 195] width 145 height 17
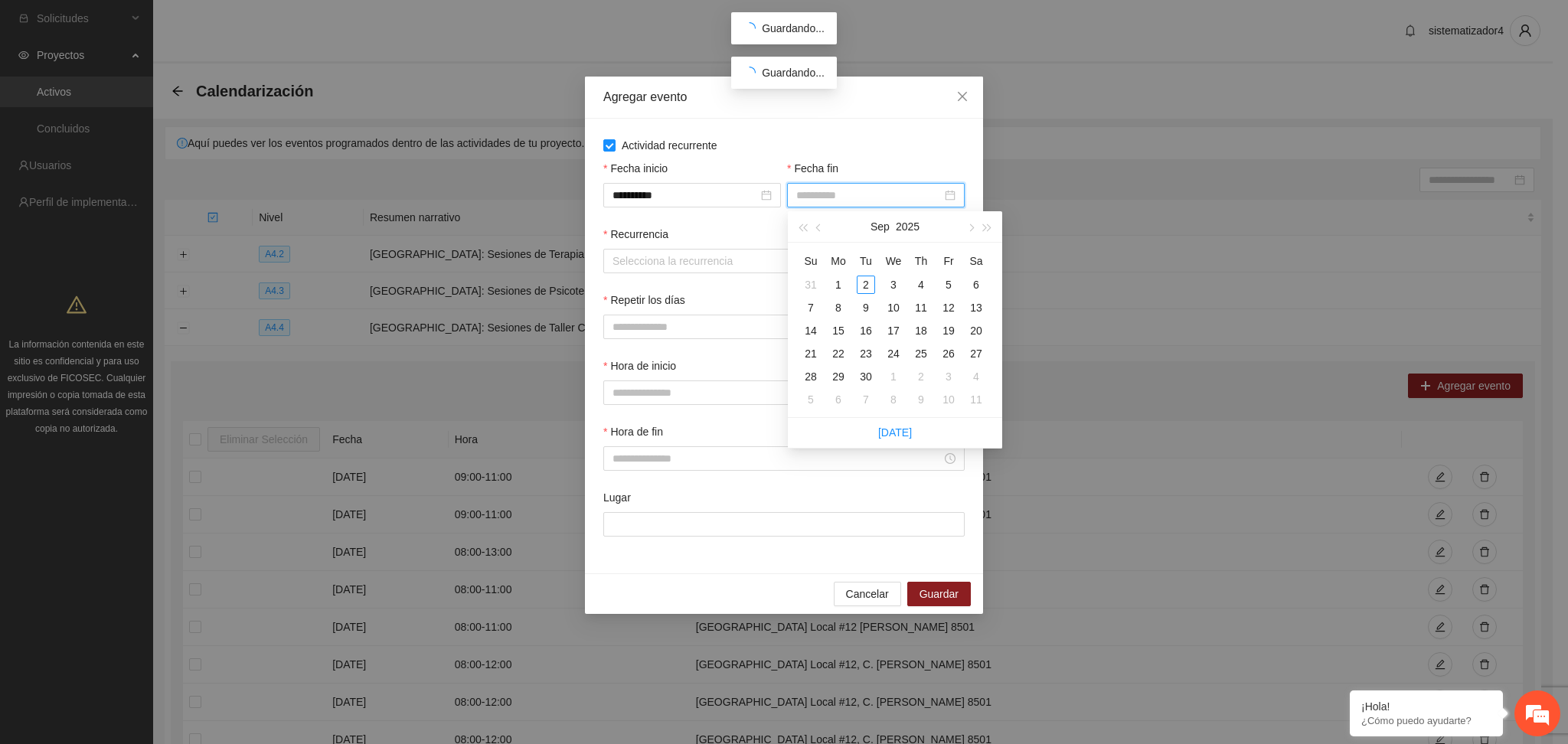
type input "**********"
click at [977, 357] on div "27" at bounding box center [977, 353] width 18 height 18
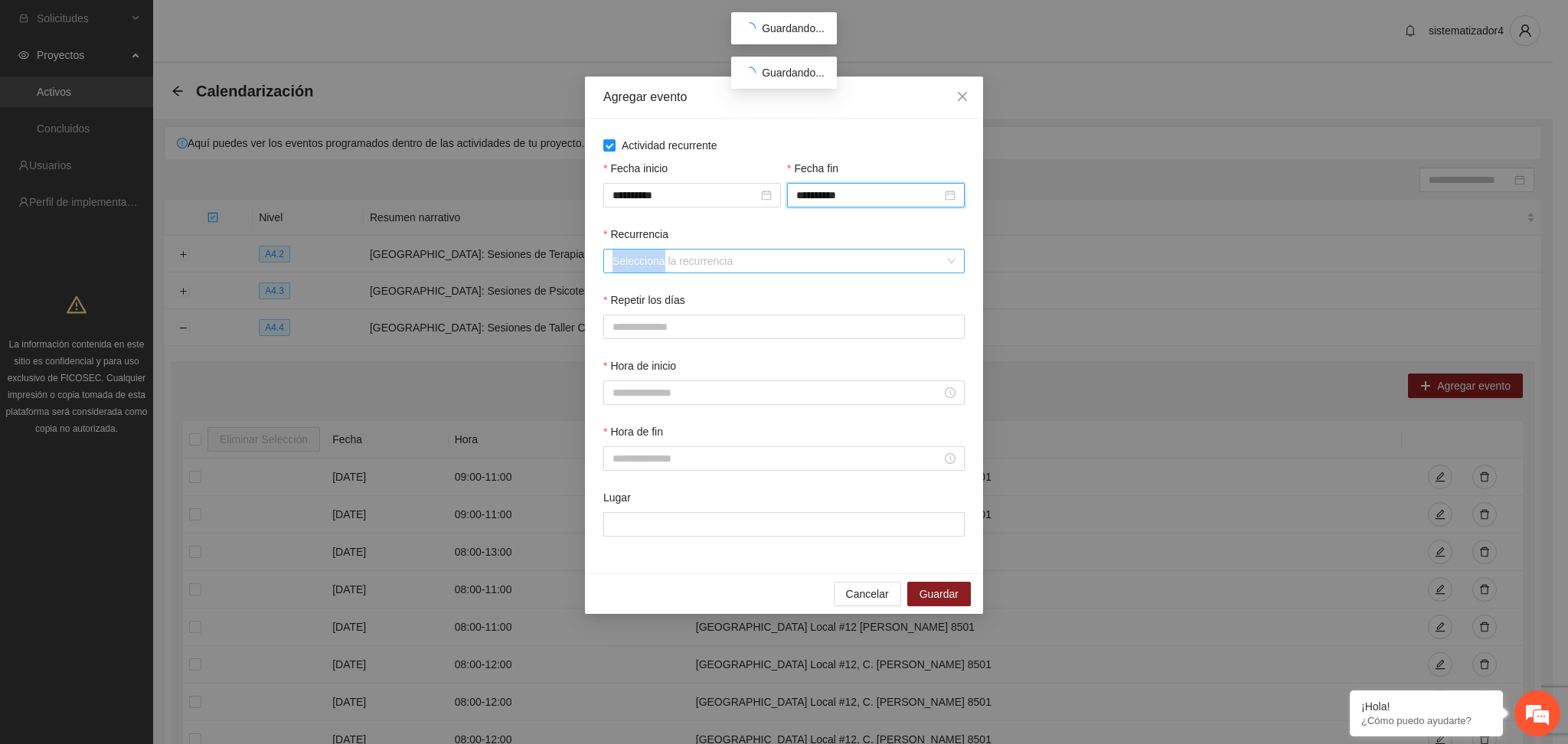
click at [662, 272] on div "Selecciona la recurrencia" at bounding box center [784, 261] width 362 height 24
click at [752, 291] on div "Recurrencia Selecciona la recurrencia" at bounding box center [784, 258] width 368 height 66
click at [755, 271] on input "Recurrencia" at bounding box center [779, 261] width 332 height 23
click at [652, 293] on div "Semanalmente" at bounding box center [784, 292] width 343 height 17
click at [811, 327] on button "S" at bounding box center [807, 326] width 32 height 24
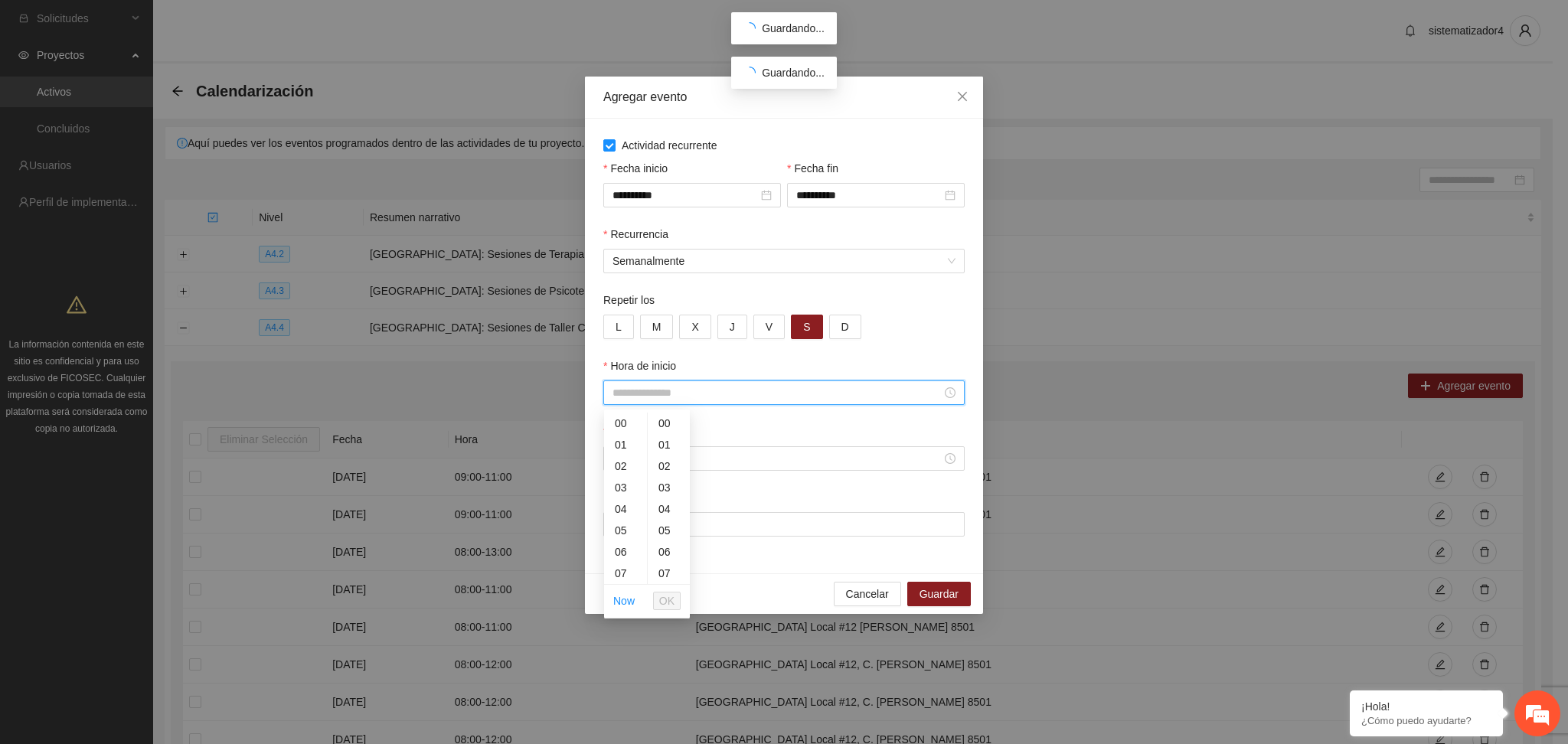
click at [707, 391] on input "Hora de inicio" at bounding box center [777, 392] width 329 height 17
click at [615, 414] on div "09" at bounding box center [625, 412] width 43 height 22
type input "*****"
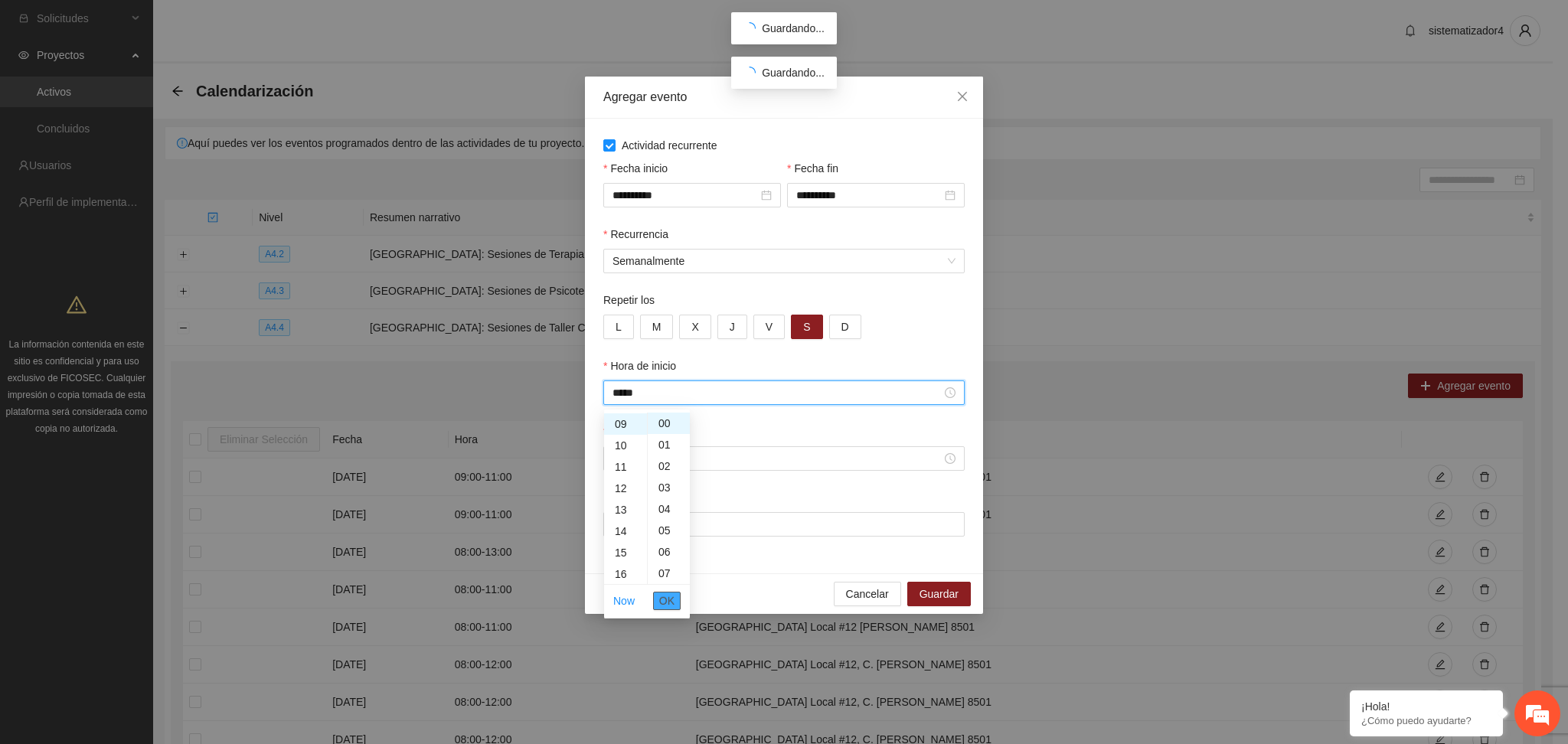
click at [659, 595] on span "OK" at bounding box center [667, 600] width 15 height 17
click at [666, 460] on input "Hora de fin" at bounding box center [777, 458] width 329 height 17
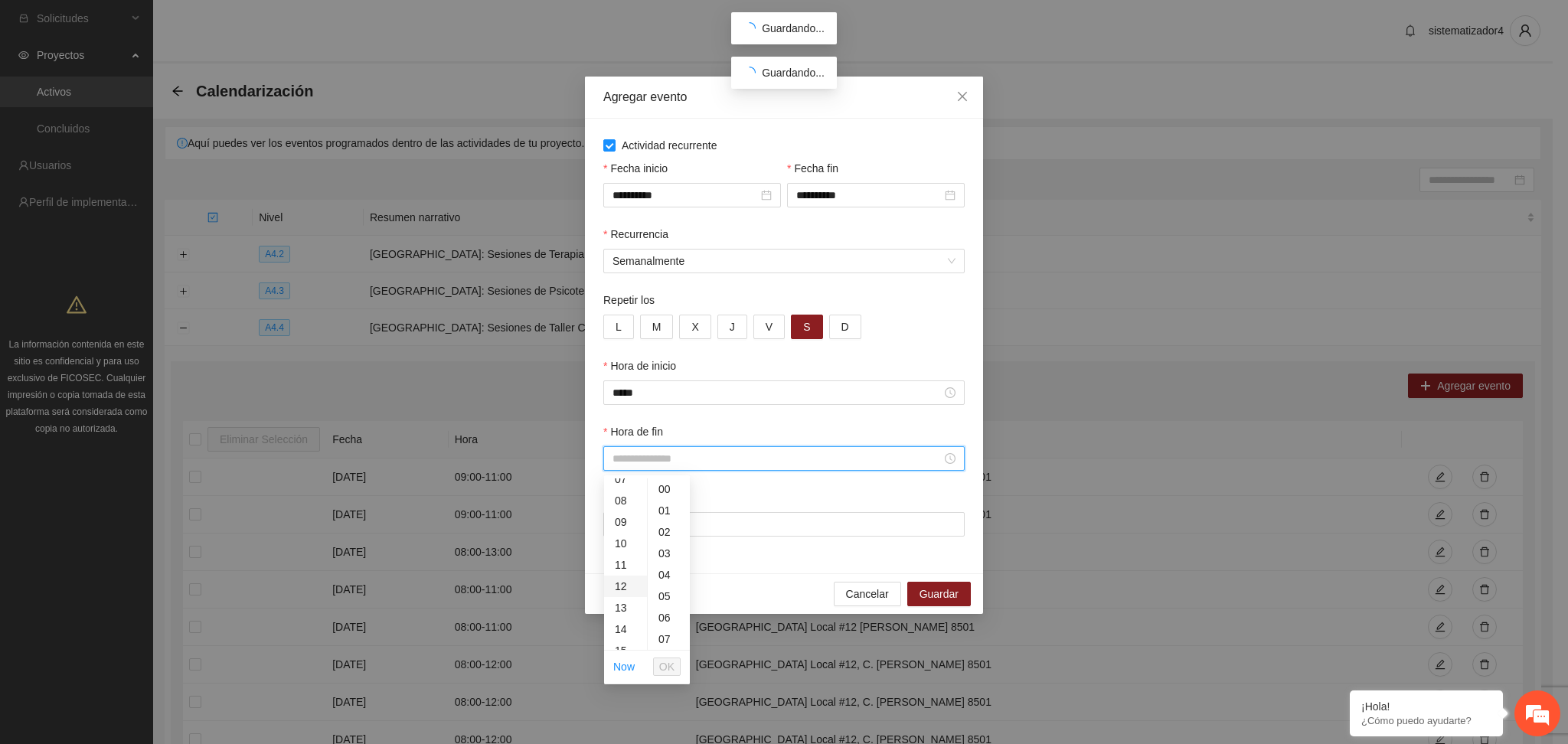
scroll to position [204, 0]
click at [626, 544] on div "12" at bounding box center [625, 543] width 43 height 22
type input "*****"
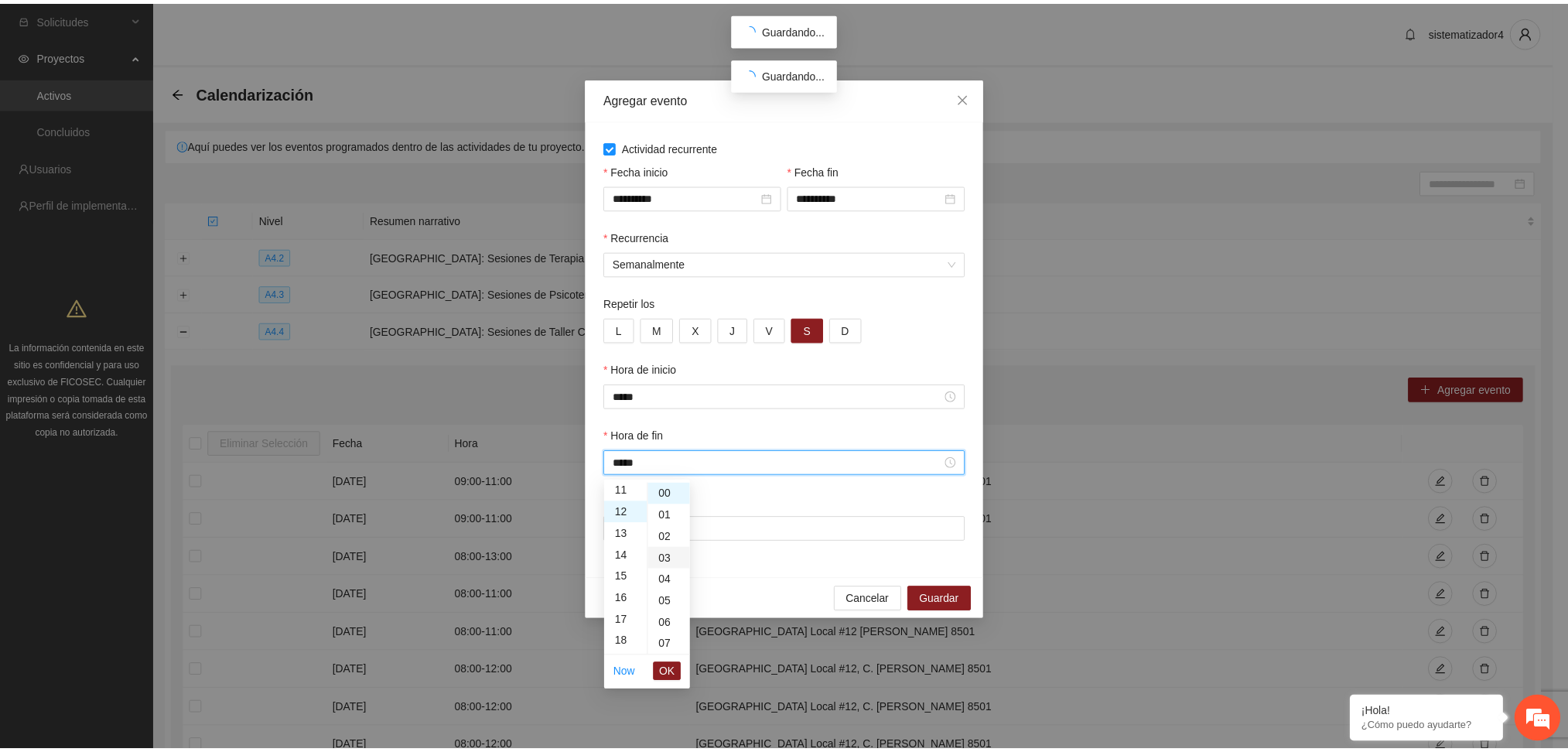
scroll to position [260, 0]
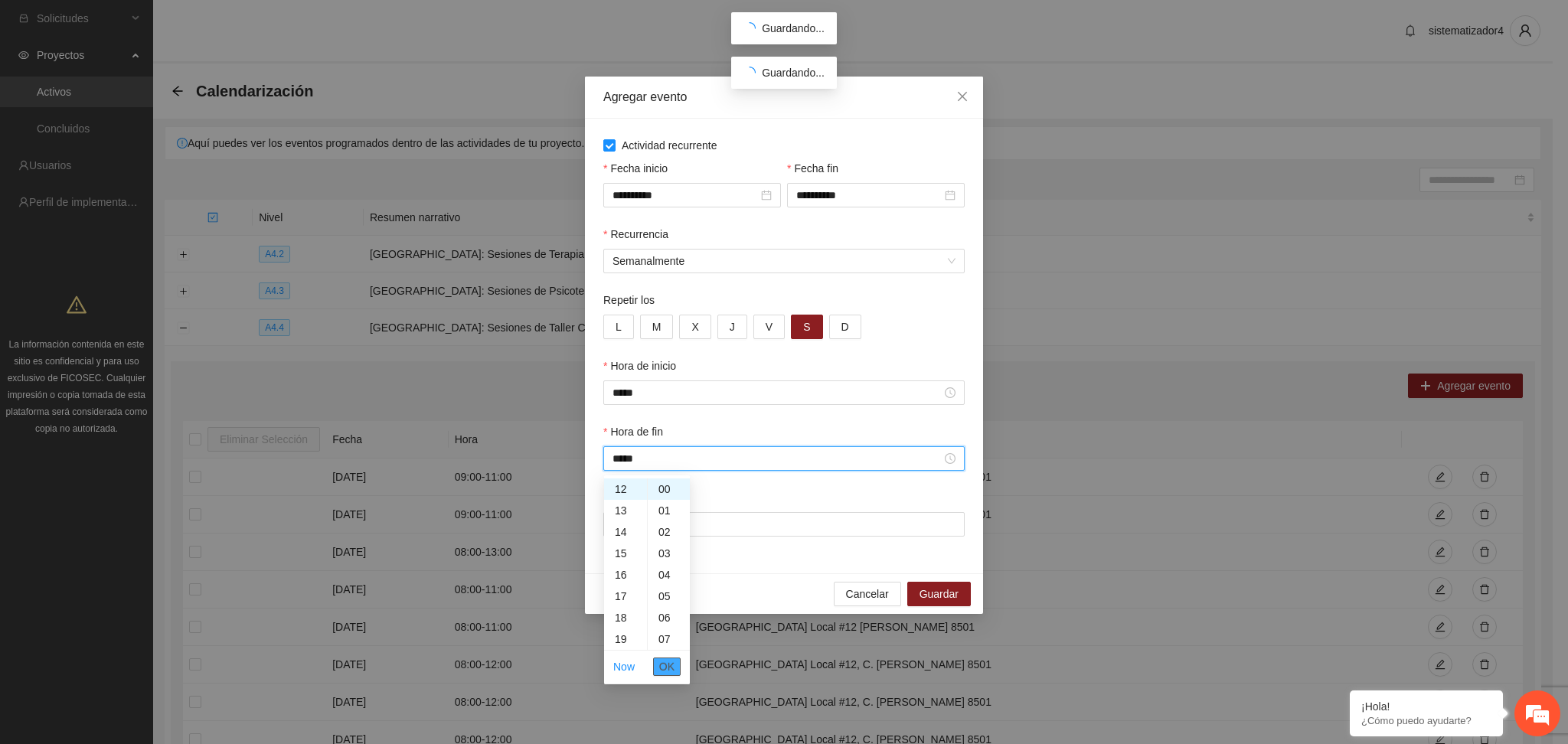
click at [662, 666] on span "OK" at bounding box center [667, 666] width 15 height 17
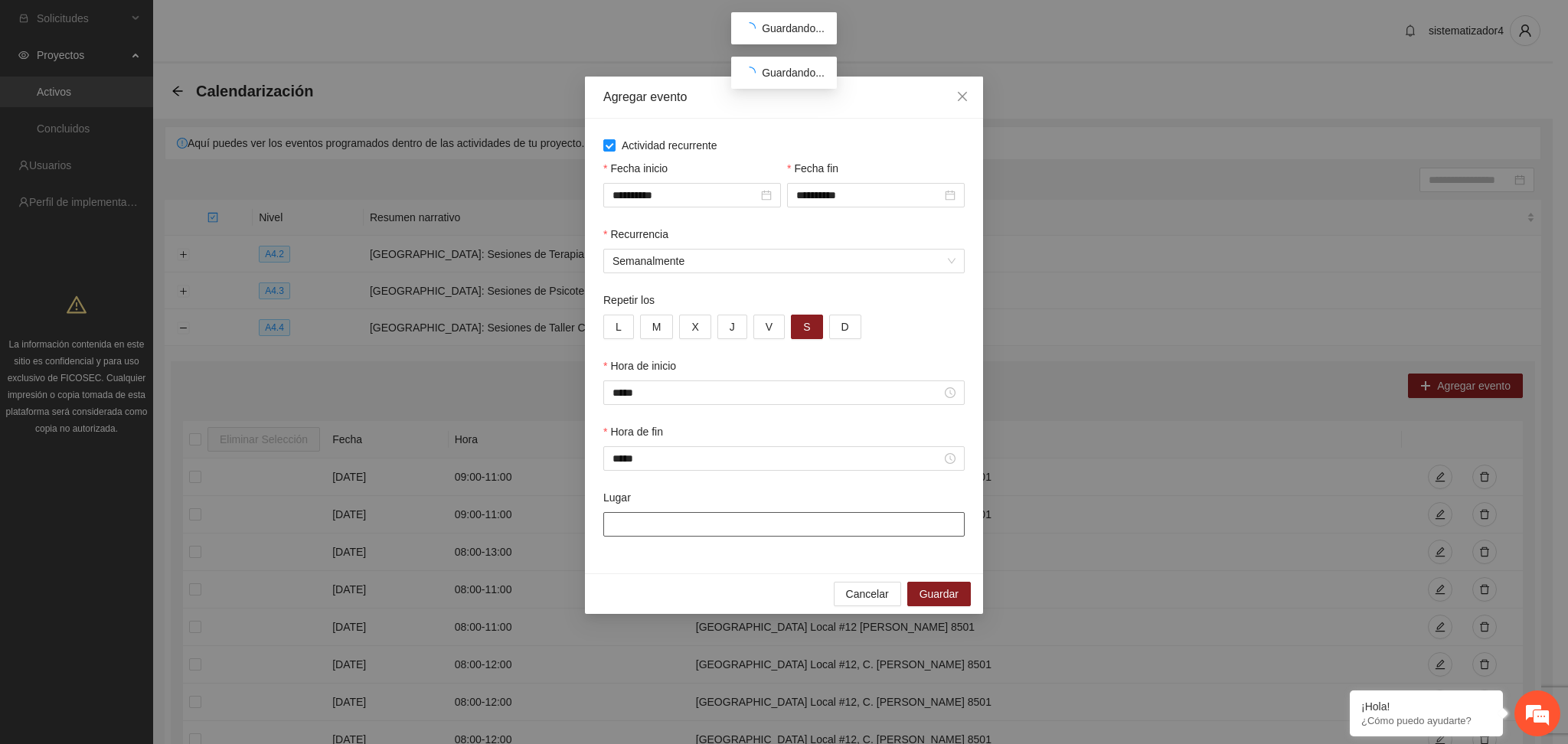
click at [647, 522] on input "Lugar" at bounding box center [784, 524] width 362 height 24
type input "**********"
click at [933, 599] on span "Guardar" at bounding box center [939, 594] width 39 height 17
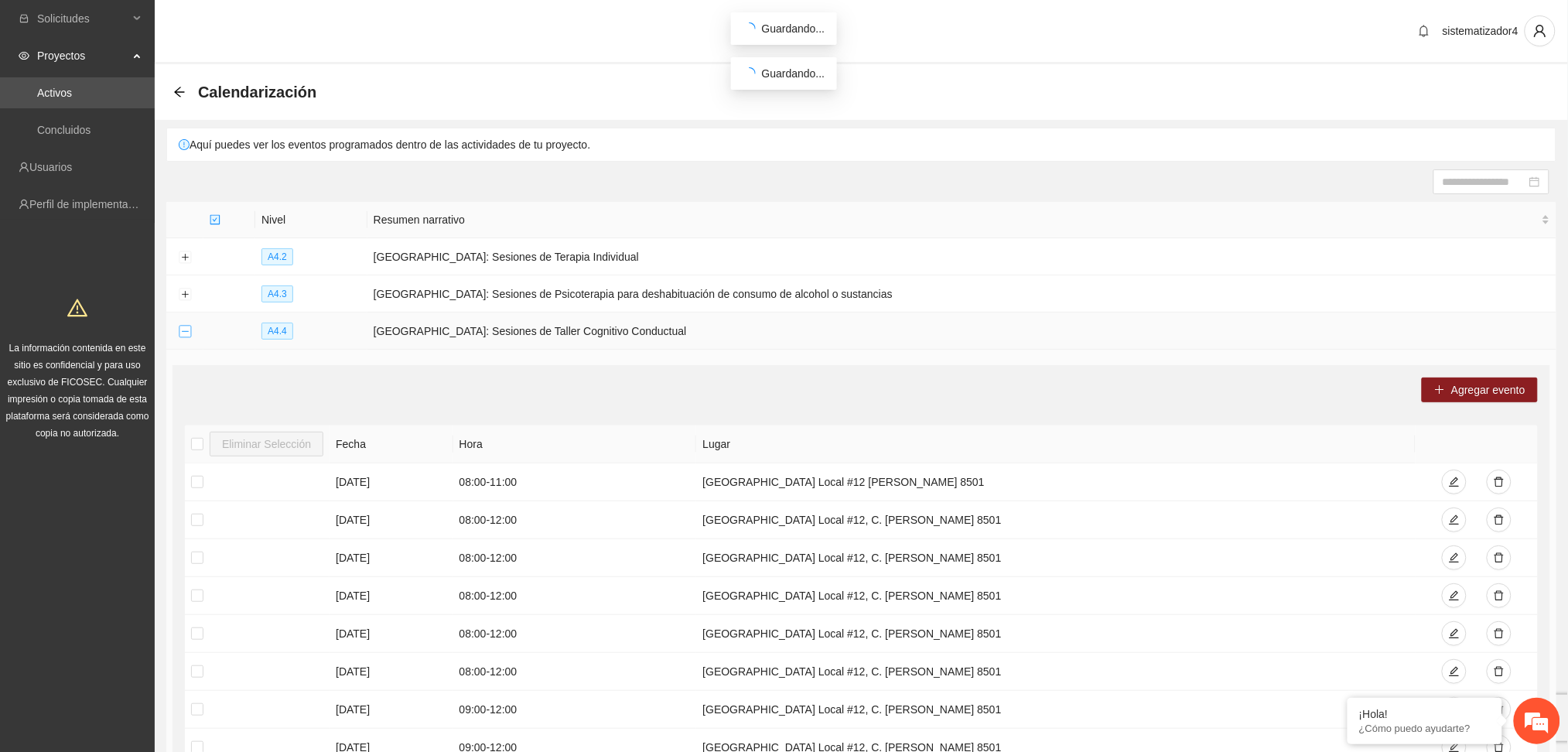
click at [182, 334] on button "Collapse row" at bounding box center [185, 332] width 13 height 13
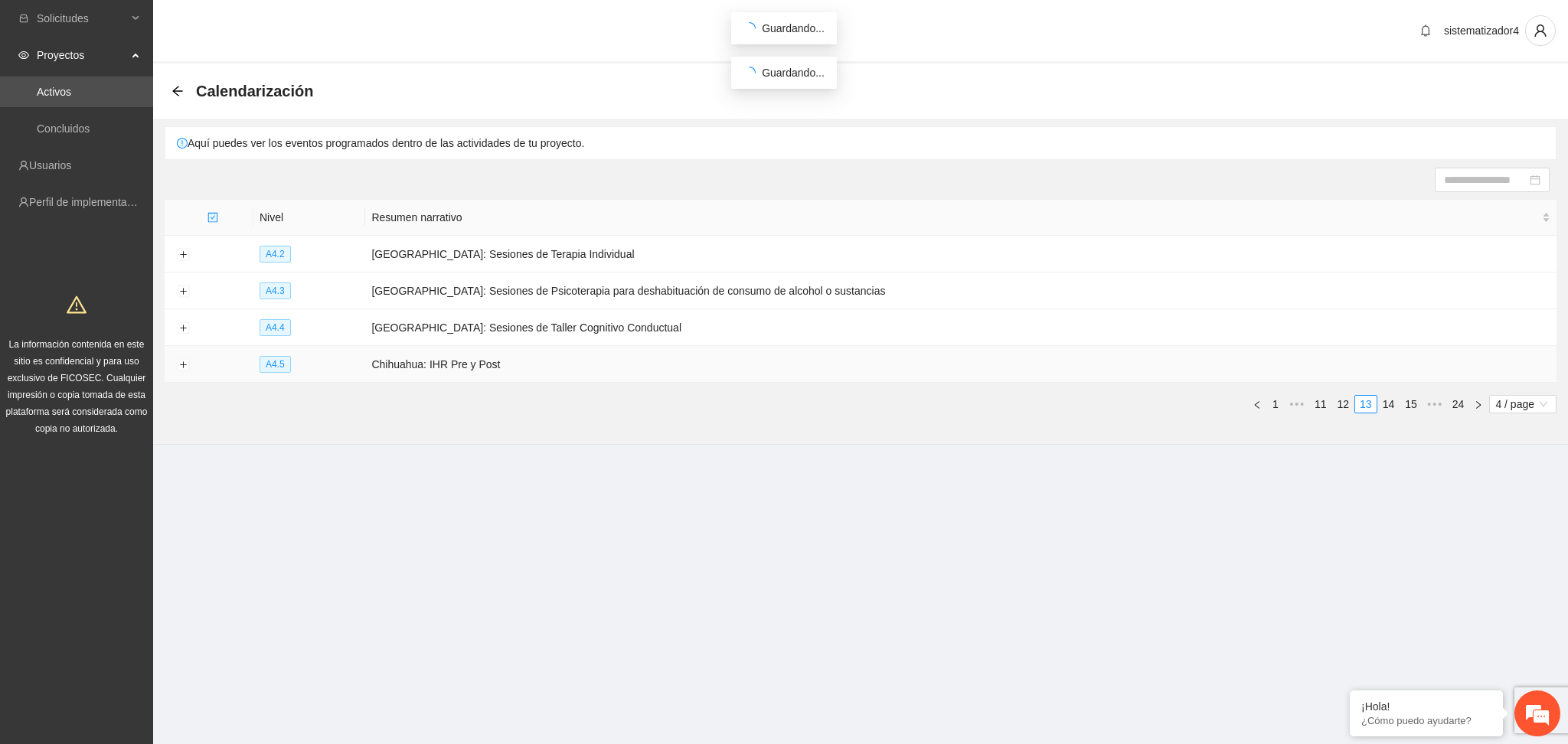
click at [190, 364] on td at bounding box center [183, 364] width 37 height 37
click at [185, 368] on button "Expand row" at bounding box center [183, 365] width 13 height 13
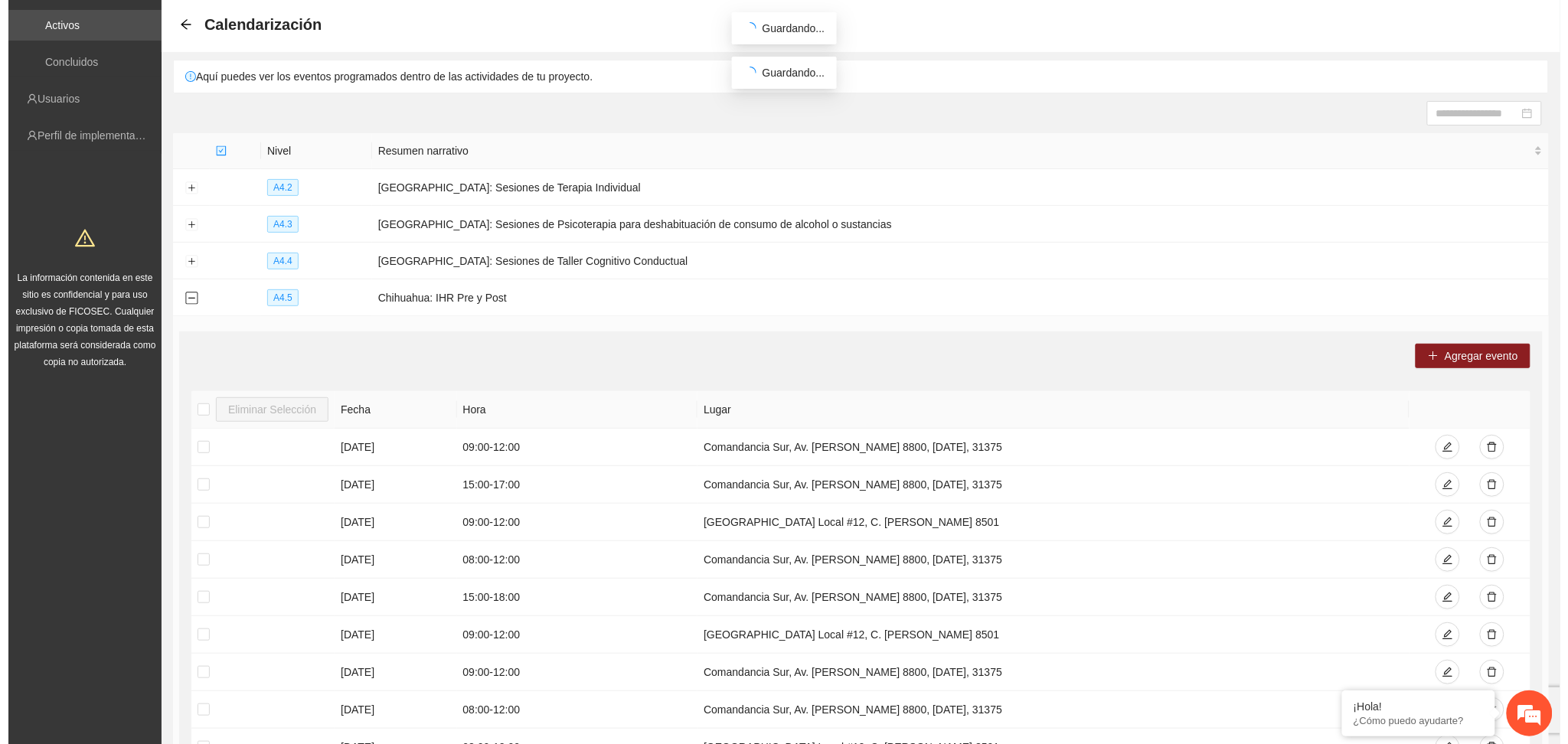
scroll to position [102, 0]
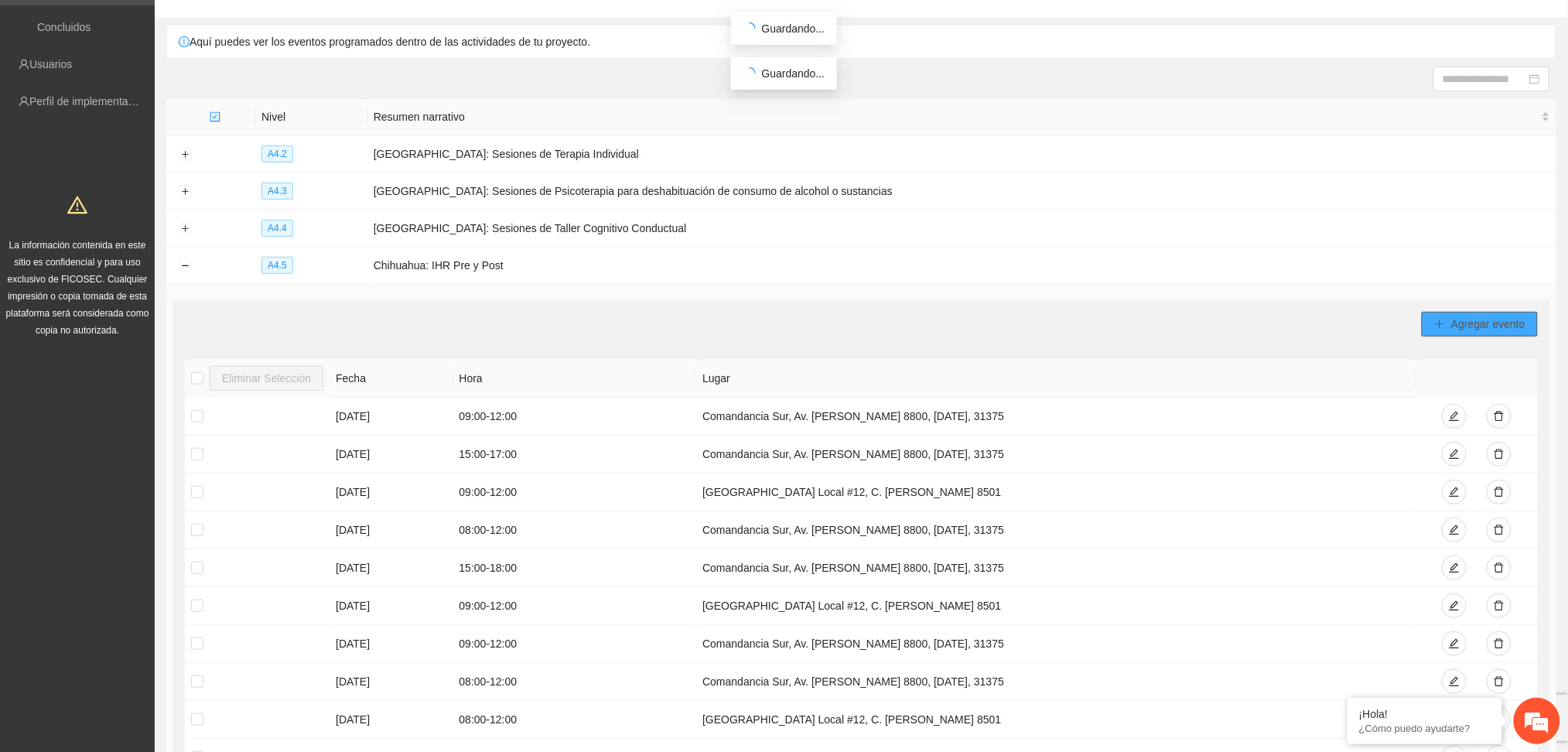
click at [1515, 316] on span "Agregar evento" at bounding box center [1489, 324] width 74 height 17
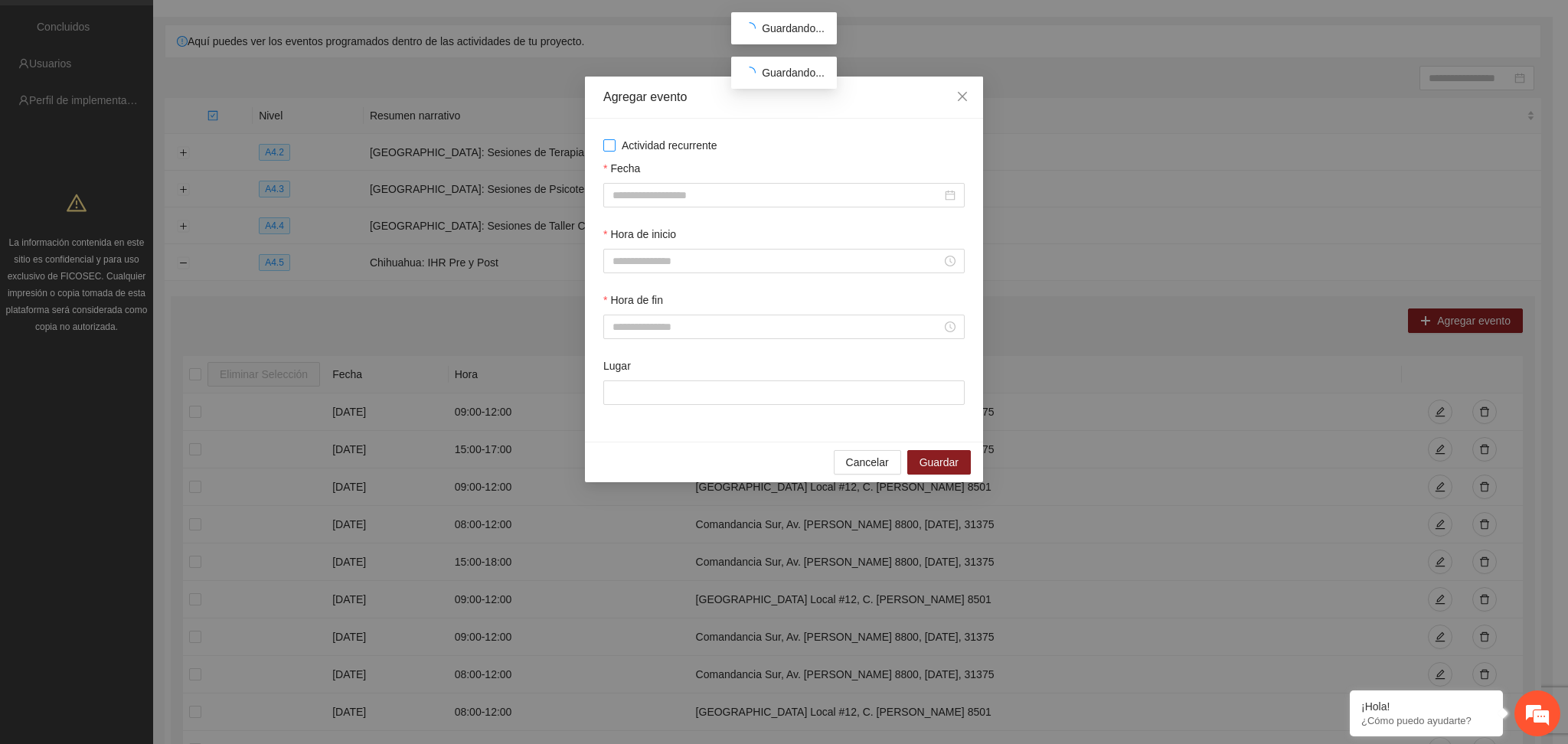
click at [662, 147] on span "Actividad recurrente" at bounding box center [669, 145] width 108 height 17
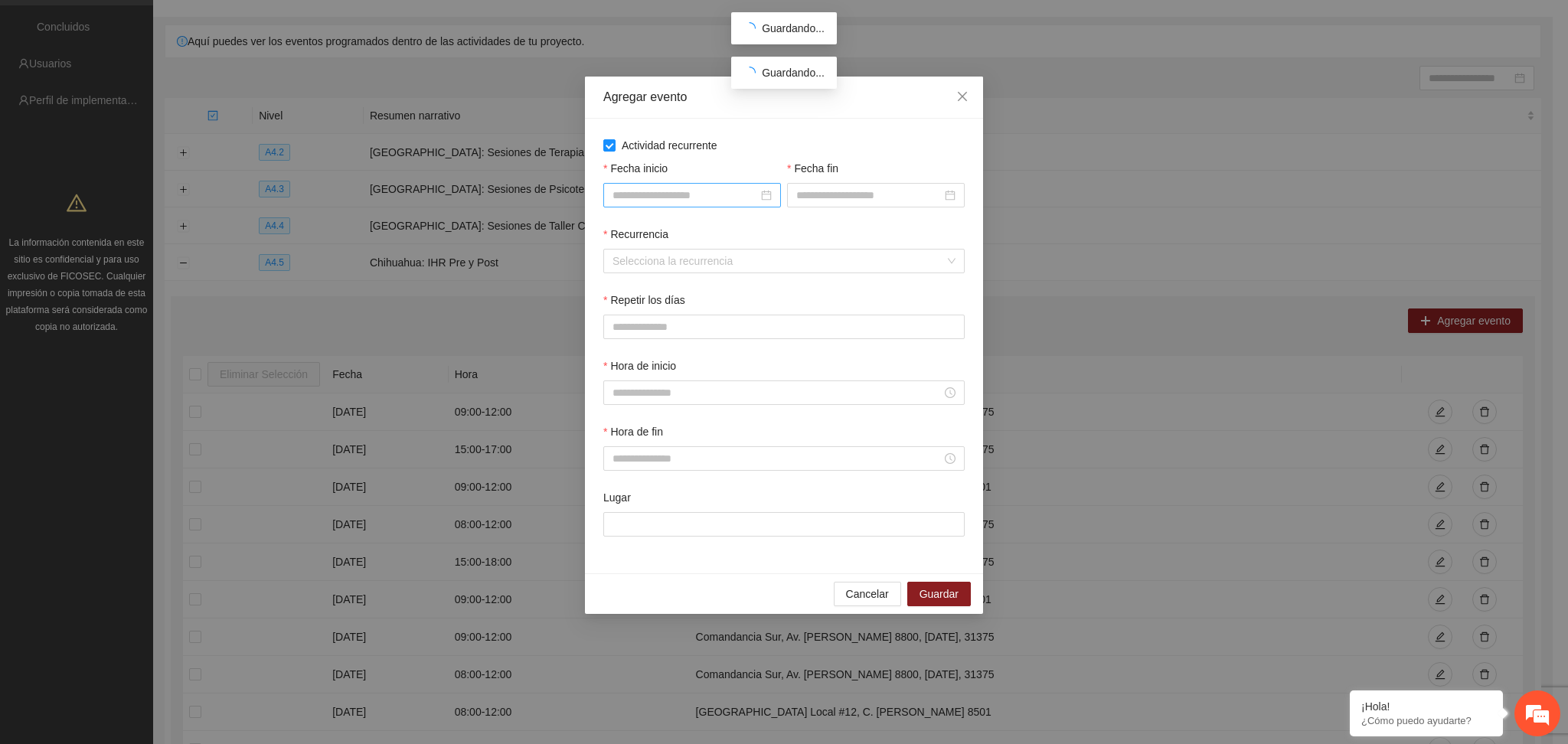
click at [664, 195] on input "Fecha inicio" at bounding box center [685, 195] width 145 height 17
type input "**********"
click at [962, 98] on icon "close" at bounding box center [962, 96] width 9 height 9
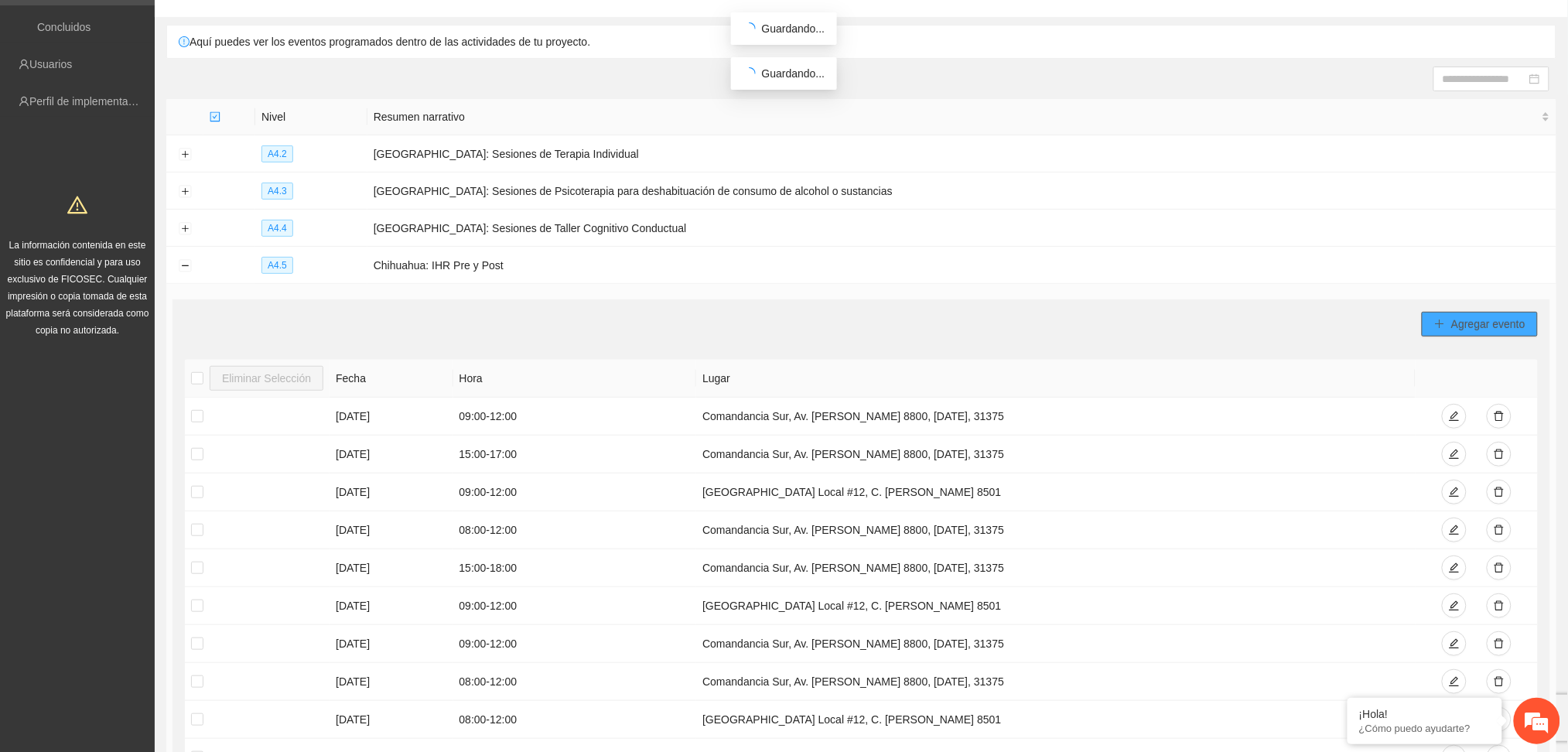
click at [1486, 327] on span "Agregar evento" at bounding box center [1489, 324] width 74 height 17
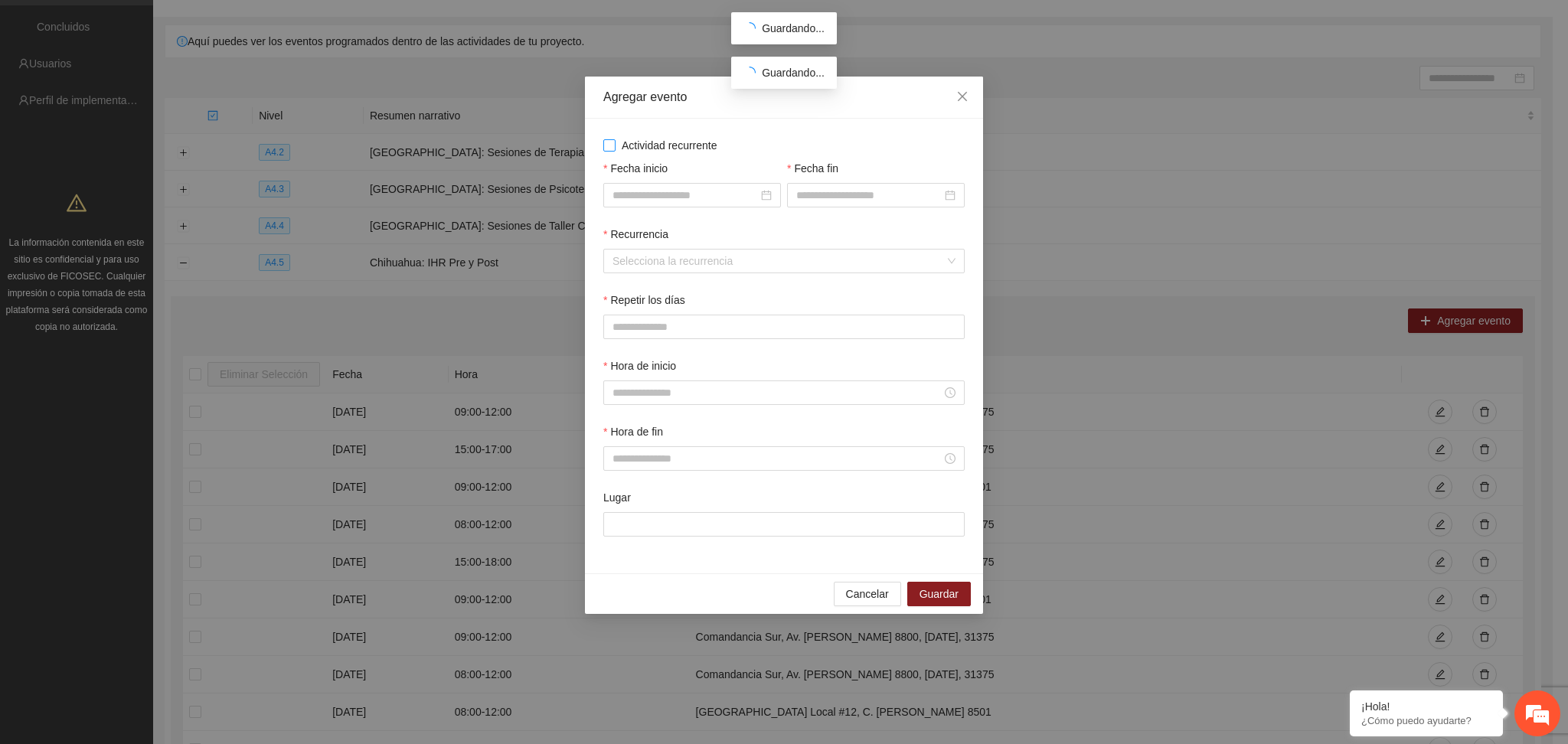
click at [676, 144] on span "Actividad recurrente" at bounding box center [669, 145] width 108 height 17
click at [657, 195] on input "Fecha inicio" at bounding box center [685, 195] width 145 height 17
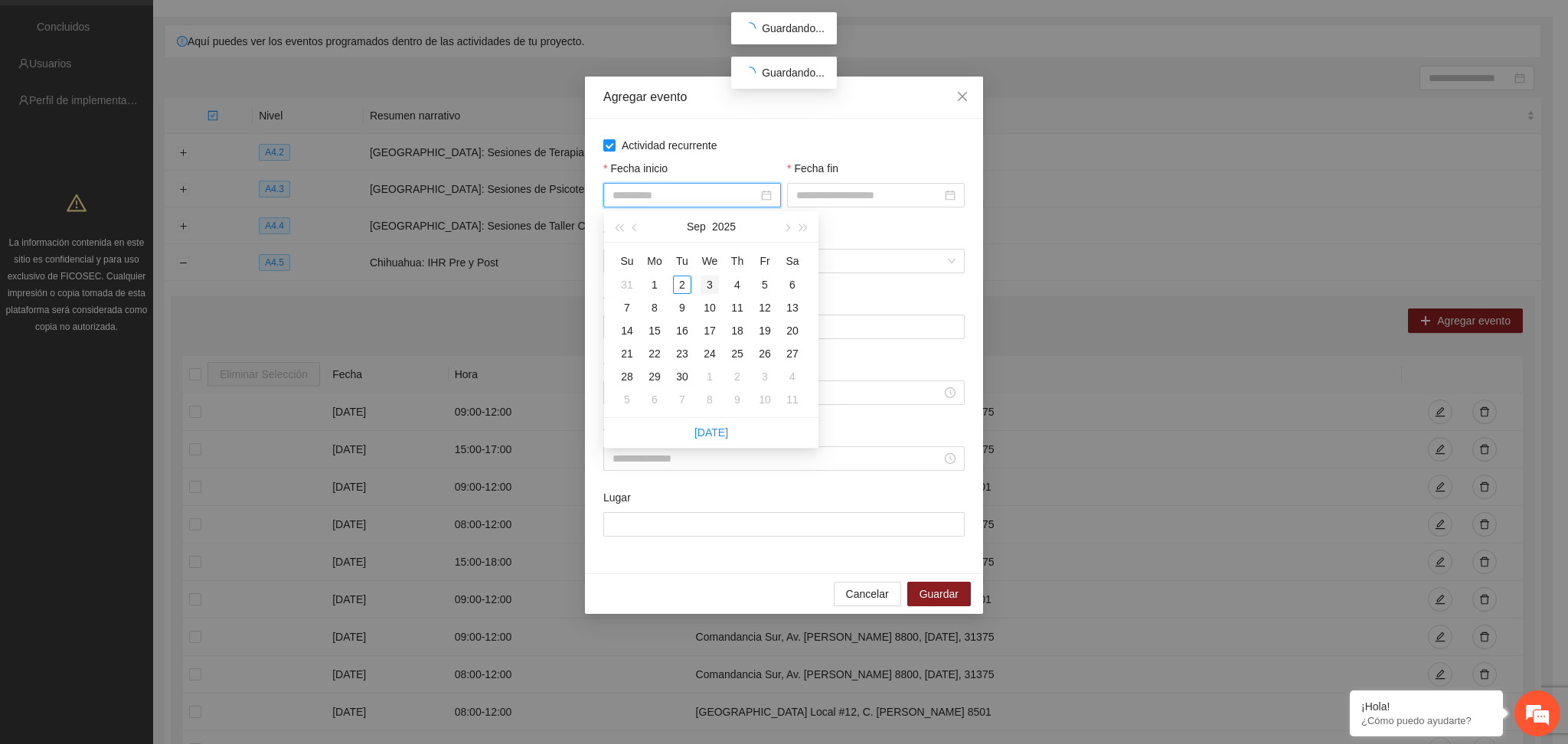
type input "**********"
click at [657, 281] on div "1" at bounding box center [655, 285] width 18 height 18
click at [842, 201] on input "Fecha fin" at bounding box center [869, 195] width 145 height 17
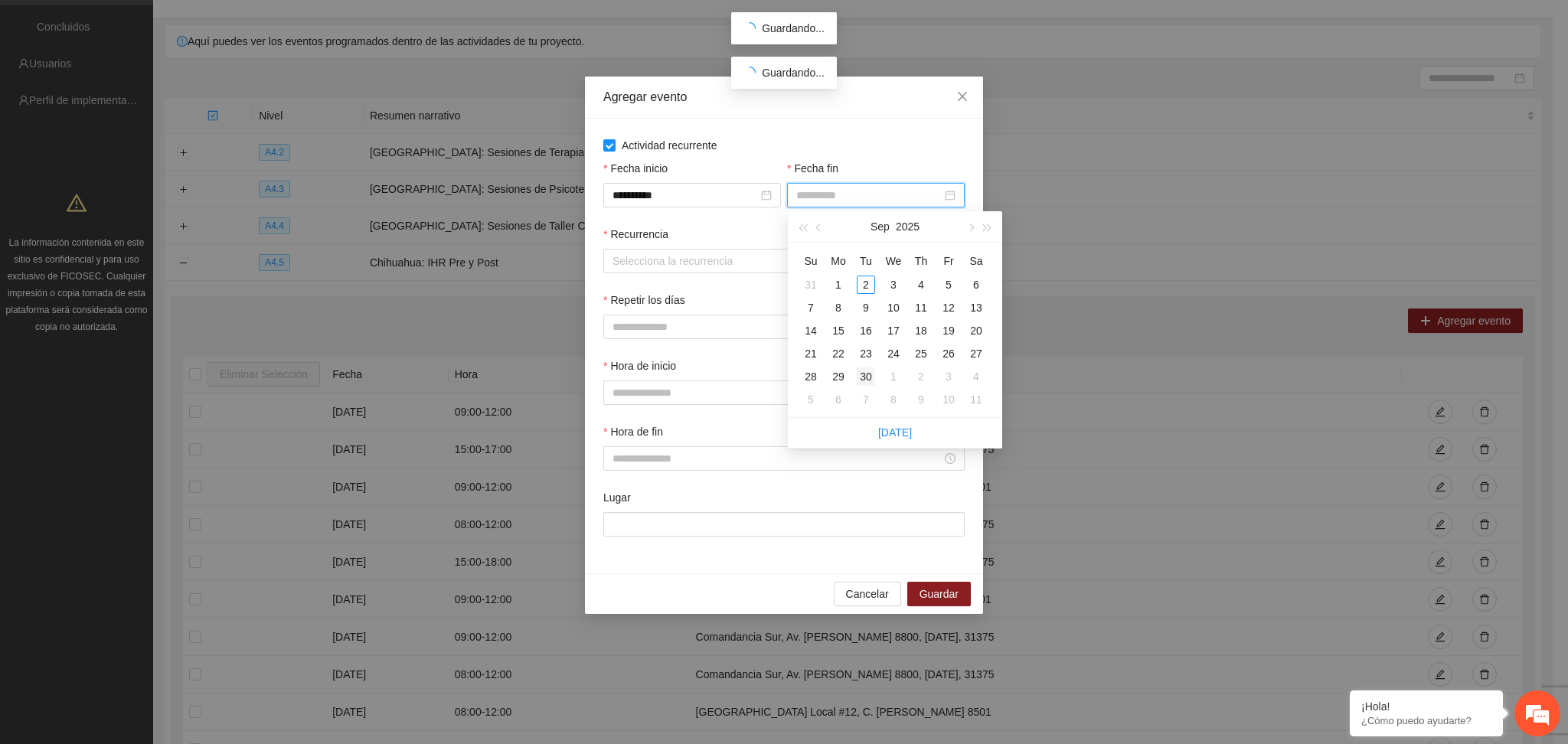
type input "**********"
click at [861, 372] on div "30" at bounding box center [866, 377] width 18 height 18
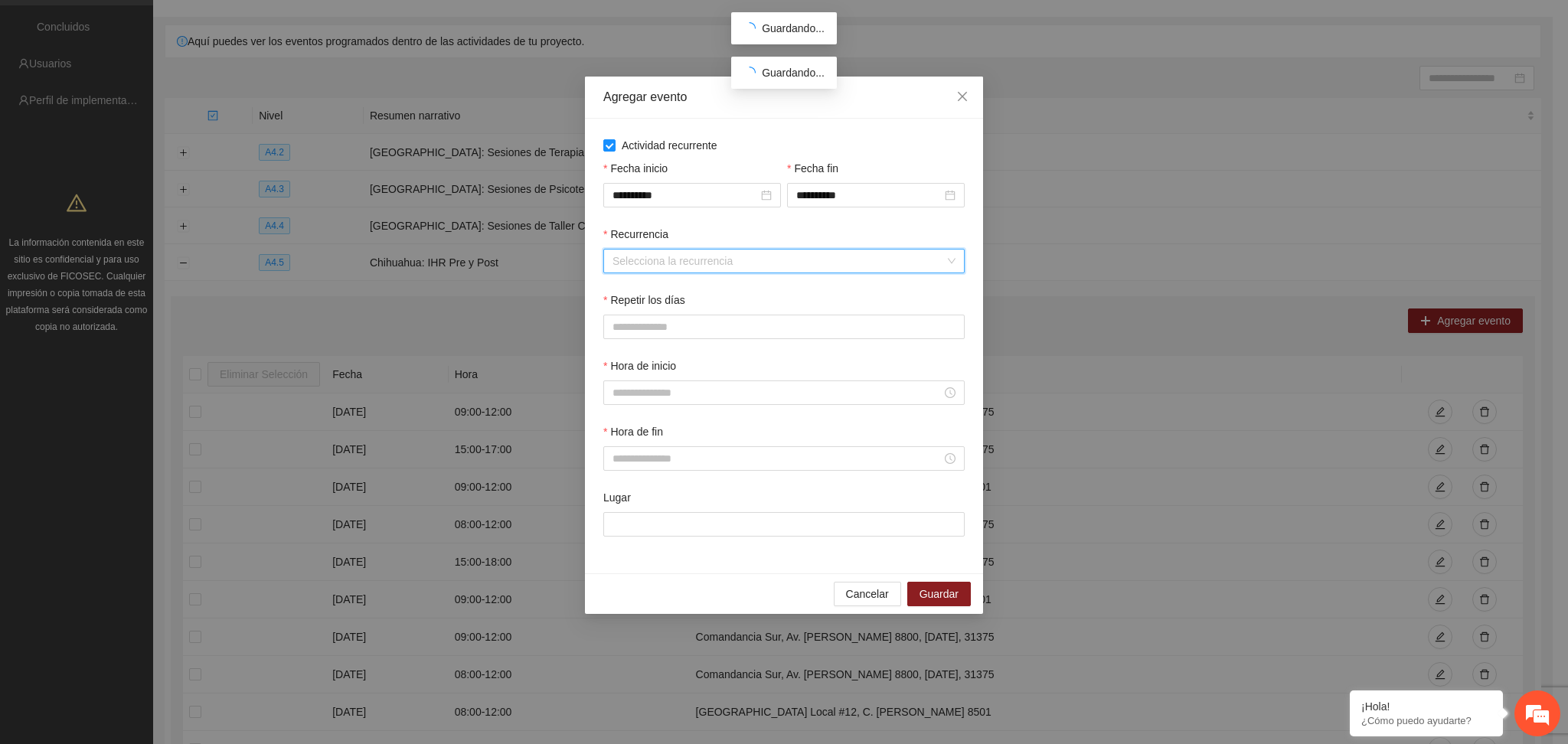
click at [713, 262] on input "Recurrencia" at bounding box center [779, 261] width 332 height 23
click at [654, 298] on div "Semanalmente" at bounding box center [784, 292] width 343 height 17
click at [766, 327] on span "V" at bounding box center [769, 326] width 7 height 17
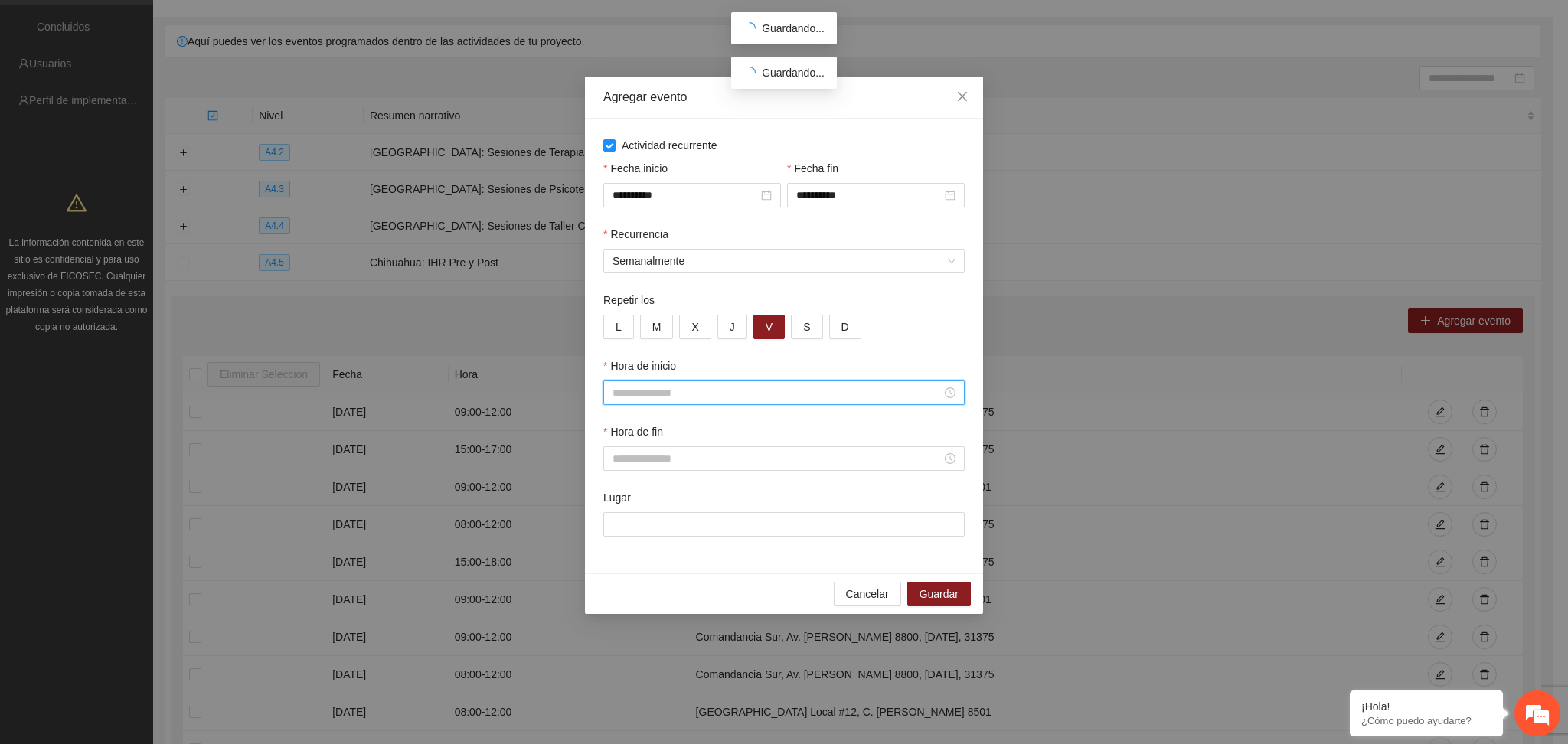
click at [681, 399] on input "Hora de inicio" at bounding box center [777, 392] width 329 height 17
click at [619, 556] on div "11" at bounding box center [625, 557] width 43 height 22
type input "*****"
click at [658, 610] on button "OK" at bounding box center [667, 601] width 28 height 18
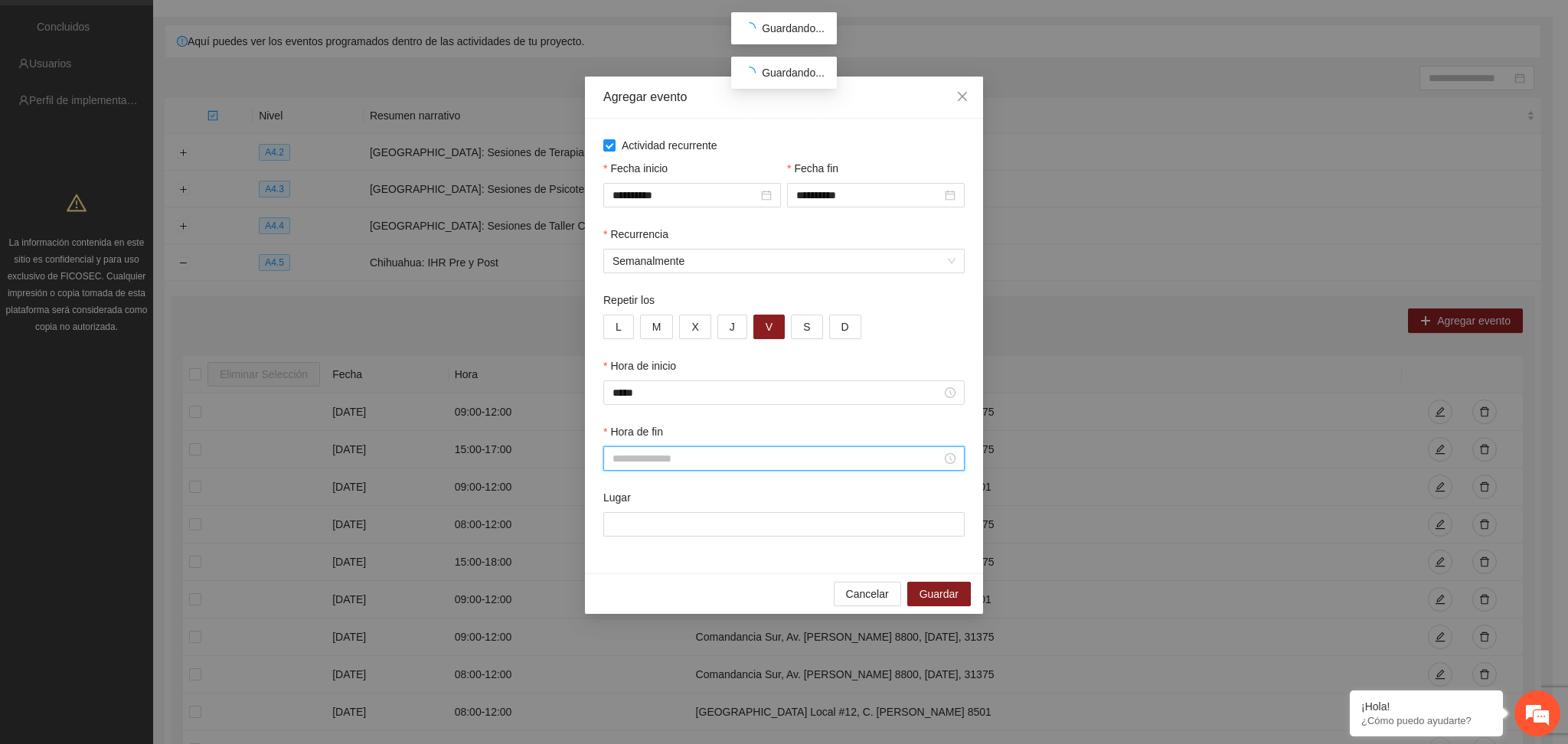
click at [682, 458] on input "Hora de fin" at bounding box center [777, 458] width 329 height 17
click at [627, 538] on div "12" at bounding box center [625, 543] width 43 height 22
type input "*****"
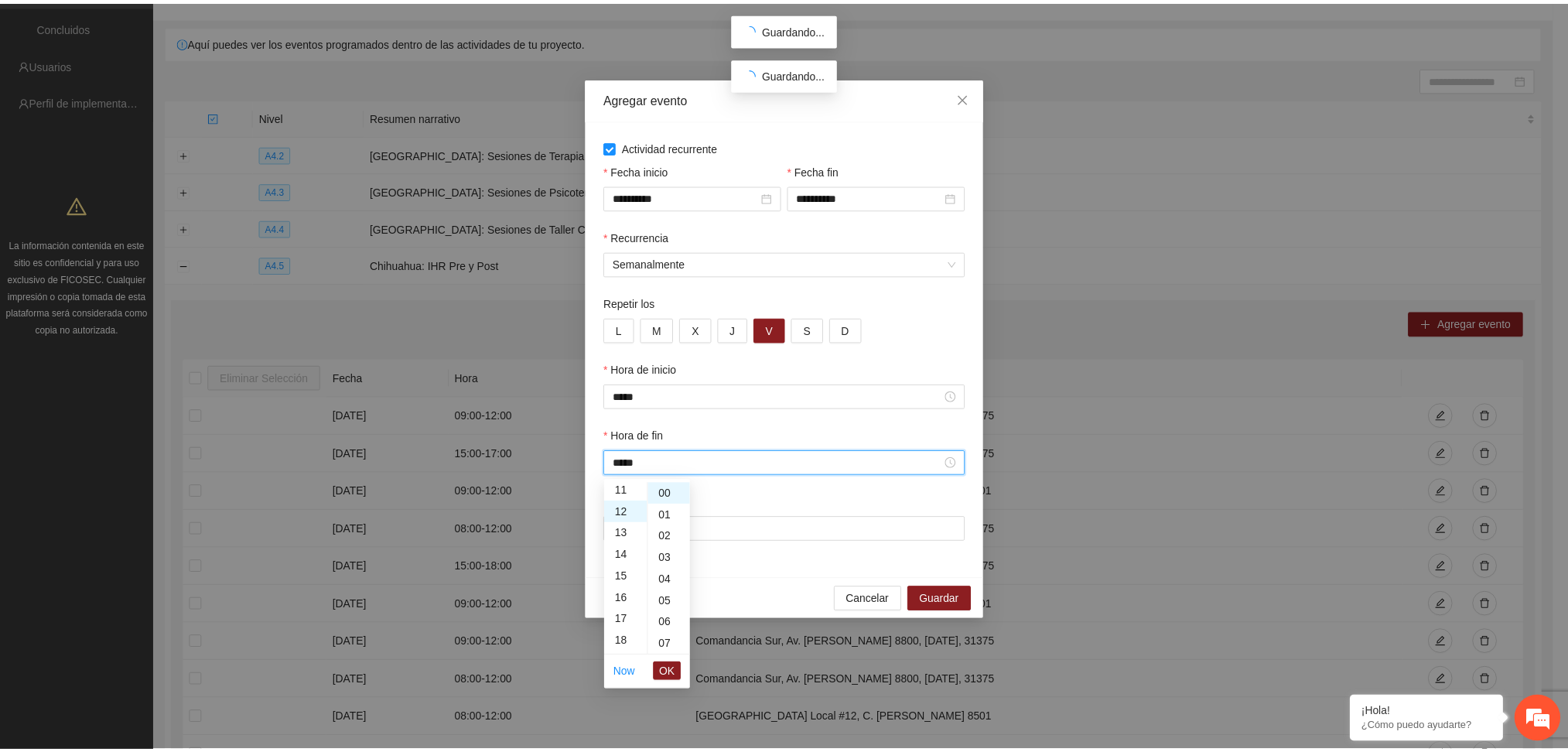
scroll to position [260, 0]
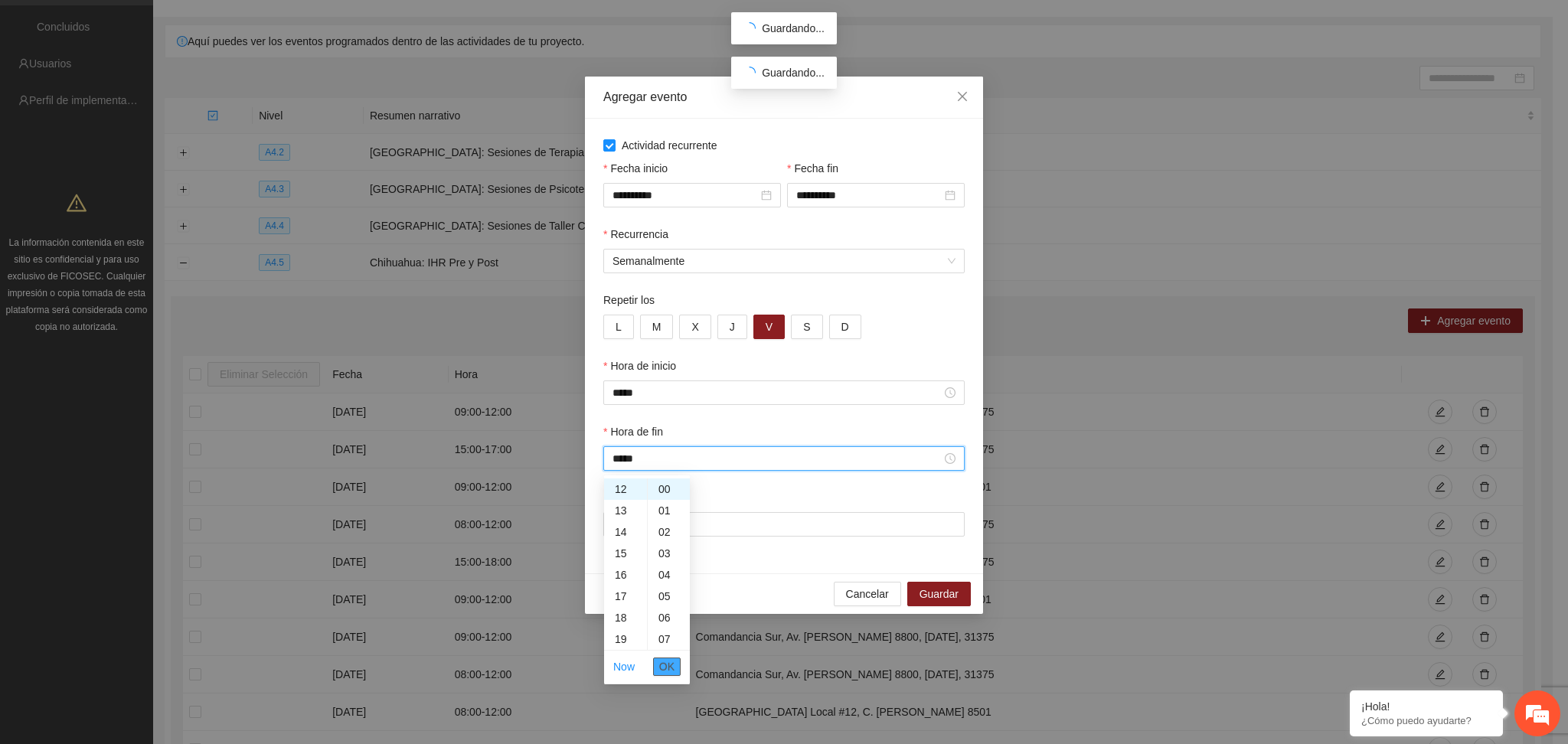
click at [676, 664] on button "OK" at bounding box center [667, 666] width 28 height 18
click at [713, 526] on input "Lugar" at bounding box center [784, 524] width 362 height 24
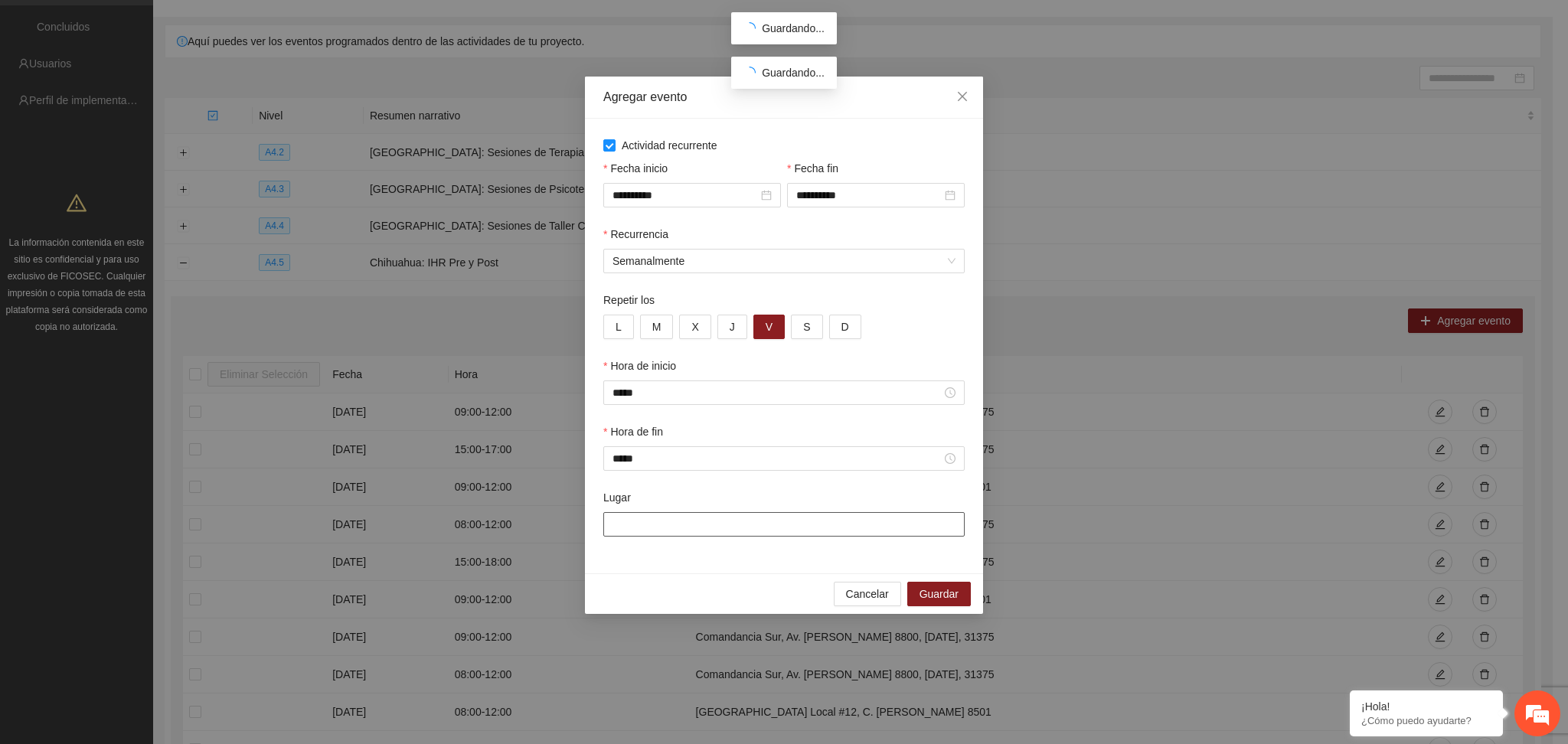
type input "**********"
click at [926, 586] on span "Guardar" at bounding box center [939, 594] width 39 height 17
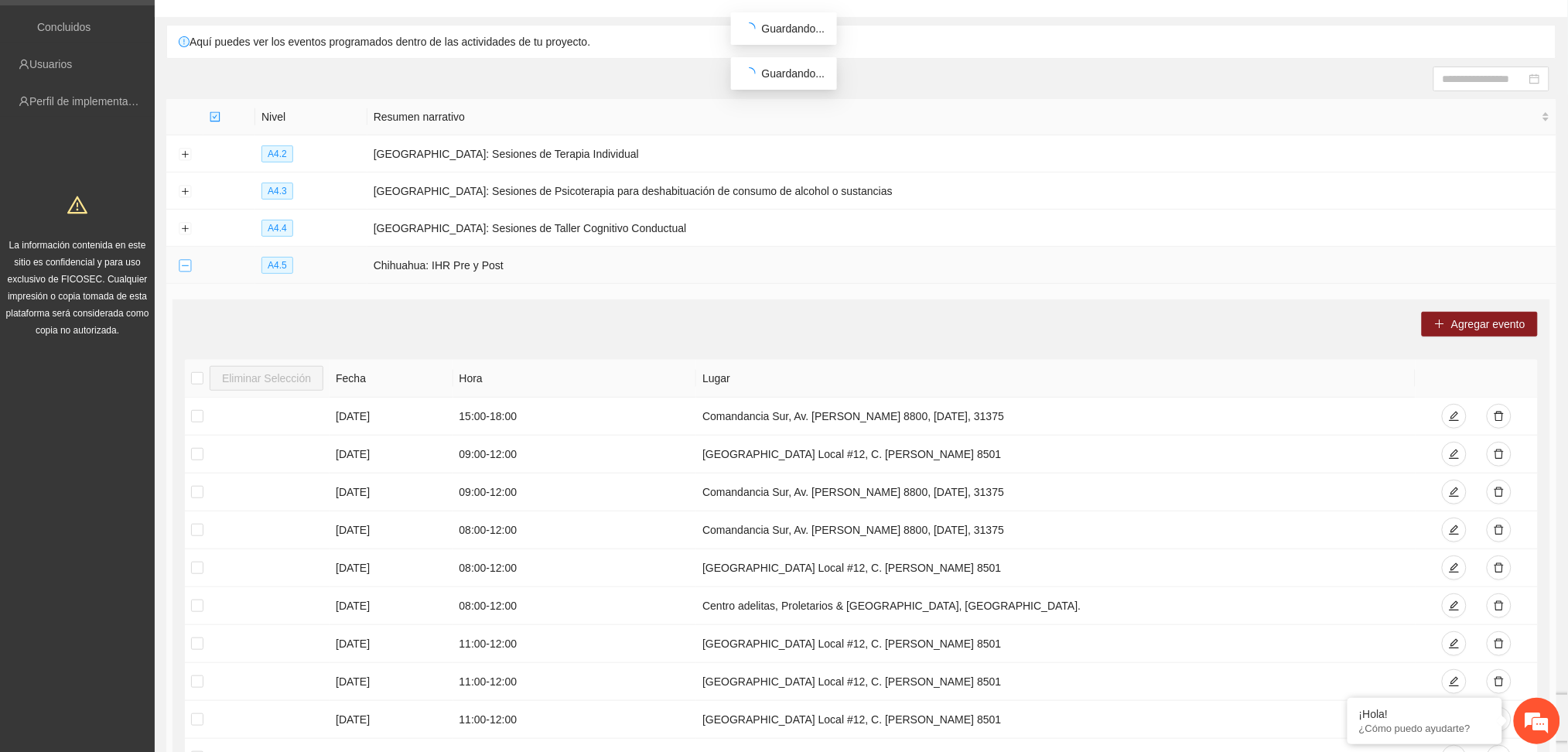
click at [181, 269] on button "Collapse row" at bounding box center [185, 266] width 13 height 13
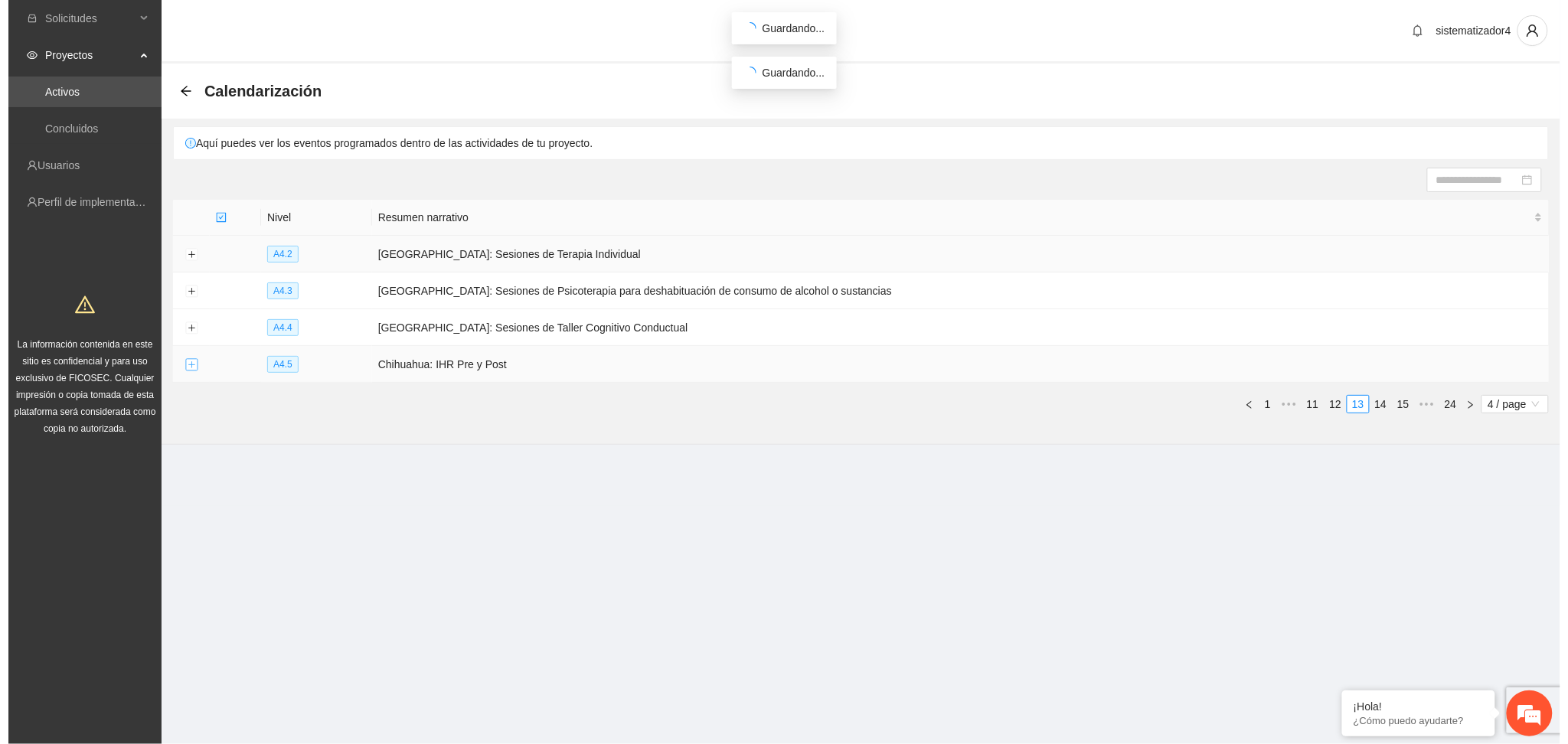
scroll to position [0, 0]
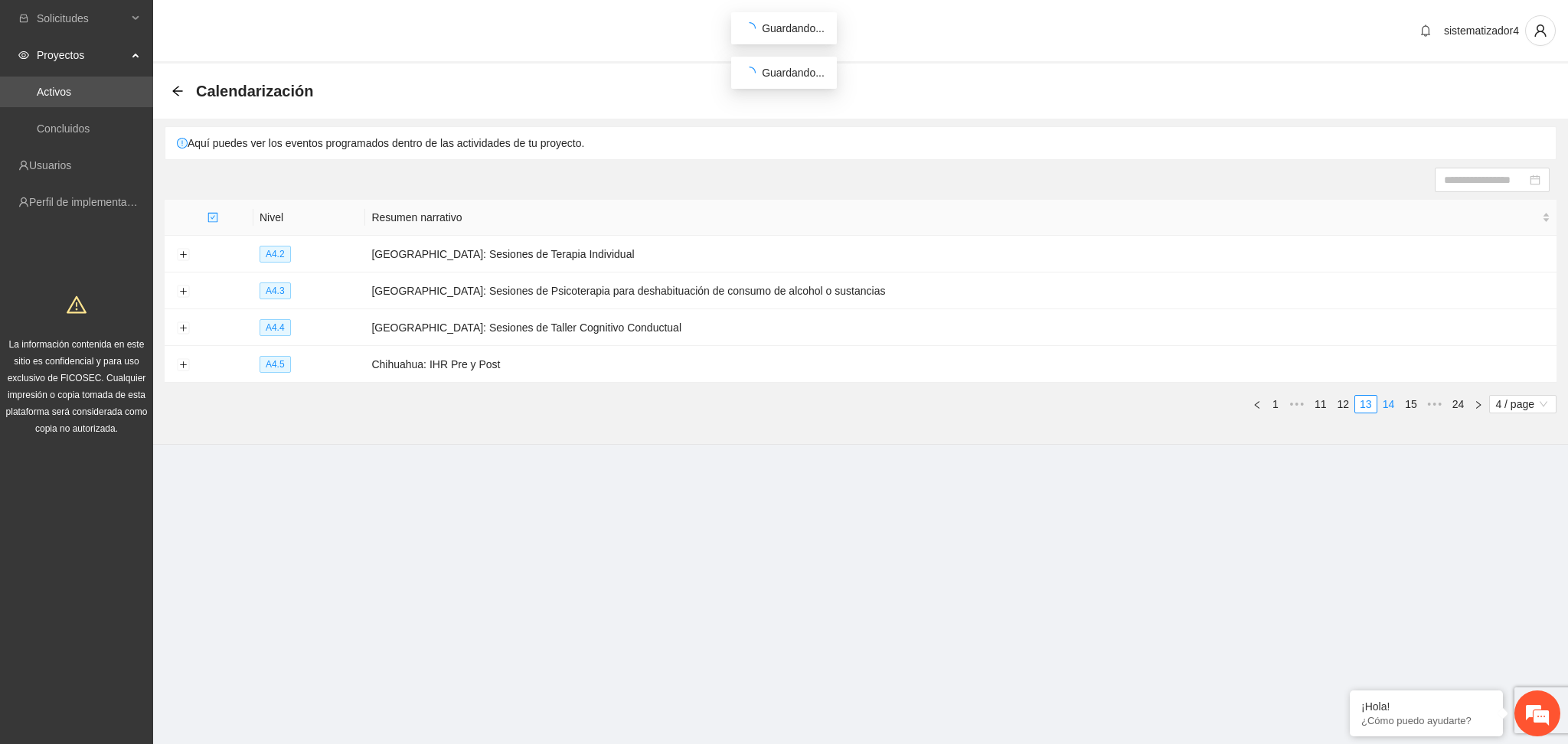
click at [1390, 405] on link "14" at bounding box center [1389, 404] width 22 height 17
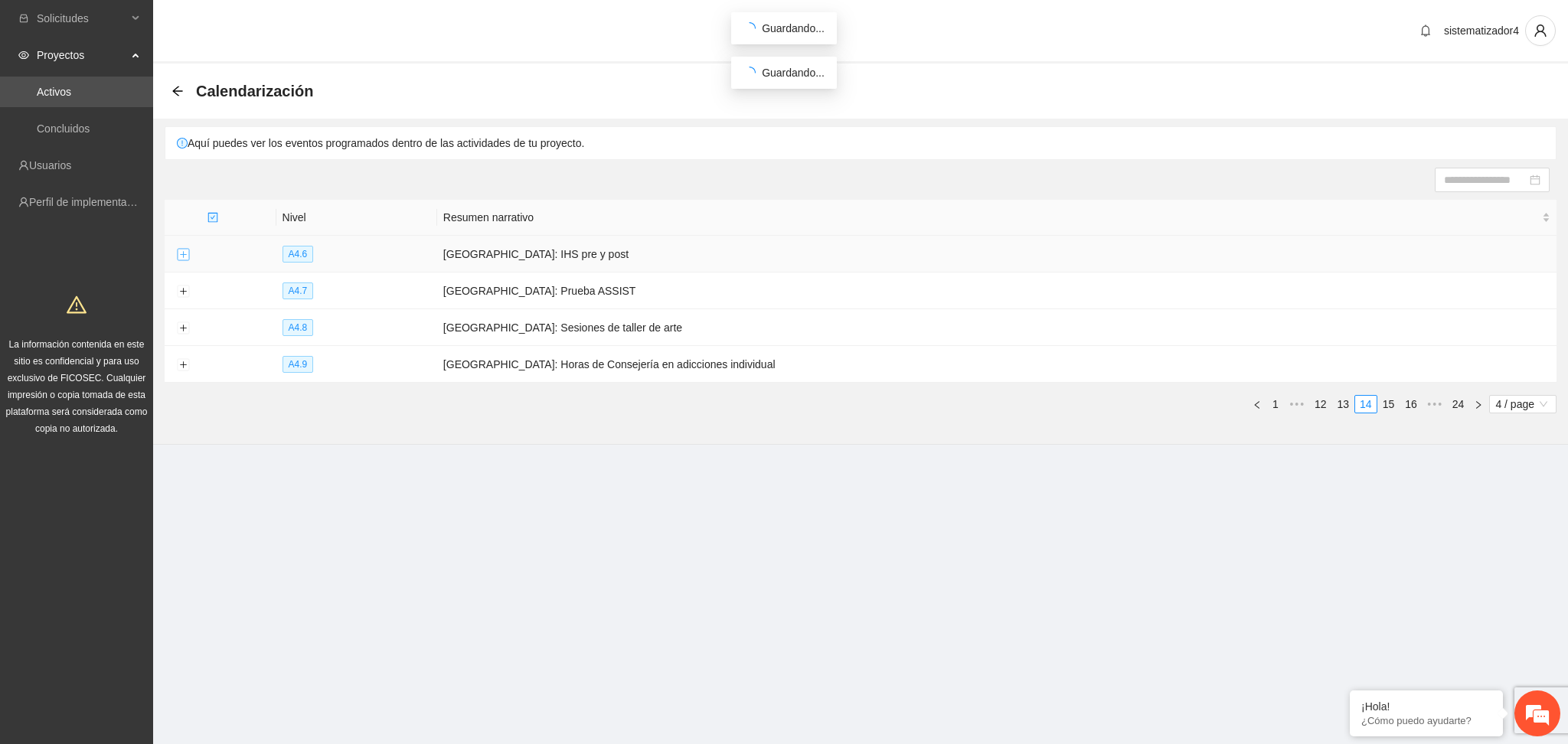
click at [182, 255] on button "Expand row" at bounding box center [183, 255] width 13 height 13
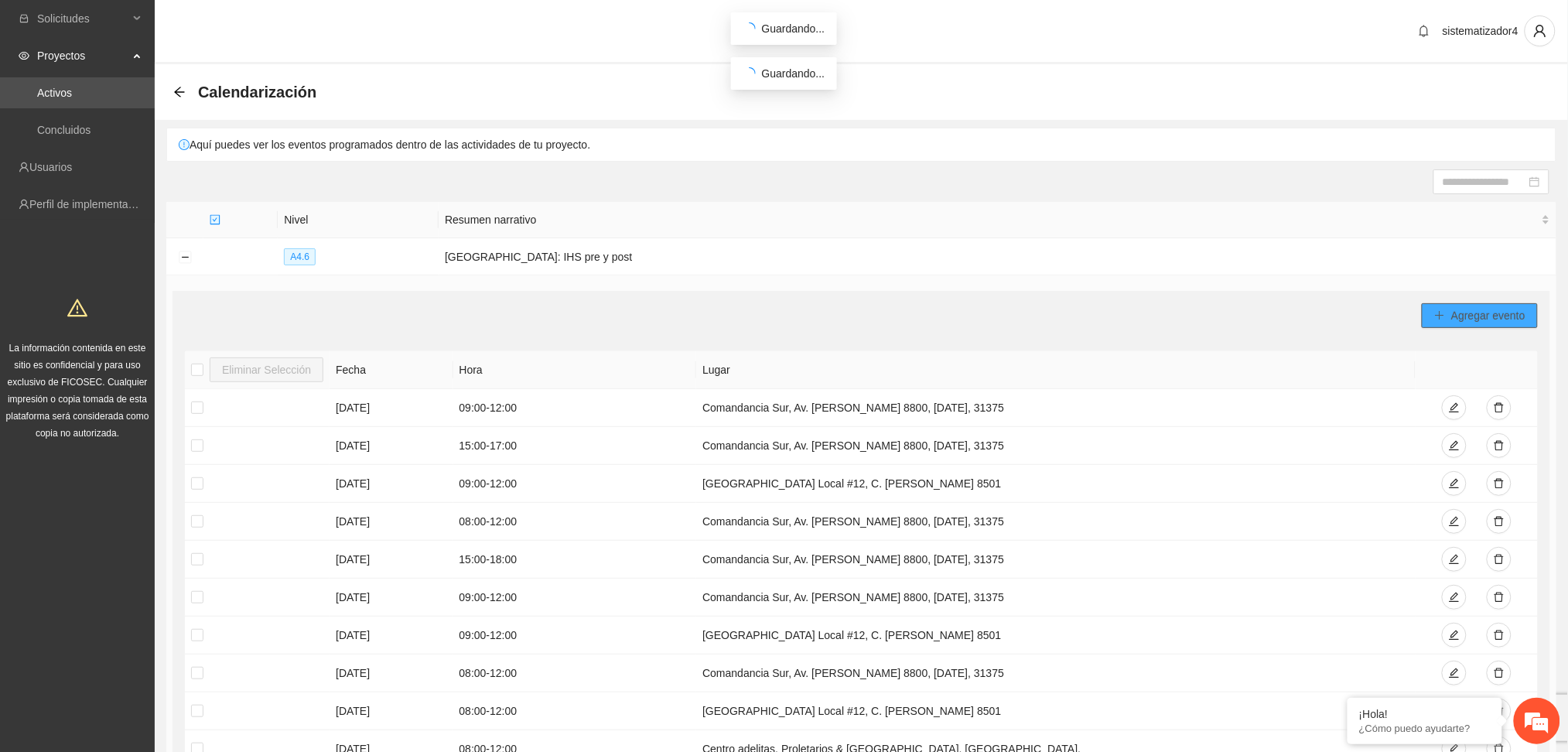
click at [1473, 317] on span "Agregar evento" at bounding box center [1489, 316] width 74 height 17
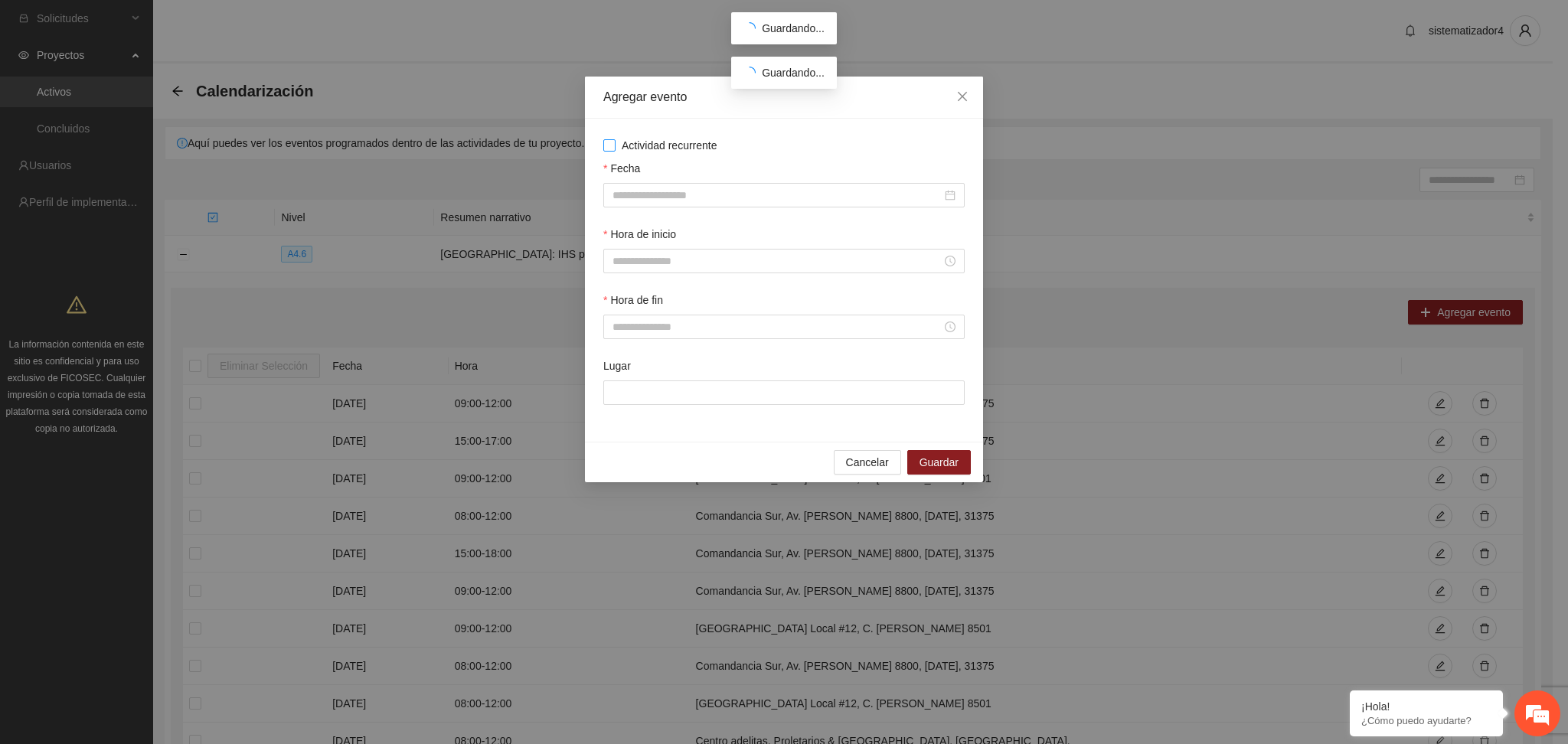
click at [626, 149] on span "Actividad recurrente" at bounding box center [669, 145] width 108 height 17
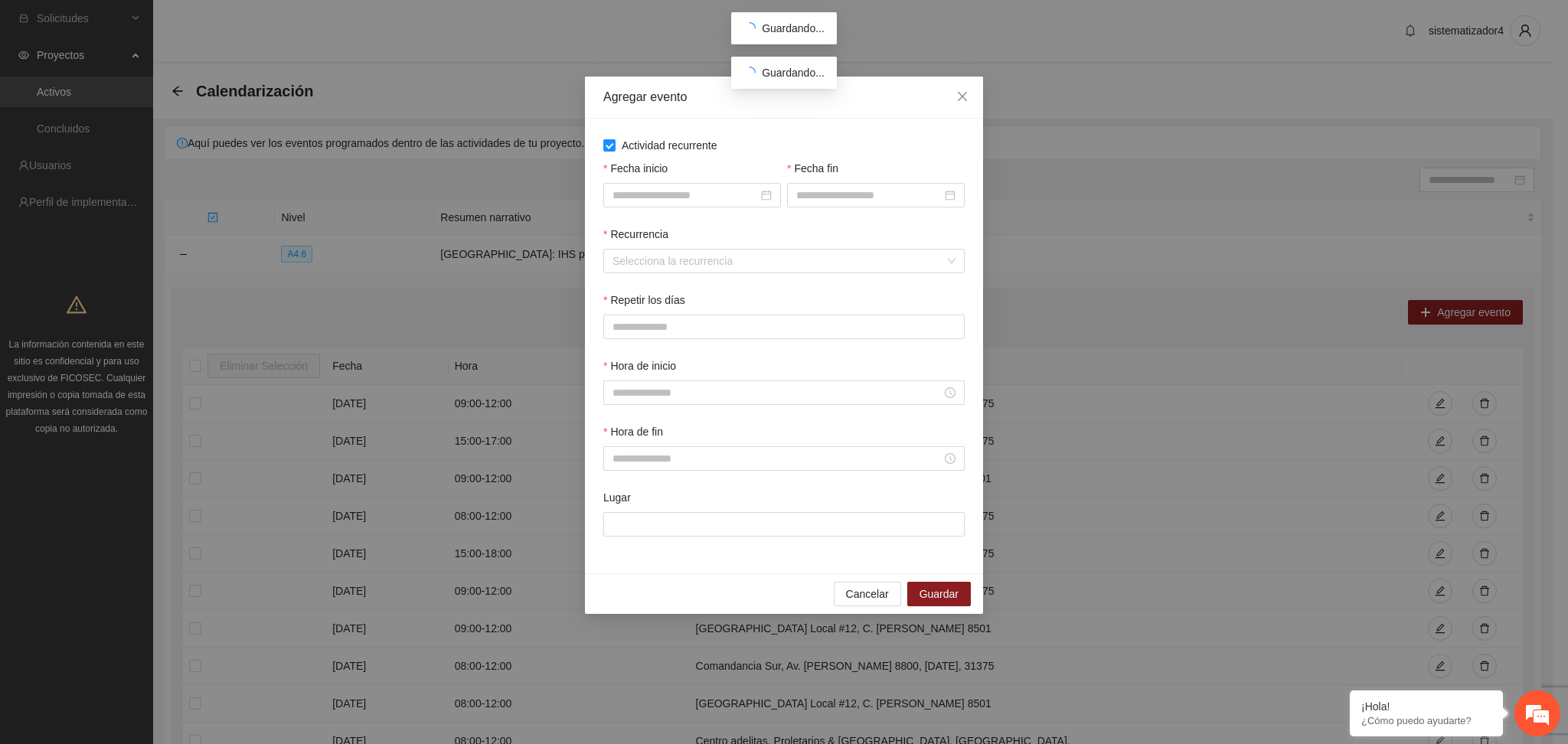
click at [705, 182] on div "Fecha inicio" at bounding box center [692, 171] width 178 height 23
click at [704, 197] on input "Fecha inicio" at bounding box center [685, 195] width 145 height 17
type input "**********"
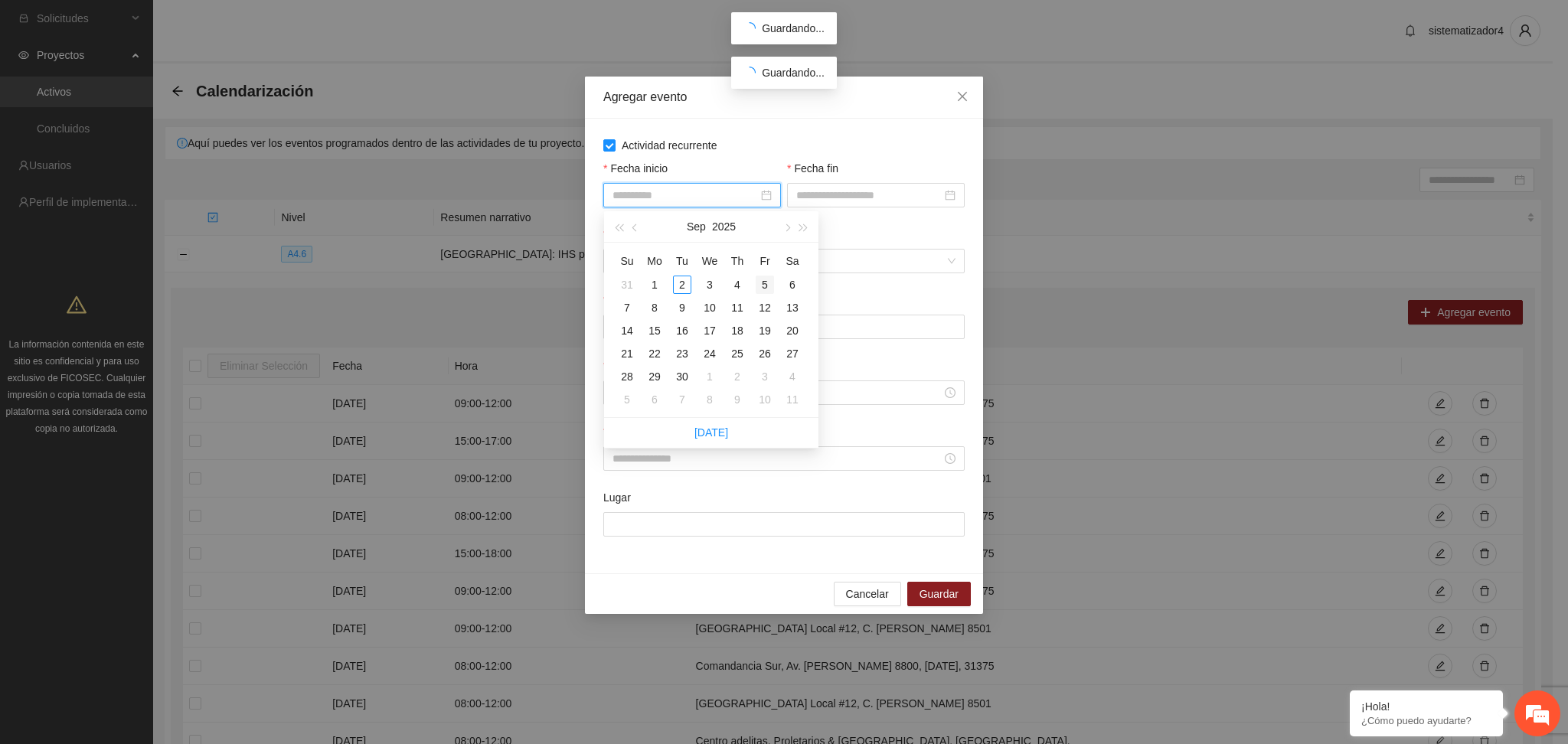
click at [766, 277] on div "5" at bounding box center [765, 285] width 18 height 18
click at [860, 198] on input "Fecha fin" at bounding box center [869, 195] width 145 height 17
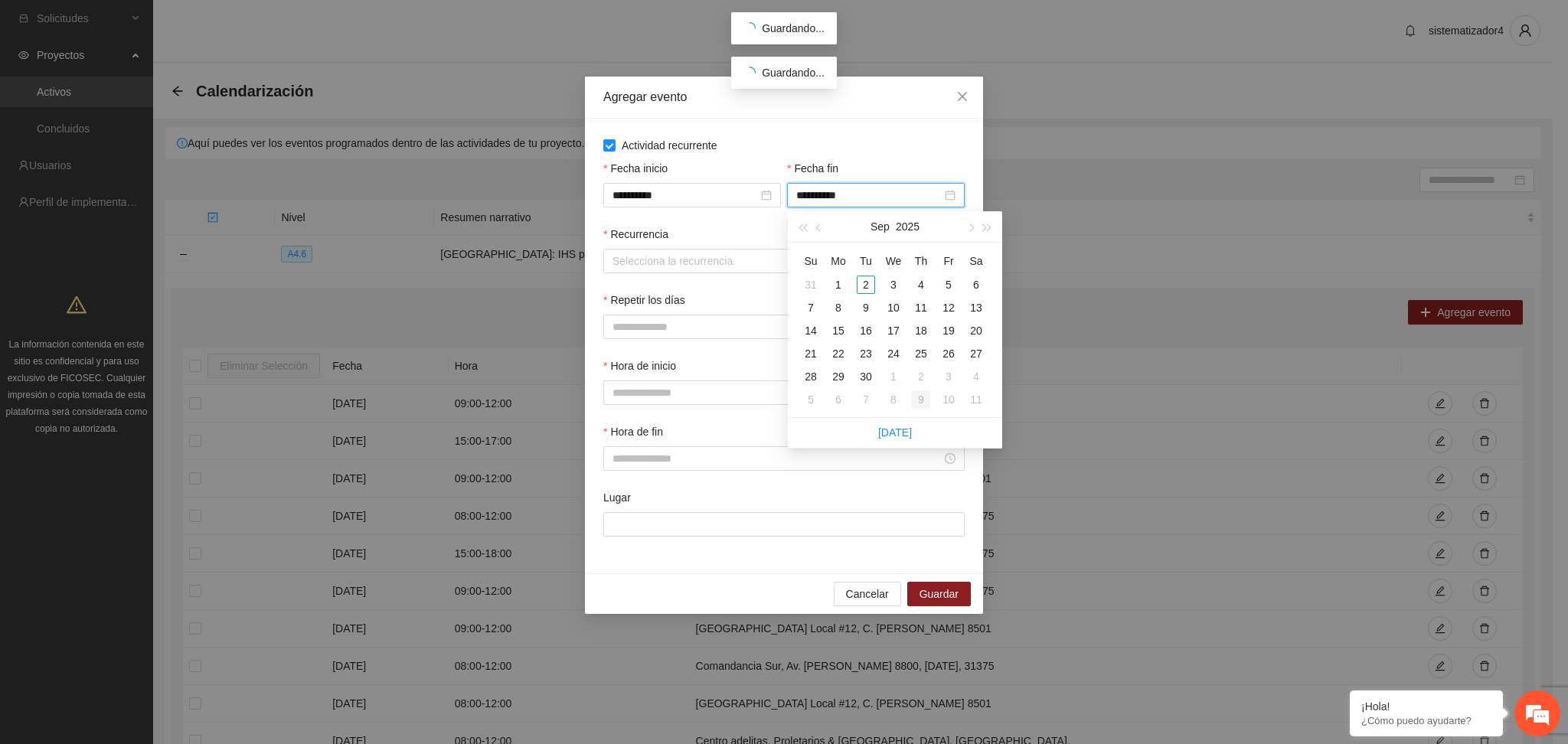
type input "**********"
click at [949, 355] on div "26" at bounding box center [949, 353] width 18 height 18
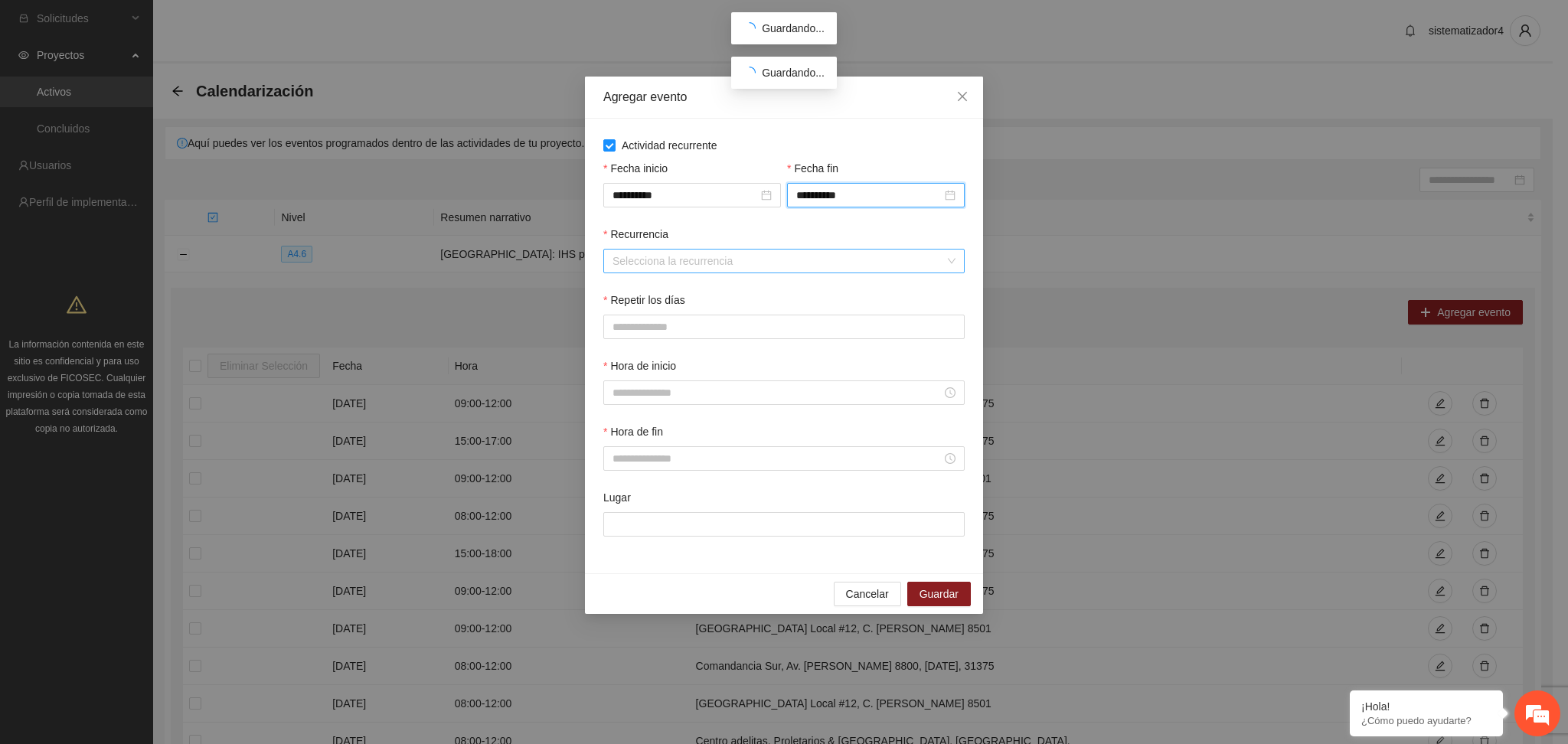
click at [682, 267] on input "Recurrencia" at bounding box center [779, 261] width 332 height 23
click at [649, 298] on div "Semanalmente" at bounding box center [784, 292] width 343 height 17
click at [758, 329] on button "V" at bounding box center [769, 326] width 32 height 24
click at [712, 399] on input "Hora de inicio" at bounding box center [777, 392] width 329 height 17
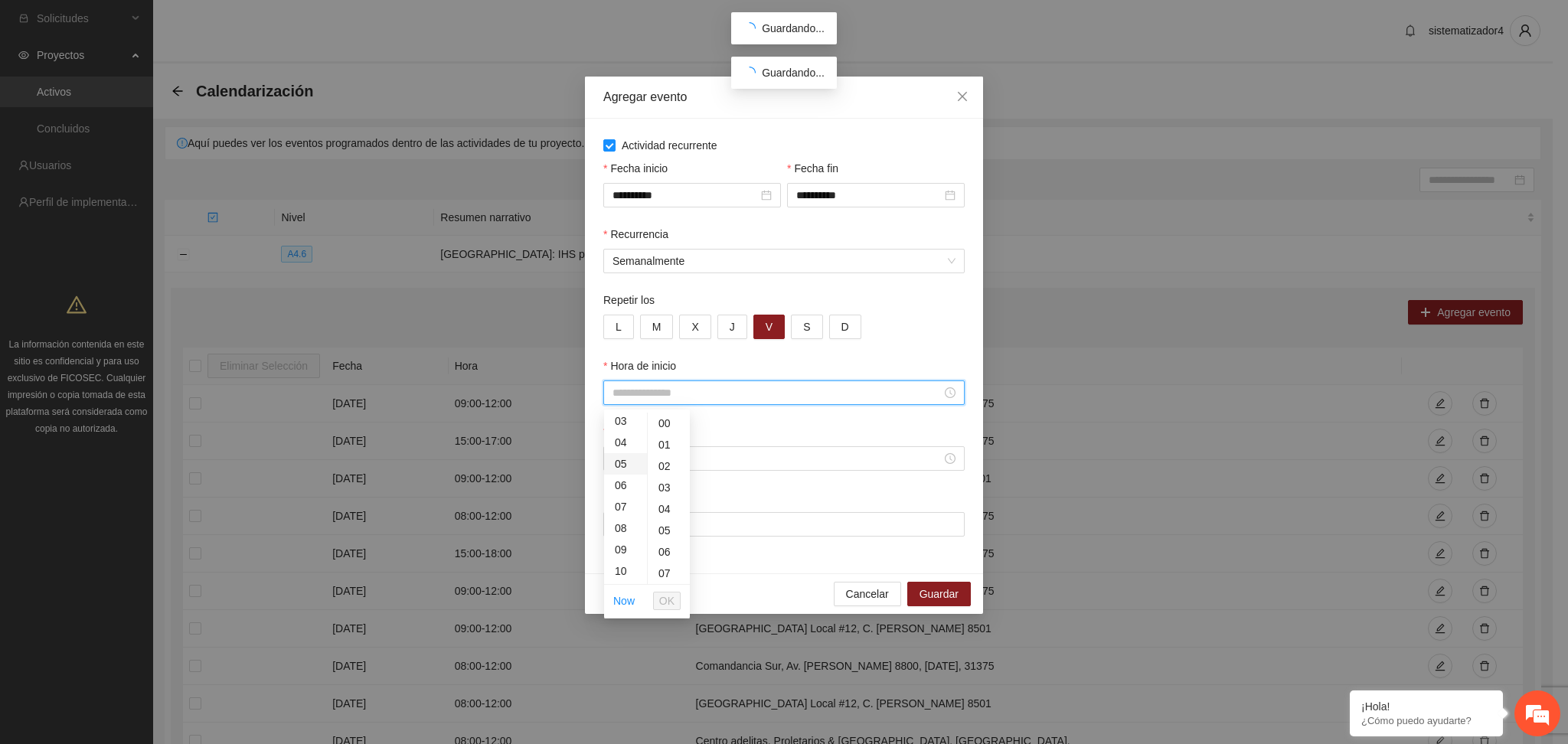
scroll to position [102, 0]
click at [621, 556] on div "11" at bounding box center [625, 557] width 43 height 22
type input "*****"
click at [657, 600] on button "OK" at bounding box center [667, 601] width 28 height 18
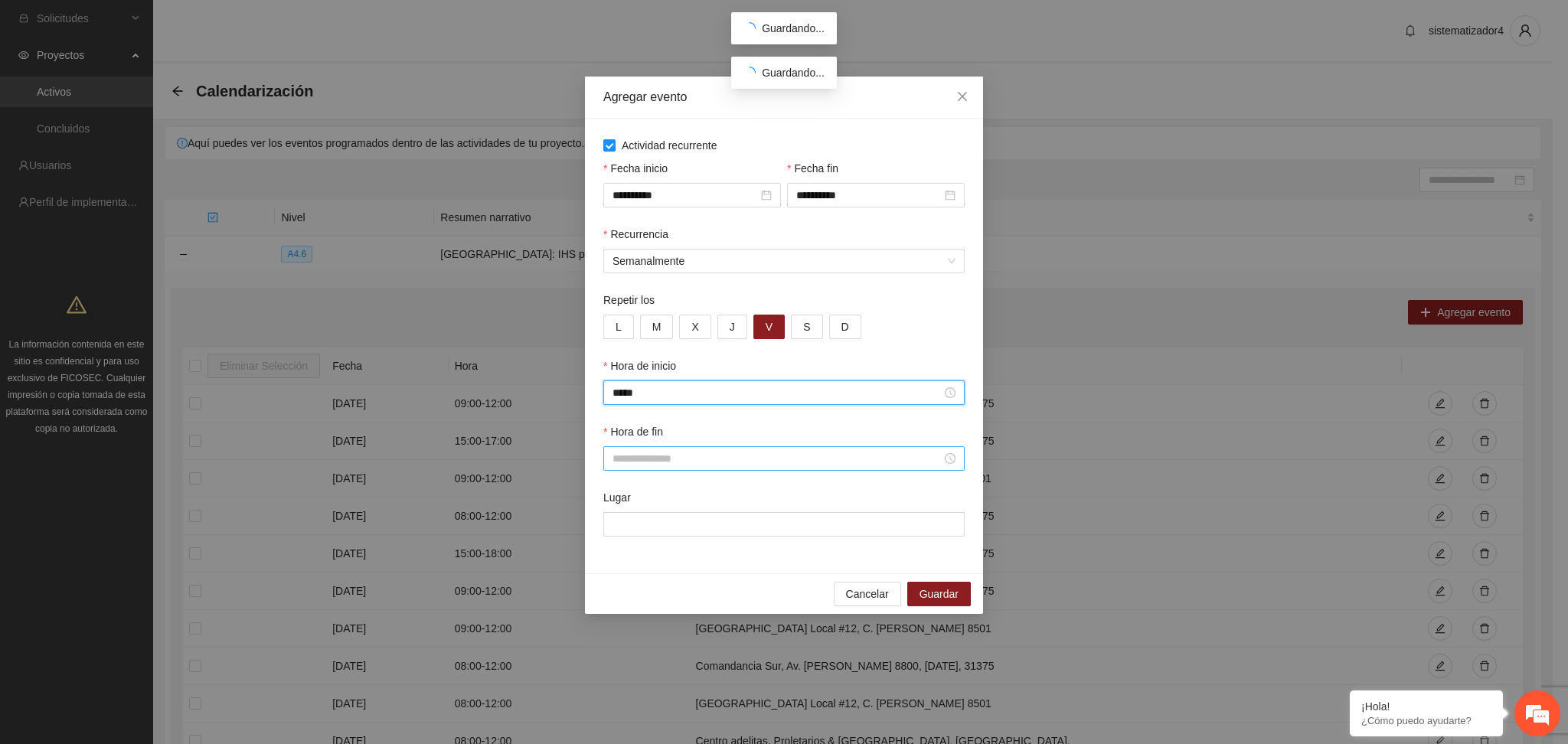
click at [658, 463] on input "Hora de fin" at bounding box center [777, 458] width 329 height 17
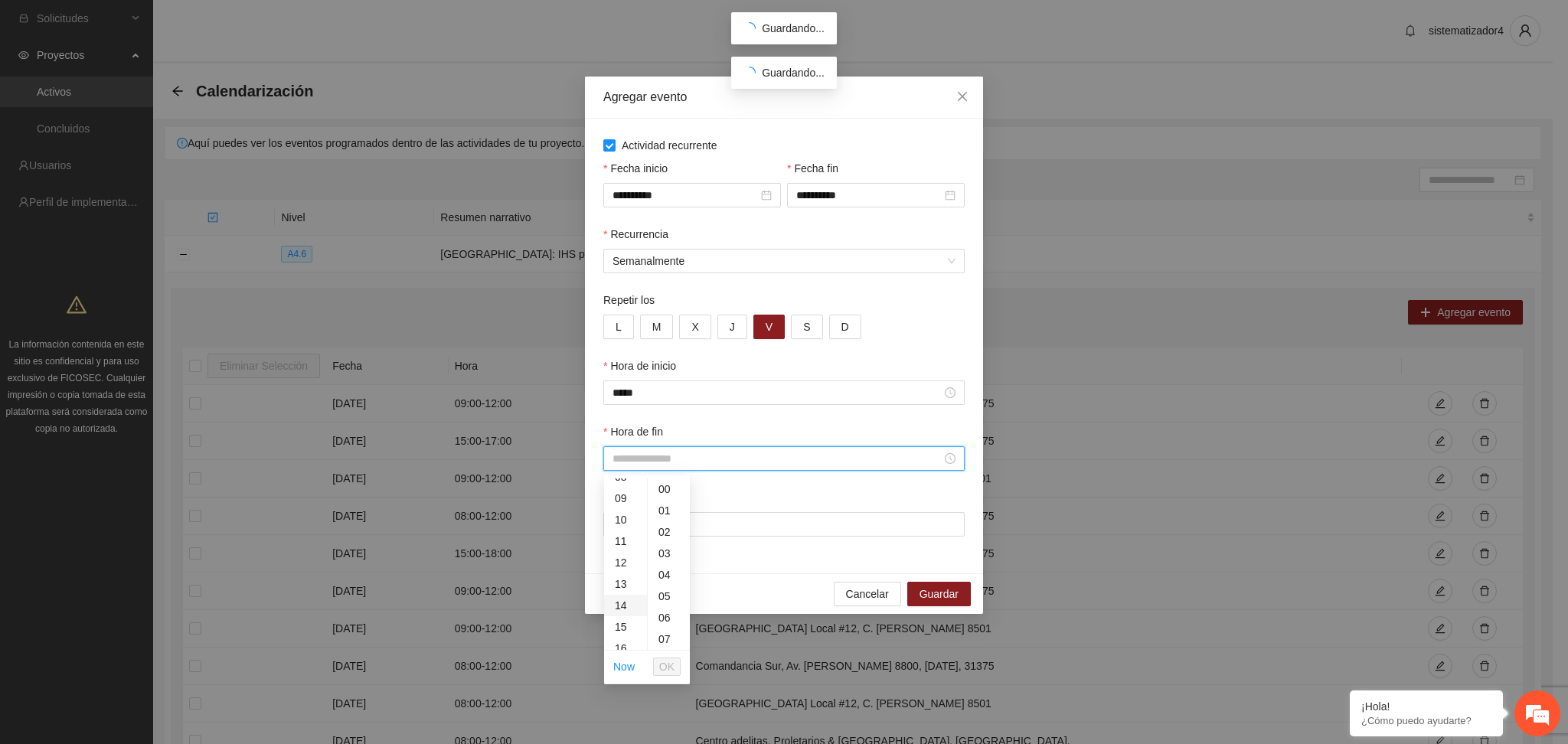
scroll to position [204, 0]
click at [622, 545] on div "12" at bounding box center [625, 543] width 43 height 22
type input "*****"
click at [670, 665] on span "OK" at bounding box center [667, 666] width 15 height 17
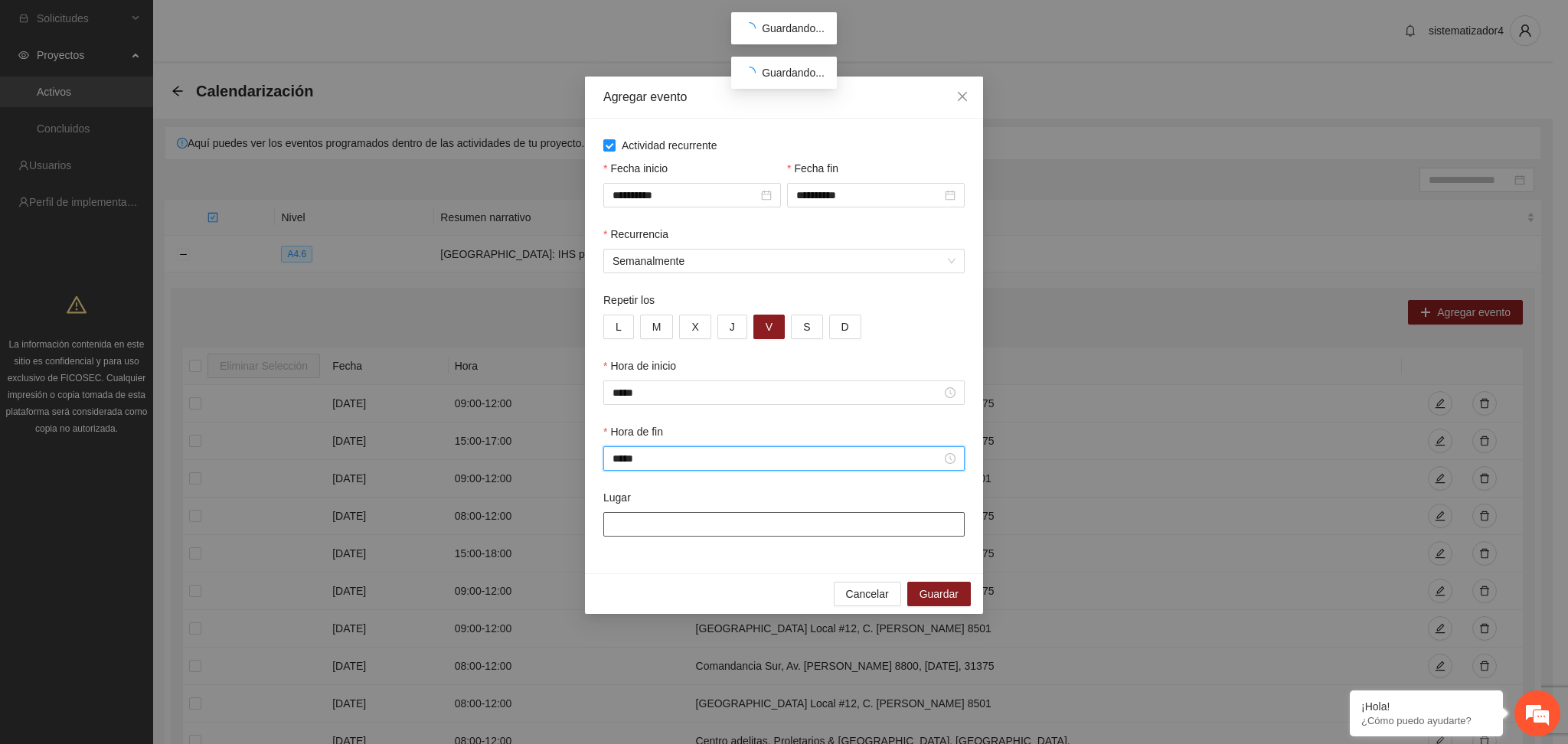
click at [683, 524] on input "Lugar" at bounding box center [784, 524] width 362 height 24
type input "**********"
click at [933, 593] on span "Guardar" at bounding box center [939, 594] width 39 height 17
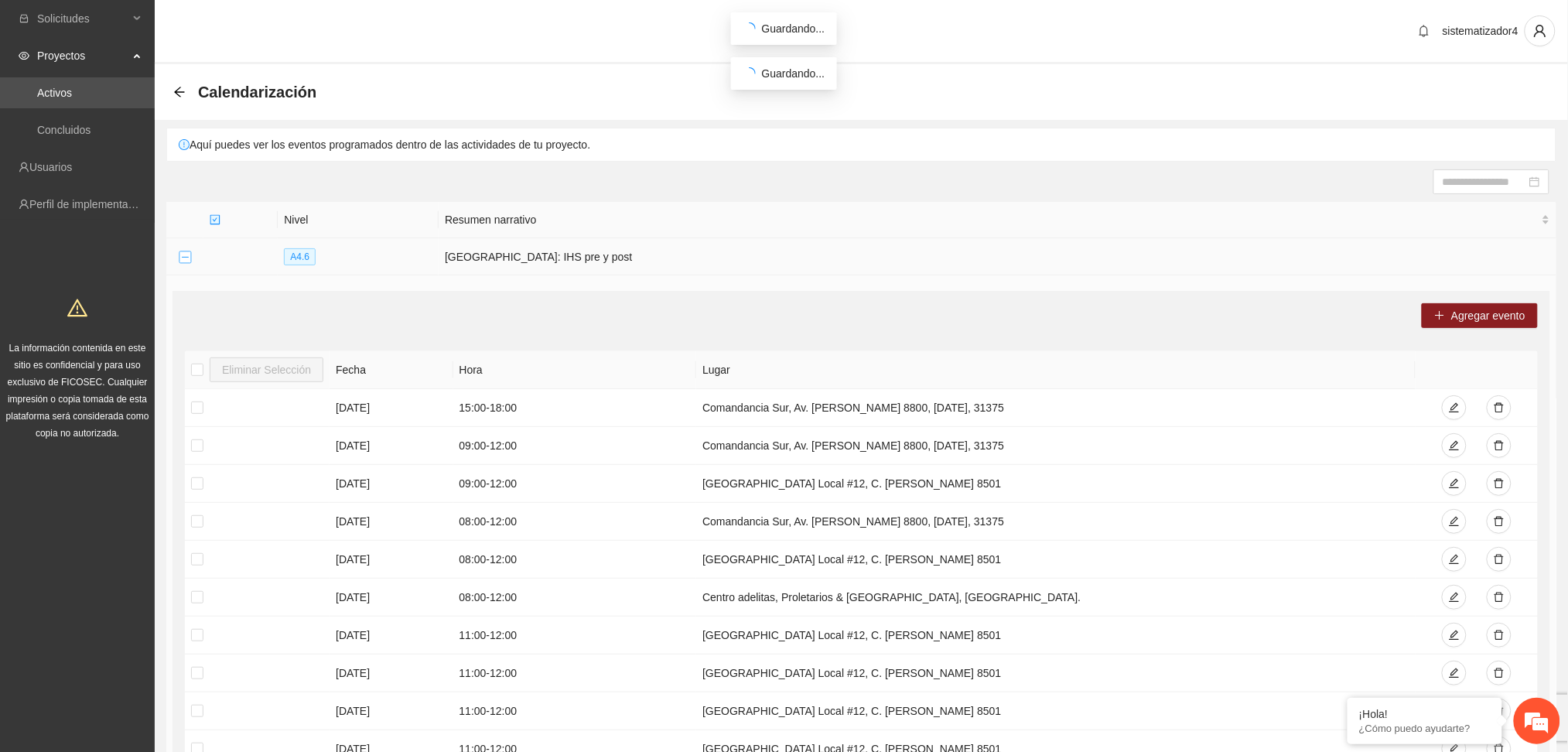
click at [187, 260] on button "Collapse row" at bounding box center [185, 257] width 13 height 13
